Goal: Information Seeking & Learning: Learn about a topic

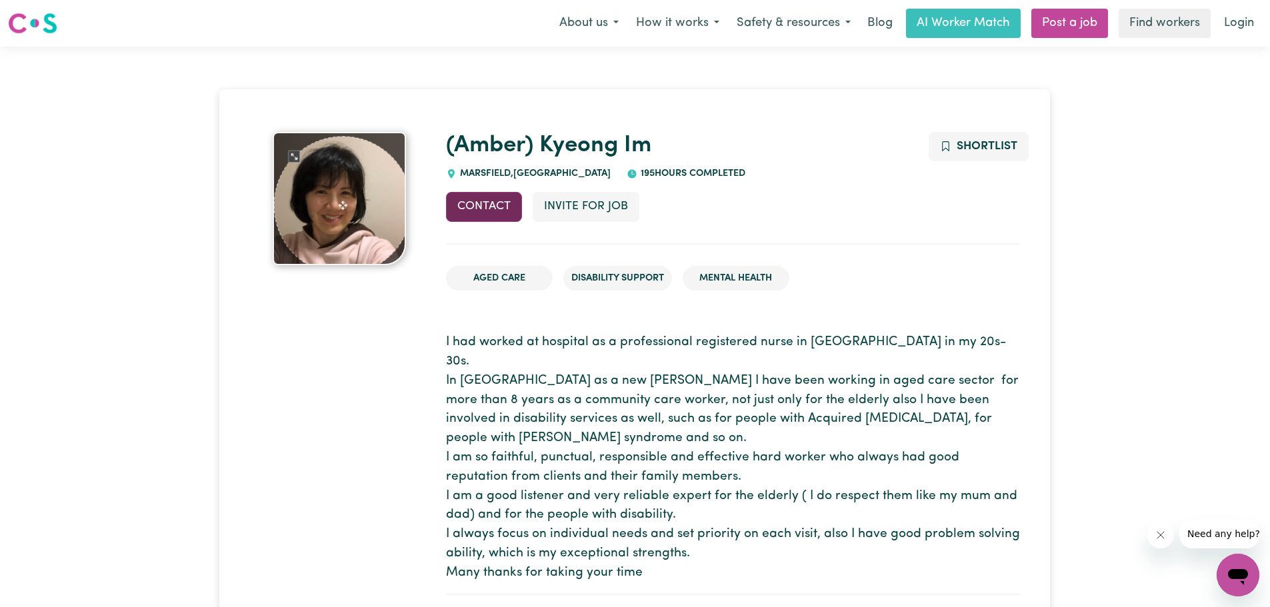
click at [472, 213] on button "Contact" at bounding box center [484, 206] width 76 height 29
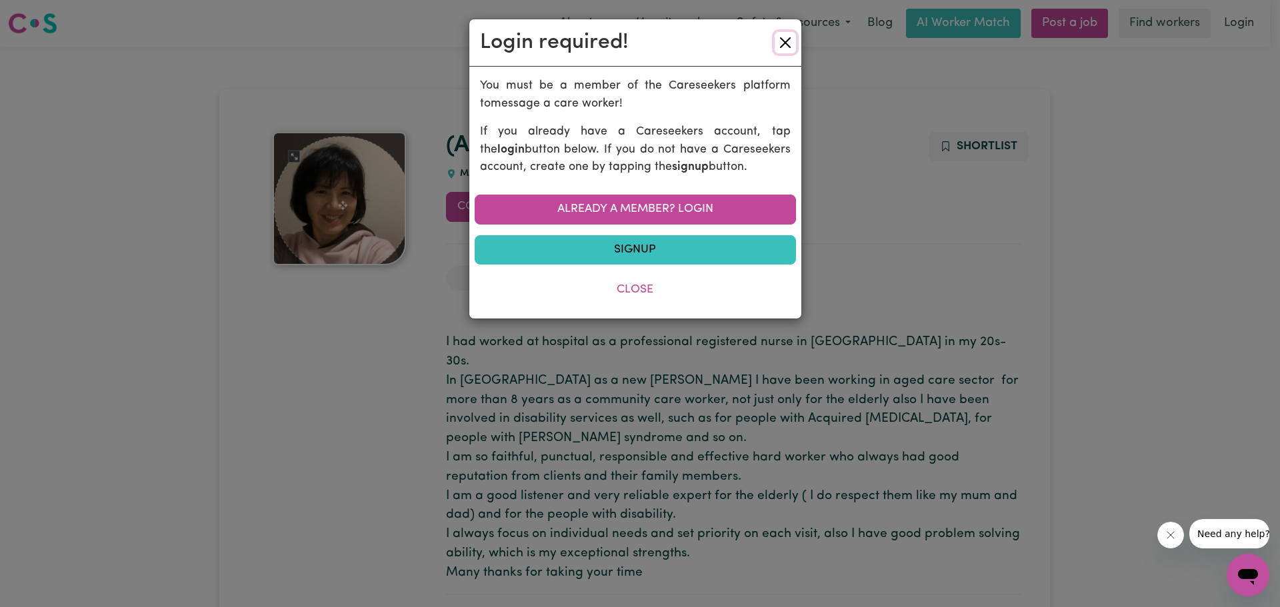
click at [784, 48] on button "Close" at bounding box center [785, 42] width 21 height 21
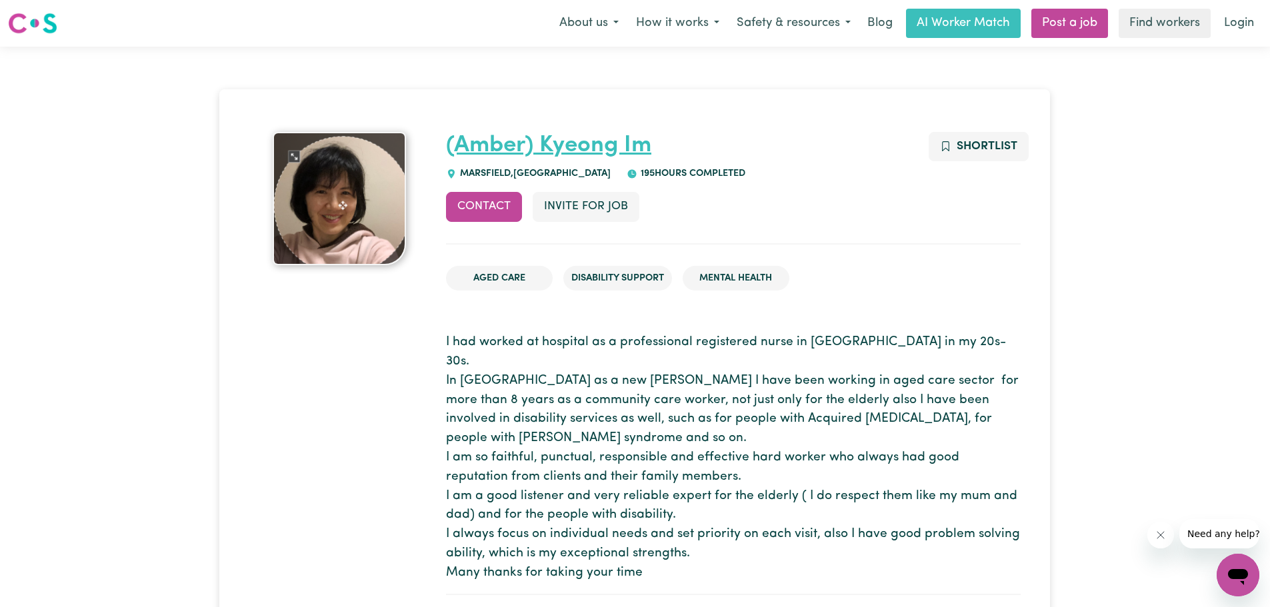
click at [582, 143] on link "(Amber) Kyeong Im" at bounding box center [548, 145] width 205 height 23
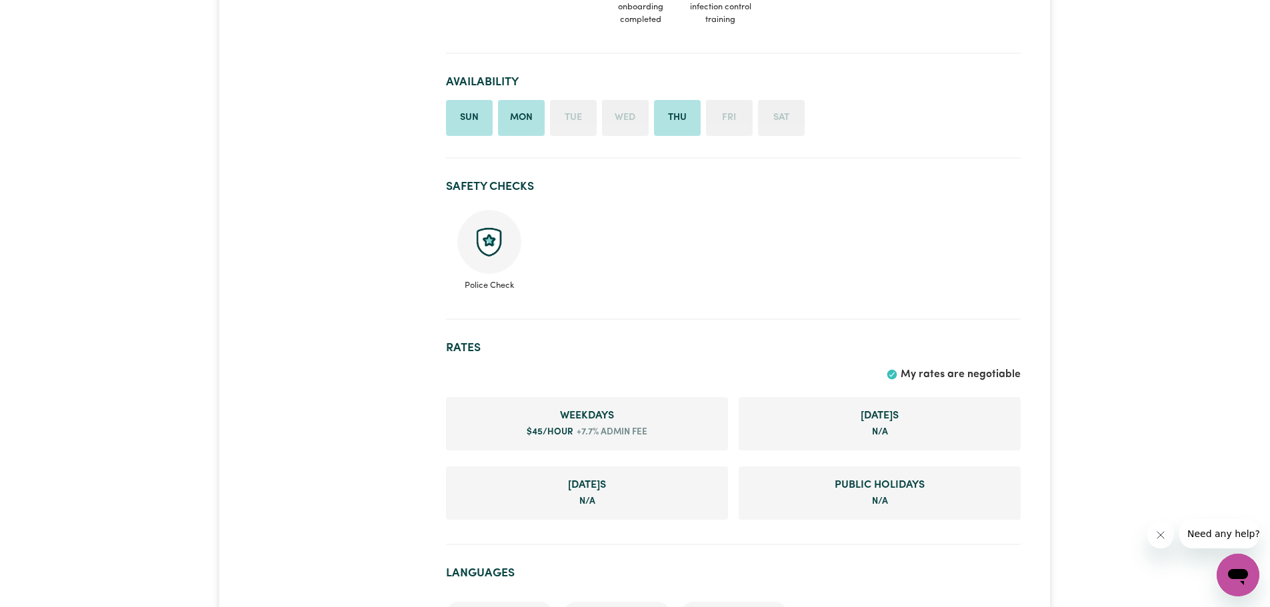
scroll to position [800, 0]
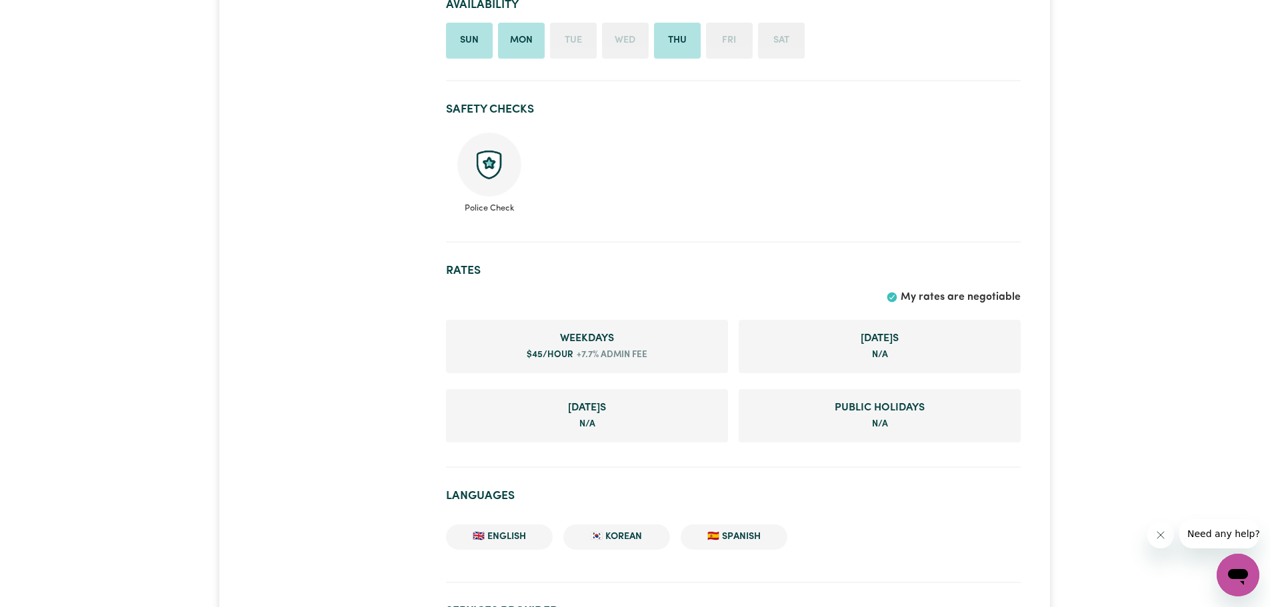
drag, startPoint x: 467, startPoint y: 139, endPoint x: 489, endPoint y: 190, distance: 55.6
click at [489, 190] on ul "Police Check" at bounding box center [733, 173] width 575 height 93
click at [719, 171] on ul "Police Check" at bounding box center [733, 173] width 575 height 93
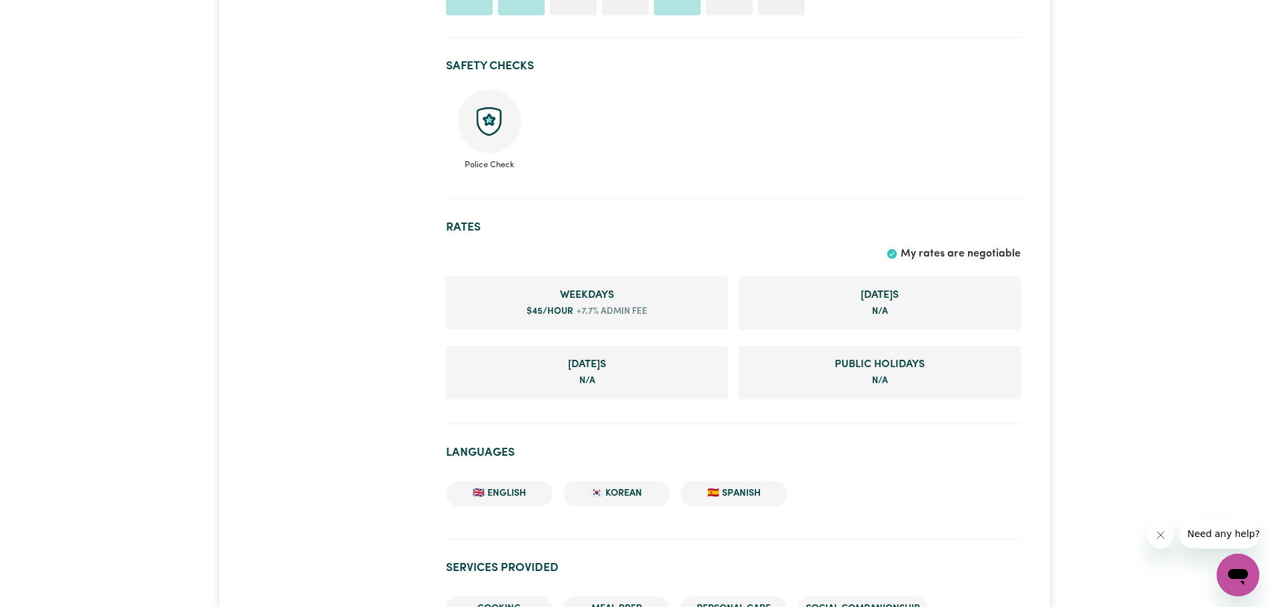
scroll to position [867, 0]
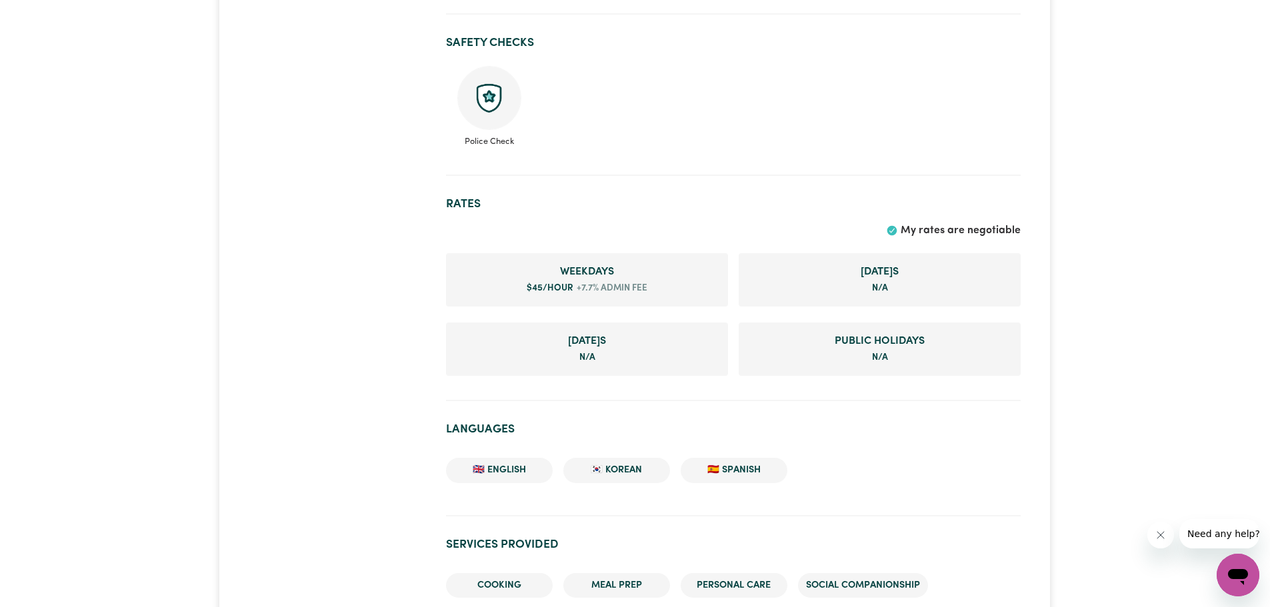
click at [473, 207] on h2 "Rates" at bounding box center [733, 204] width 575 height 14
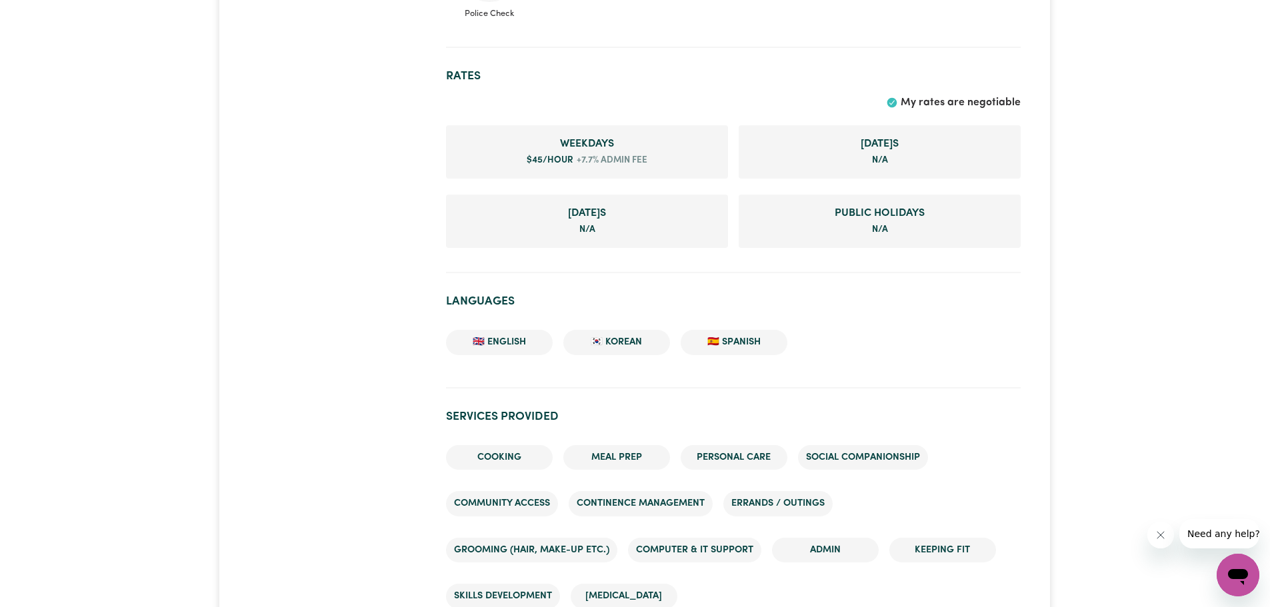
scroll to position [1000, 0]
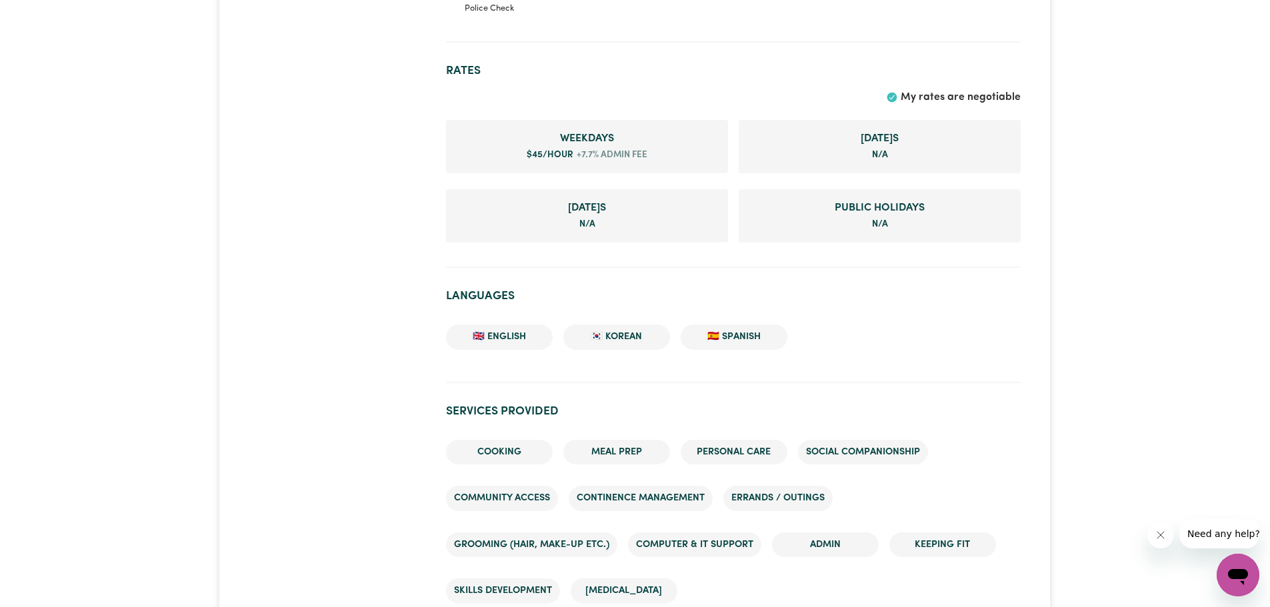
click at [759, 333] on li "🇪🇸 Spanish" at bounding box center [734, 337] width 107 height 25
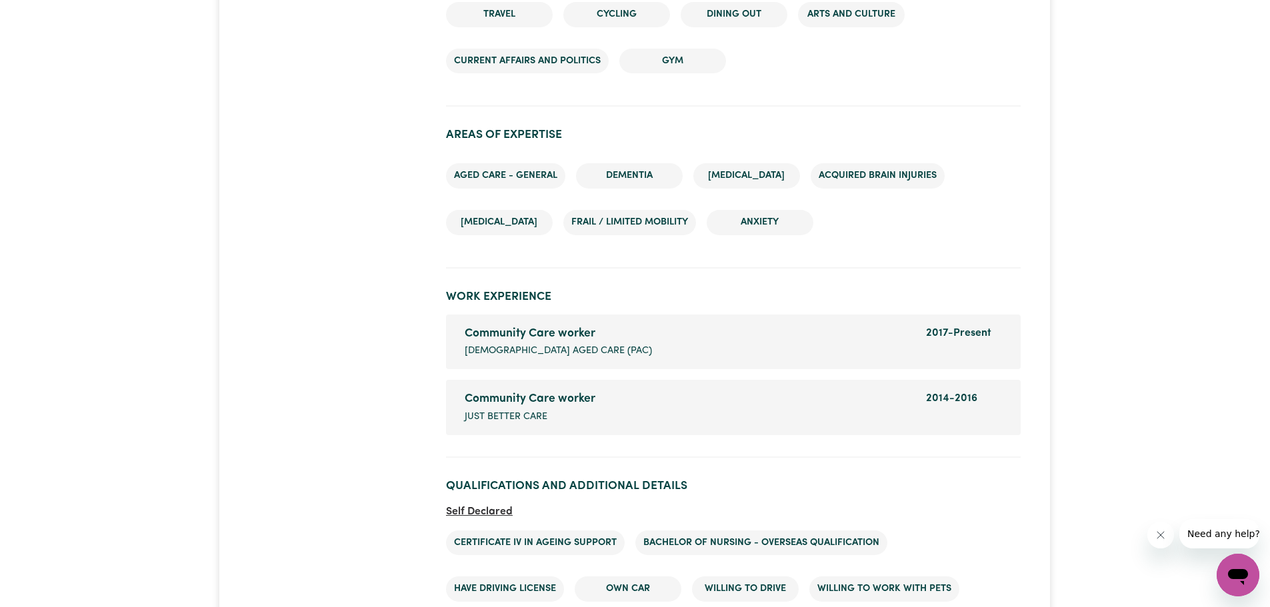
scroll to position [1933, 0]
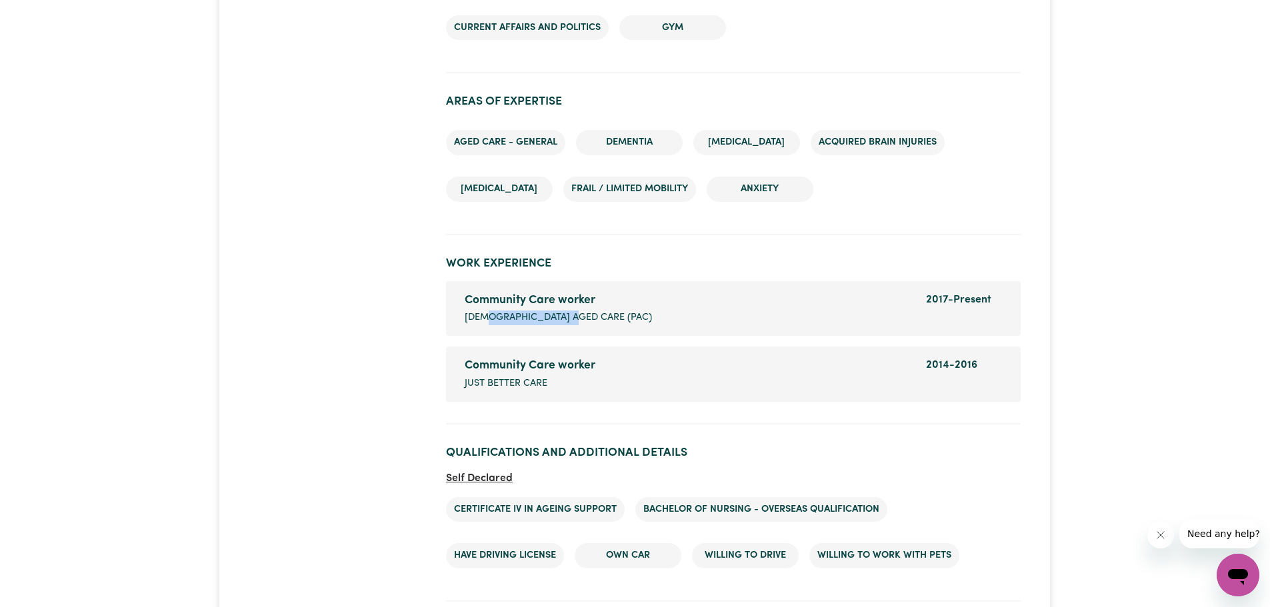
drag, startPoint x: 490, startPoint y: 315, endPoint x: 576, endPoint y: 317, distance: 86.0
click at [576, 317] on span "PRESBYTERIAN AGED CARE (PAC)" at bounding box center [558, 318] width 187 height 15
click at [699, 316] on div "Community Care worker Company name PRESBYTERIAN AGED CARE (PAC)" at bounding box center [687, 308] width 461 height 33
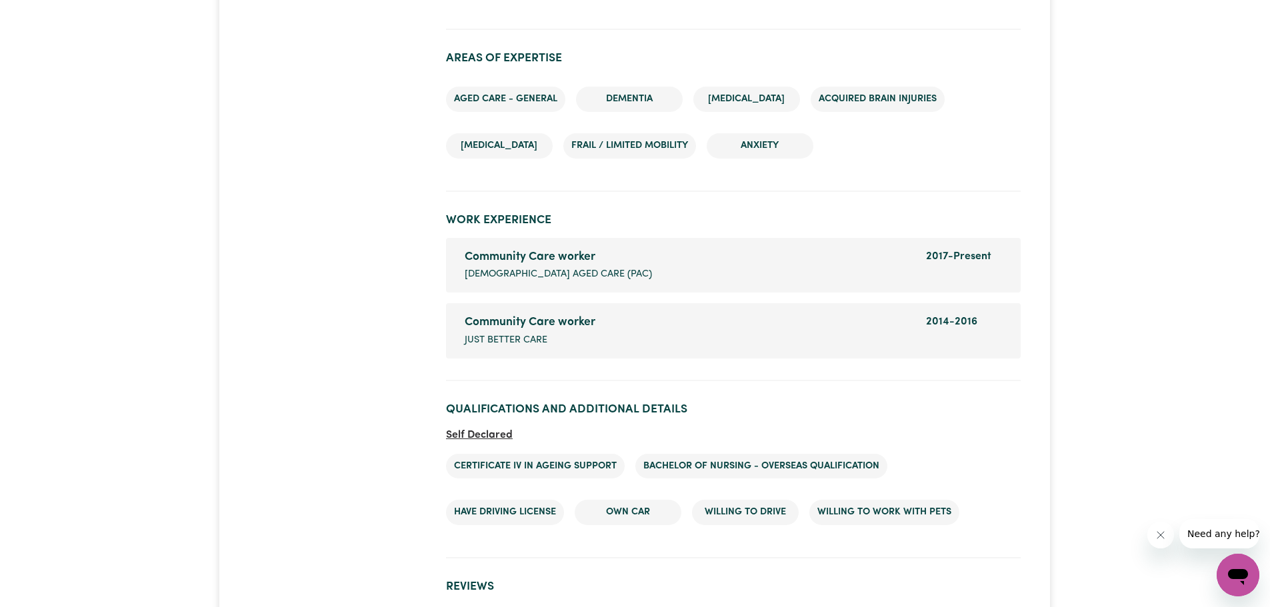
scroll to position [2000, 0]
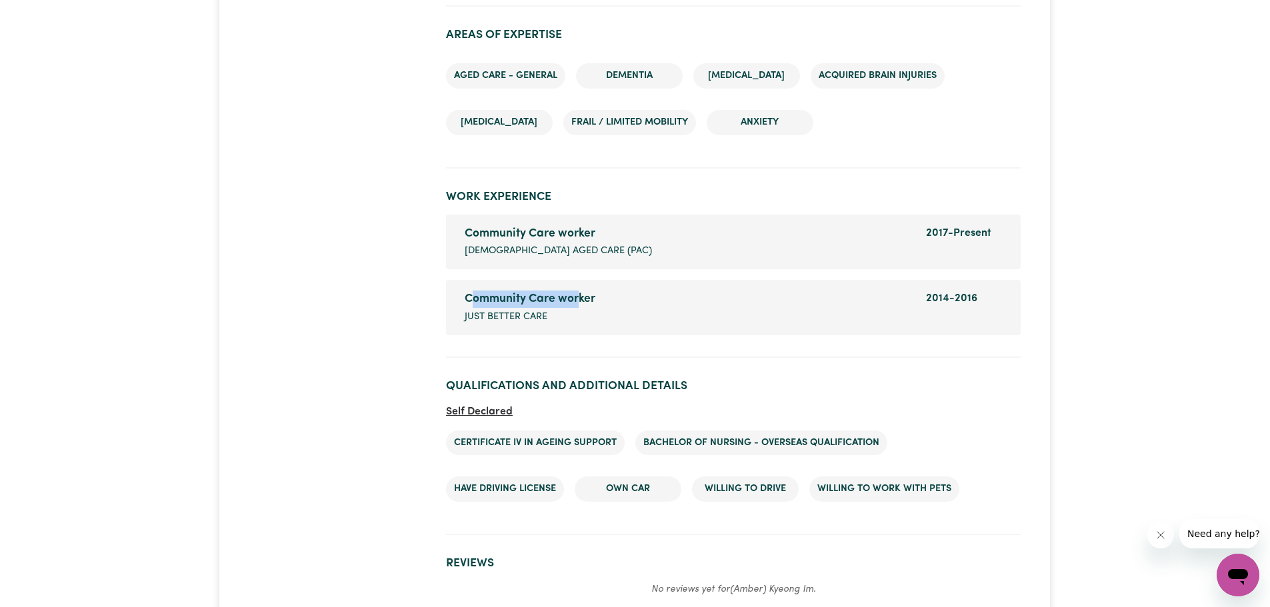
drag, startPoint x: 579, startPoint y: 298, endPoint x: 473, endPoint y: 301, distance: 106.0
click at [473, 301] on div "Community Care worker" at bounding box center [687, 299] width 445 height 17
click at [781, 308] on div "Community Care worker" at bounding box center [687, 299] width 445 height 17
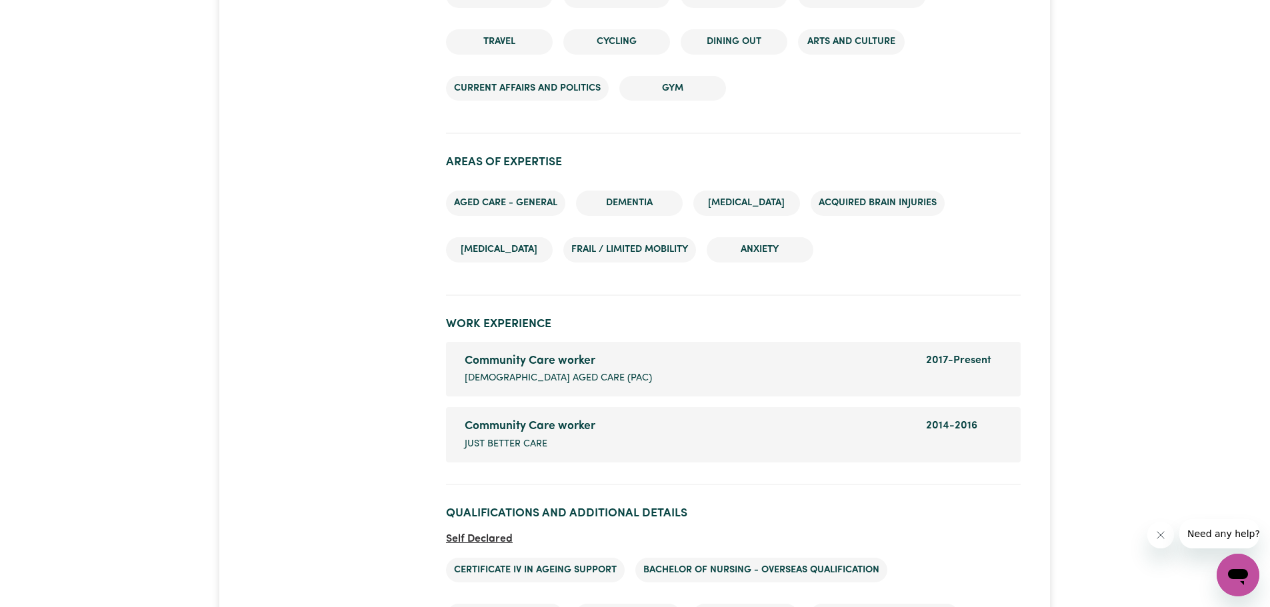
scroll to position [1867, 0]
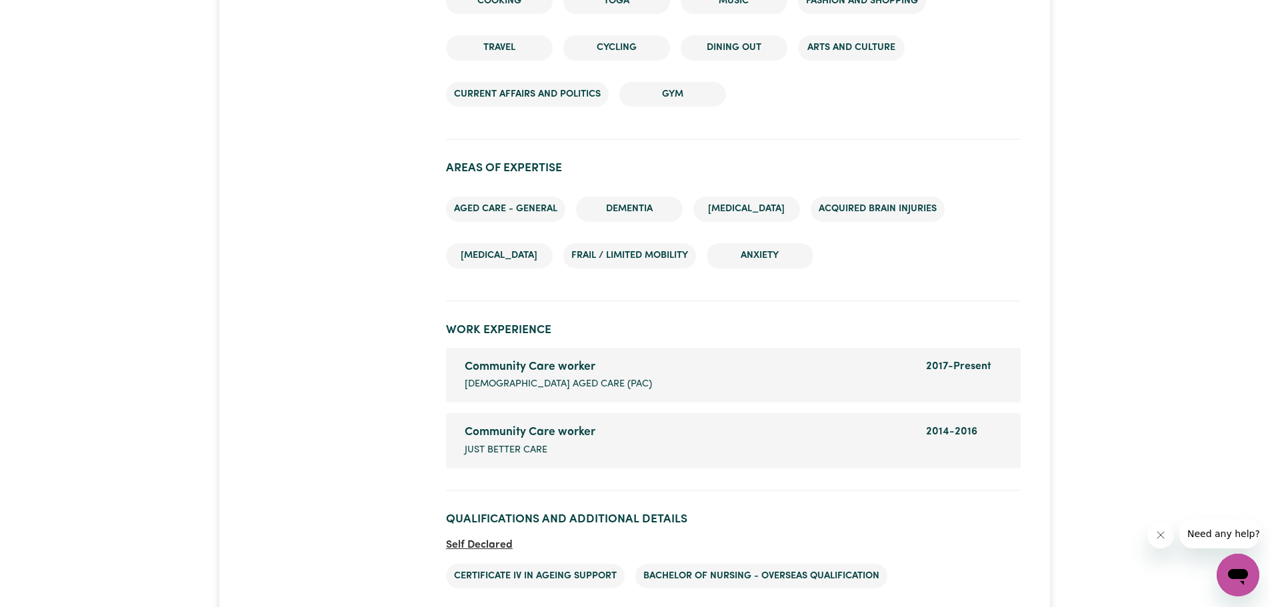
click at [574, 383] on span "PRESBYTERIAN AGED CARE (PAC)" at bounding box center [558, 384] width 187 height 15
copy span "PRESBYTERIAN AGED CARE (PAC)"
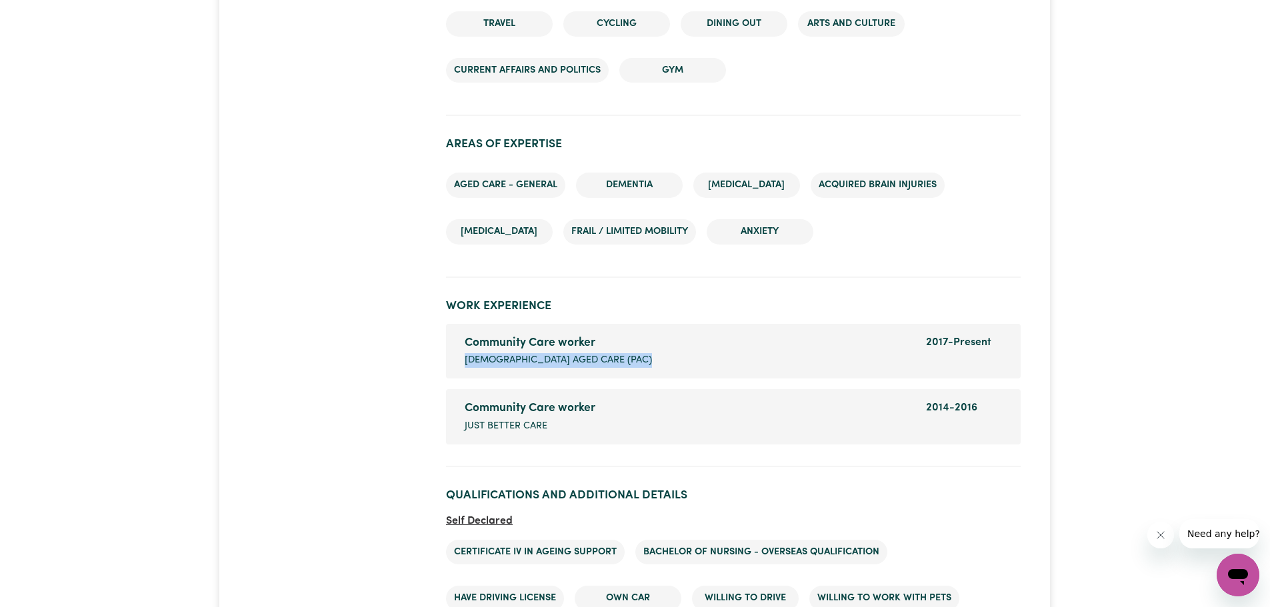
scroll to position [1933, 0]
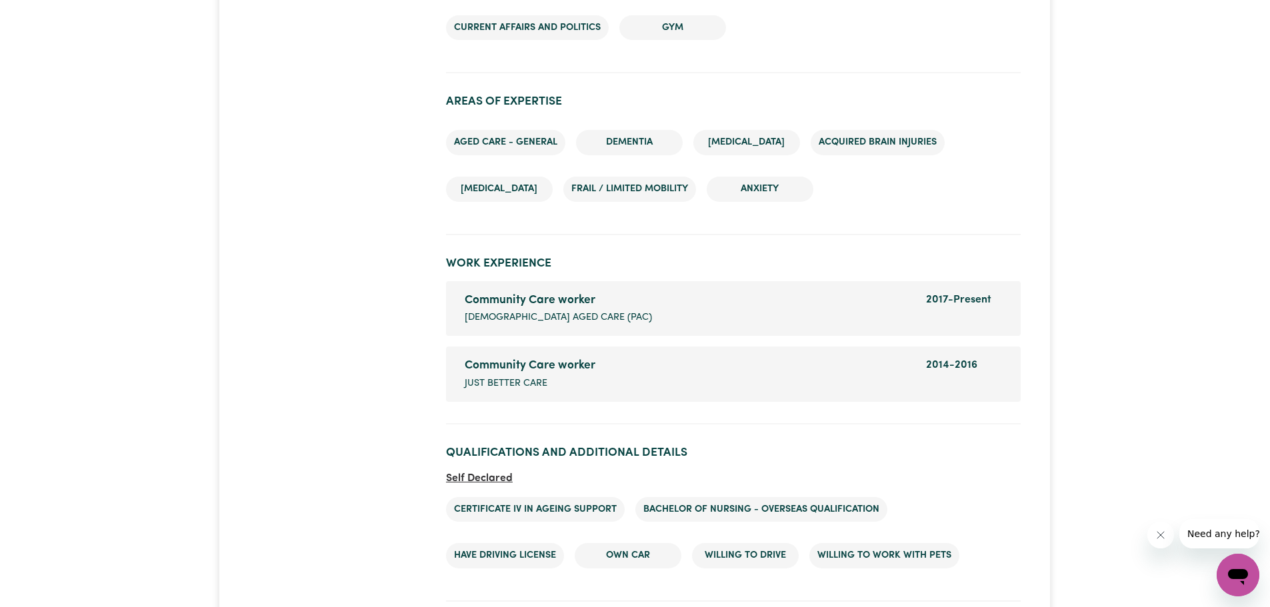
click at [524, 387] on span "Just Better Care" at bounding box center [506, 384] width 83 height 15
copy span "Just Better Care"
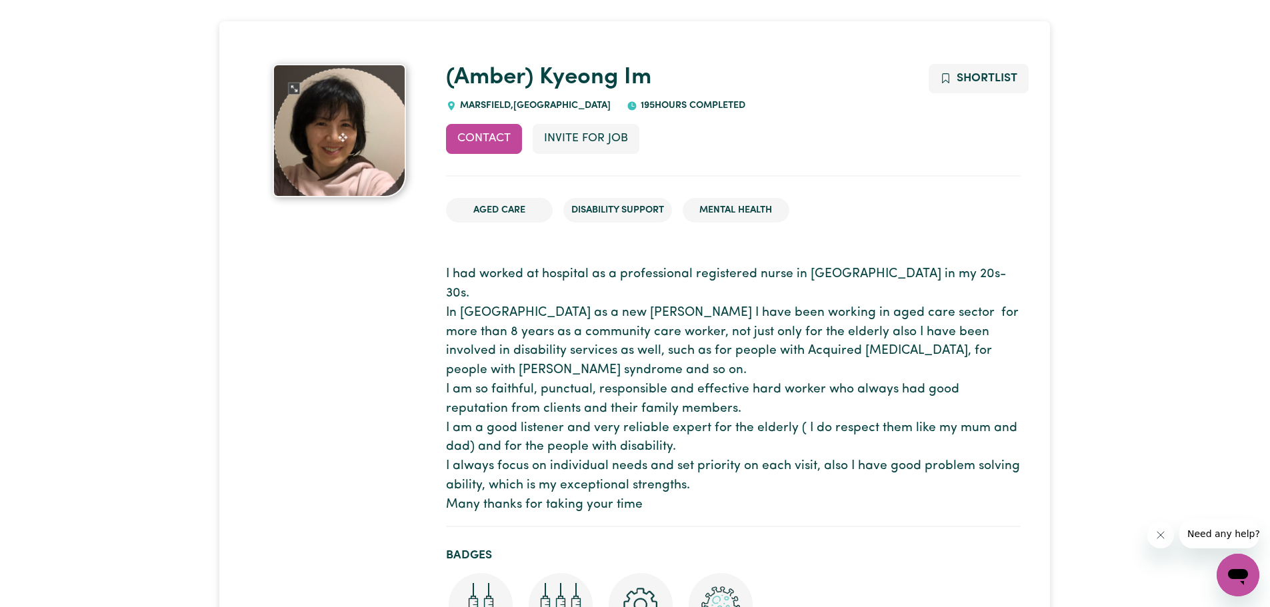
scroll to position [0, 0]
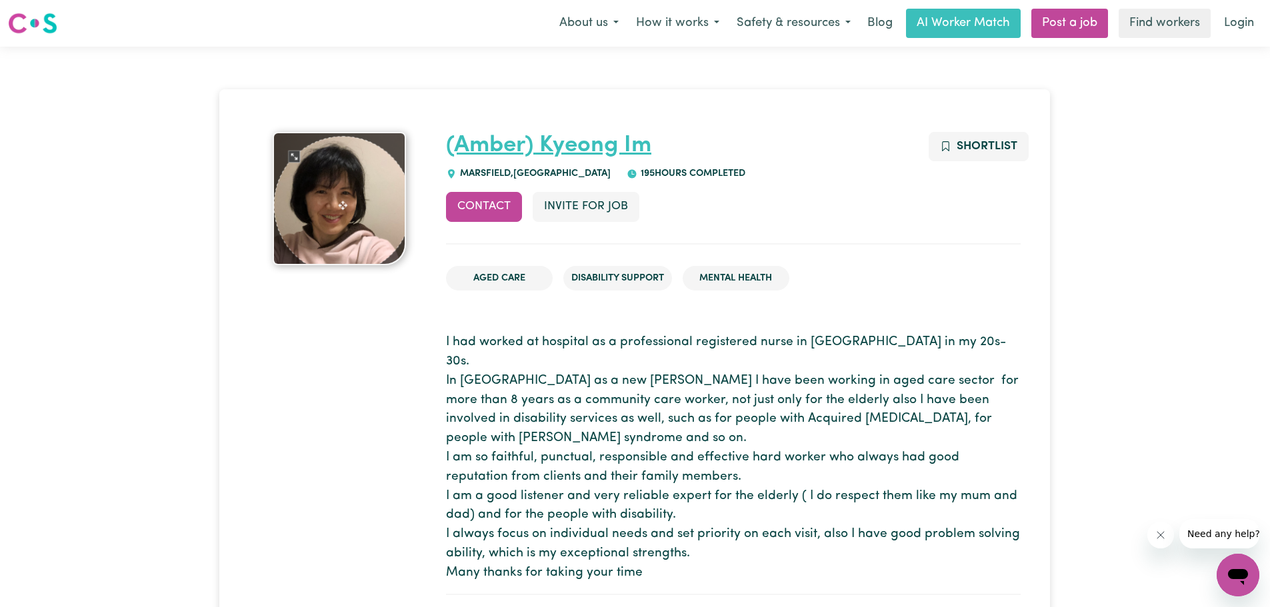
click at [563, 149] on link "(Amber) Kyeong Im" at bounding box center [548, 145] width 205 height 23
drag, startPoint x: 699, startPoint y: 144, endPoint x: 445, endPoint y: 148, distance: 253.4
click at [446, 148] on h1 "(Amber) Kyeong Im" at bounding box center [733, 146] width 575 height 28
copy link "(Amber) Kyeong Im"
click at [717, 206] on div "Contact Invite for Job Shortlist" at bounding box center [733, 218] width 575 height 52
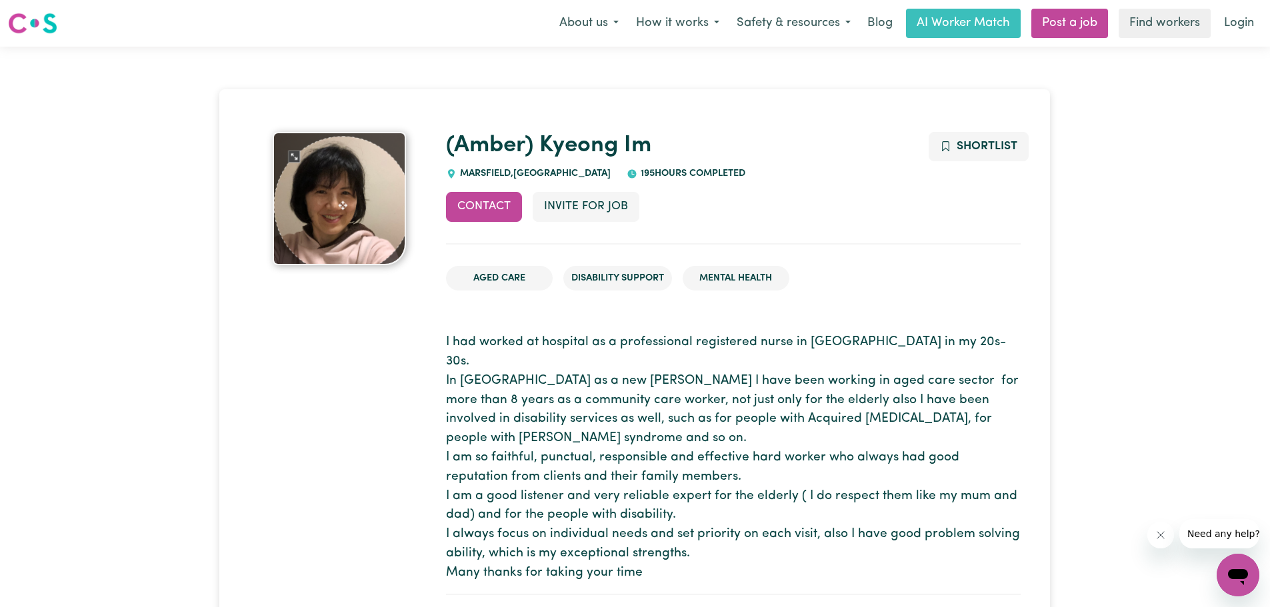
click at [717, 206] on div "Contact Invite for Job Shortlist" at bounding box center [733, 218] width 575 height 52
click at [693, 339] on p "I had worked at hospital as a professional registered nurse in Korea in my 20s-…" at bounding box center [733, 457] width 575 height 249
drag, startPoint x: 705, startPoint y: 341, endPoint x: 867, endPoint y: 341, distance: 161.3
click at [867, 341] on p "I had worked at hospital as a professional registered nurse in Korea in my 20s-…" at bounding box center [733, 457] width 575 height 249
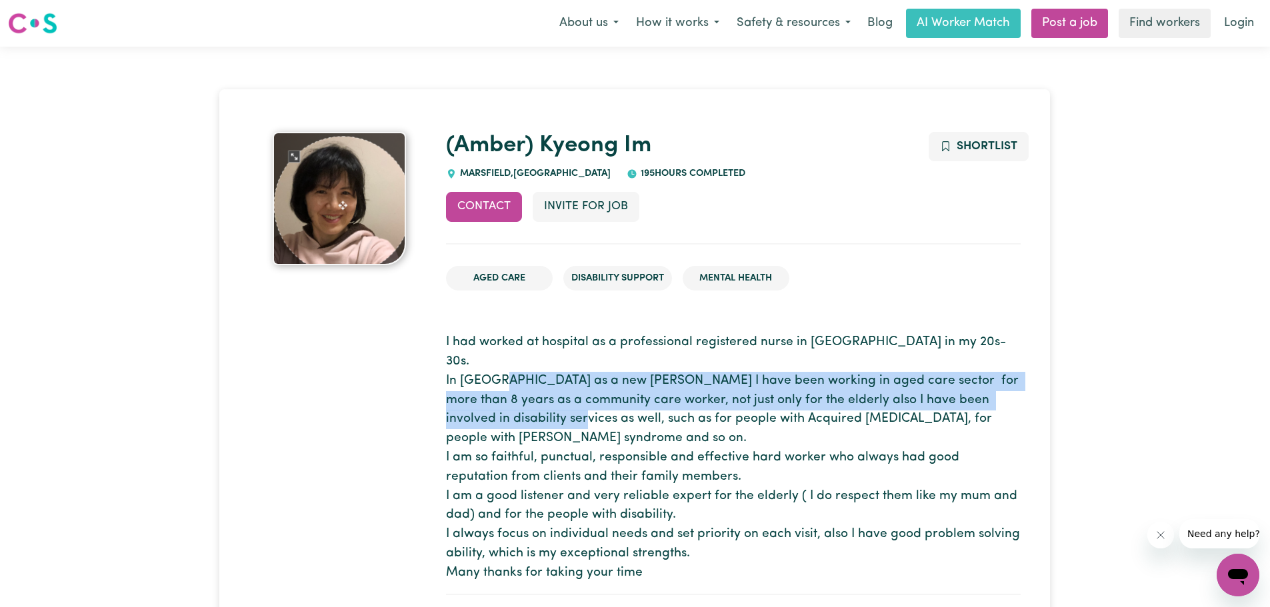
drag, startPoint x: 567, startPoint y: 363, endPoint x: 563, endPoint y: 391, distance: 28.2
click at [563, 391] on p "I had worked at hospital as a professional registered nurse in Korea in my 20s-…" at bounding box center [733, 457] width 575 height 249
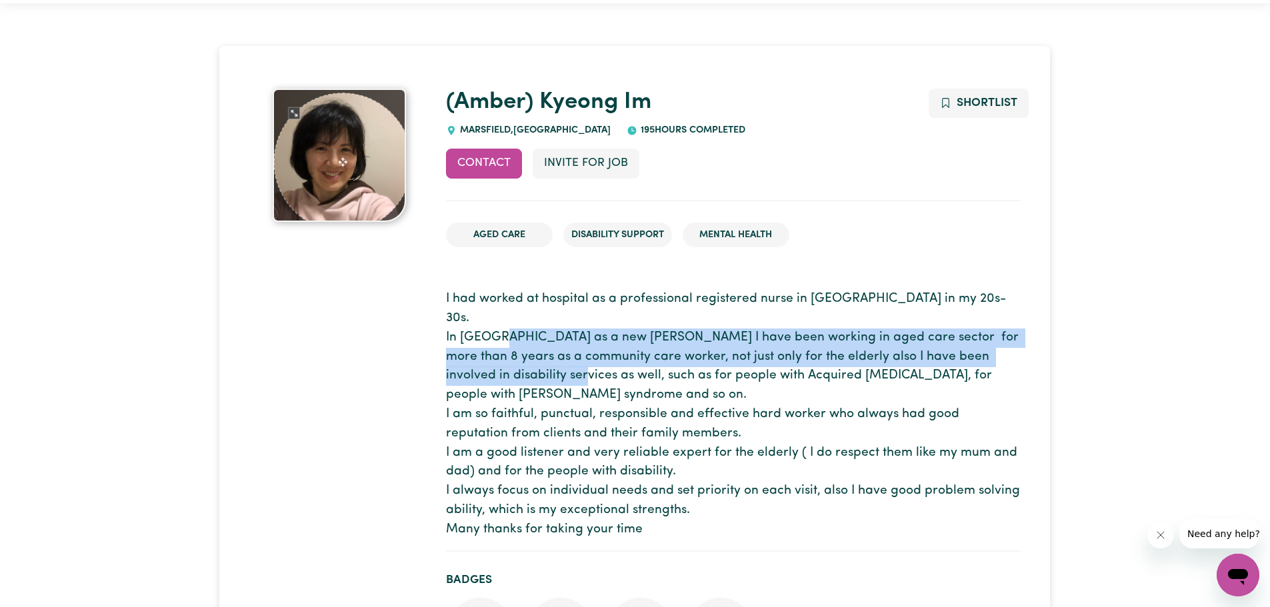
scroll to position [67, 0]
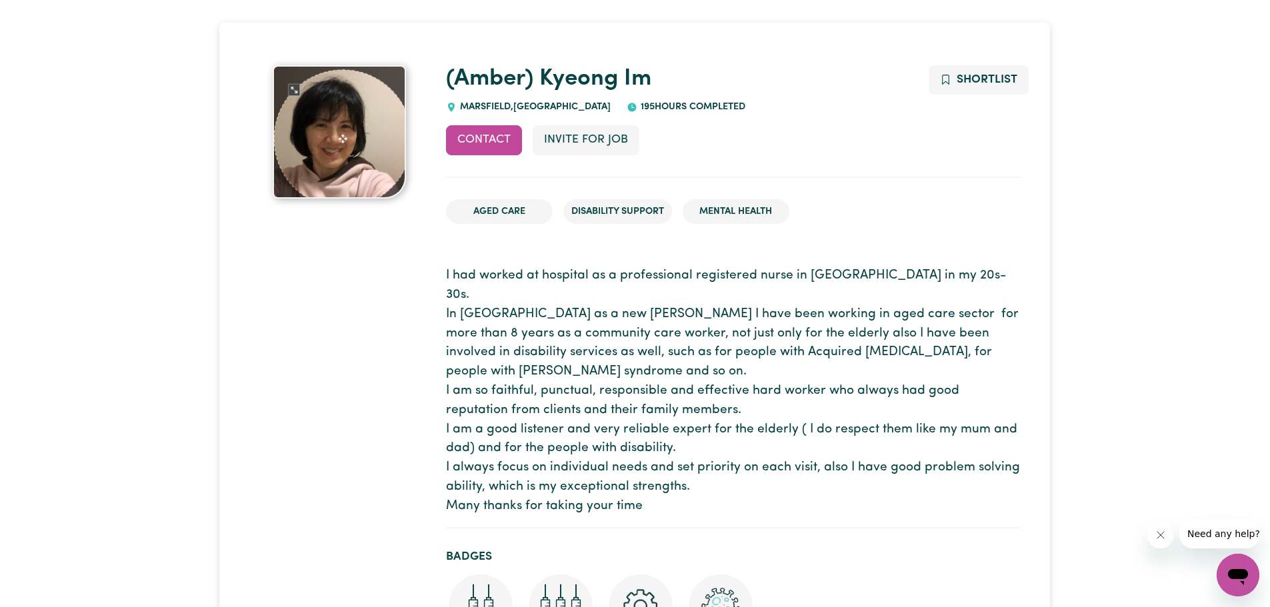
click at [559, 403] on p "I had worked at hospital as a professional registered nurse in Korea in my 20s-…" at bounding box center [733, 391] width 575 height 249
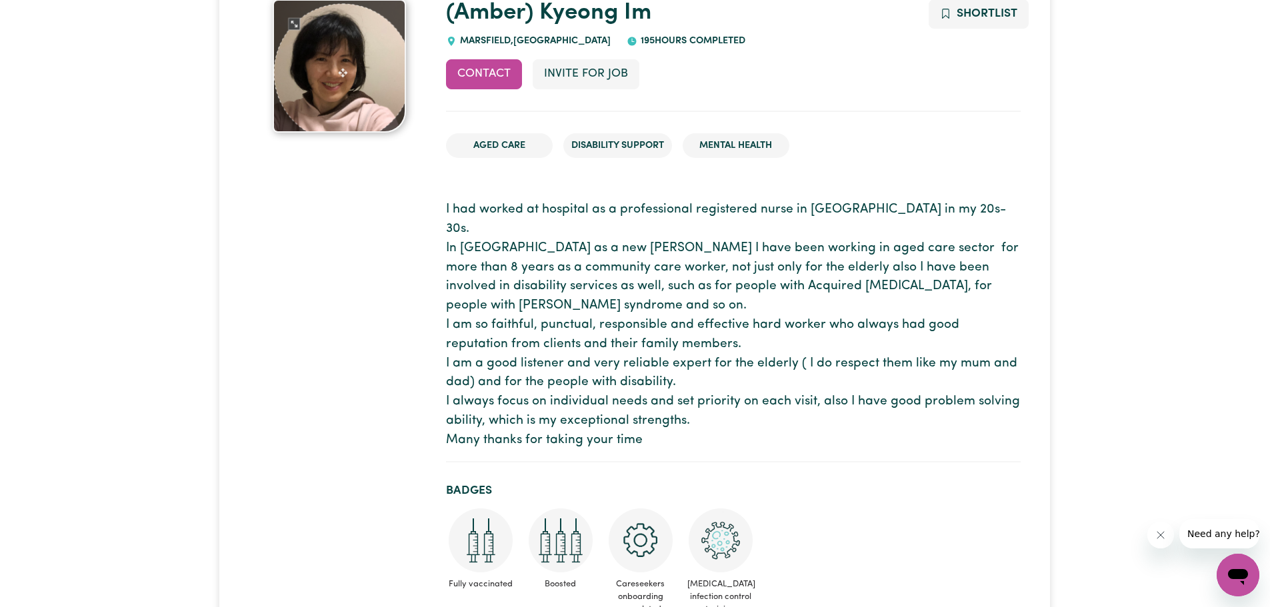
scroll to position [133, 0]
click at [549, 264] on p "I had worked at hospital as a professional registered nurse in Korea in my 20s-…" at bounding box center [733, 324] width 575 height 249
click at [721, 279] on p "I had worked at hospital as a professional registered nurse in Korea in my 20s-…" at bounding box center [733, 324] width 575 height 249
click at [589, 397] on p "I had worked at hospital as a professional registered nurse in Korea in my 20s-…" at bounding box center [733, 324] width 575 height 249
click at [636, 401] on p "I had worked at hospital as a professional registered nurse in Korea in my 20s-…" at bounding box center [733, 324] width 575 height 249
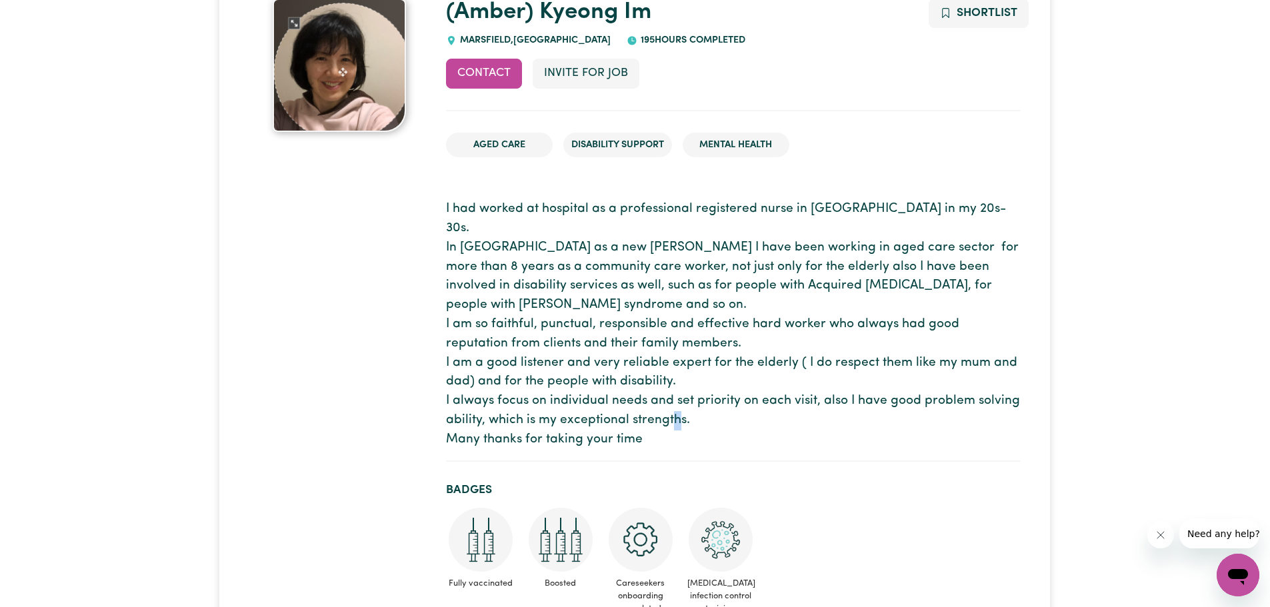
drag, startPoint x: 639, startPoint y: 401, endPoint x: 657, endPoint y: 397, distance: 19.0
click at [657, 397] on p "I had worked at hospital as a professional registered nurse in Korea in my 20s-…" at bounding box center [733, 324] width 575 height 249
click at [659, 338] on p "I had worked at hospital as a professional registered nurse in Korea in my 20s-…" at bounding box center [733, 324] width 575 height 249
click at [585, 196] on section "I had worked at hospital as a professional registered nurse in Korea in my 20s-…" at bounding box center [733, 325] width 575 height 272
click at [715, 313] on p "I had worked at hospital as a professional registered nurse in Korea in my 20s-…" at bounding box center [733, 324] width 575 height 249
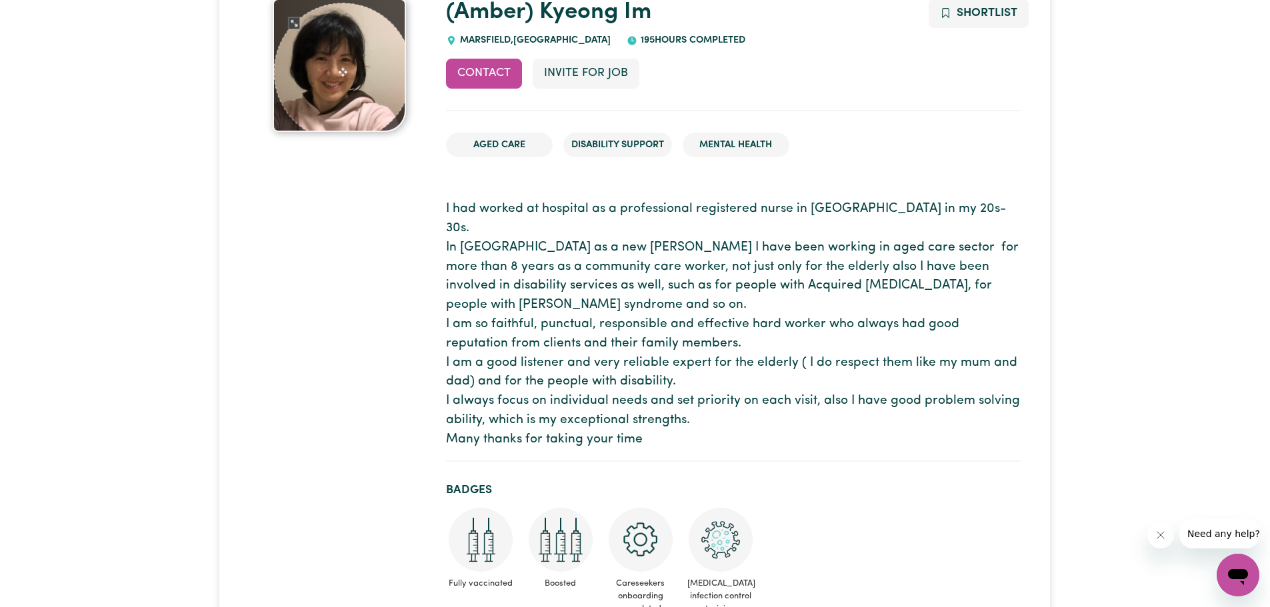
click at [667, 306] on p "I had worked at hospital as a professional registered nurse in Korea in my 20s-…" at bounding box center [733, 324] width 575 height 249
drag, startPoint x: 548, startPoint y: 187, endPoint x: 580, endPoint y: 208, distance: 38.1
drag, startPoint x: 657, startPoint y: 235, endPoint x: 709, endPoint y: 240, distance: 52.2
click at [663, 236] on p "I had worked at hospital as a professional registered nurse in Korea in my 20s-…" at bounding box center [733, 324] width 575 height 249
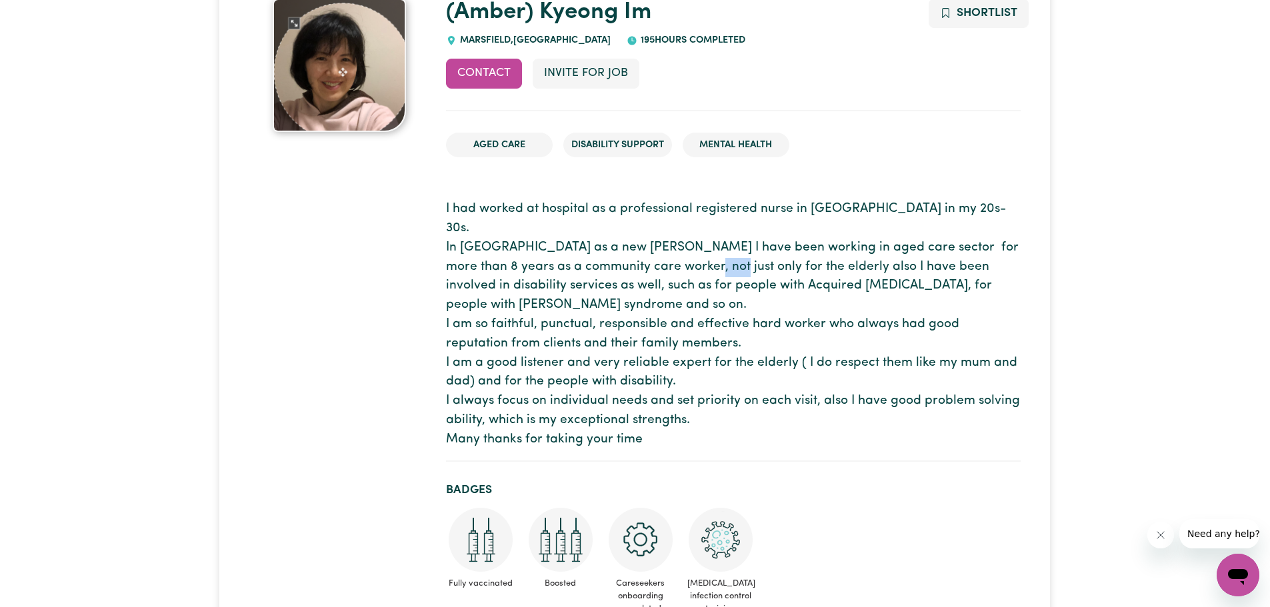
click at [758, 246] on p "I had worked at hospital as a professional registered nurse in Korea in my 20s-…" at bounding box center [733, 324] width 575 height 249
click at [569, 373] on p "I had worked at hospital as a professional registered nurse in Korea in my 20s-…" at bounding box center [733, 324] width 575 height 249
click at [570, 392] on p "I had worked at hospital as a professional registered nurse in Korea in my 20s-…" at bounding box center [733, 324] width 575 height 249
click at [711, 401] on p "I had worked at hospital as a professional registered nurse in Korea in my 20s-…" at bounding box center [733, 324] width 575 height 249
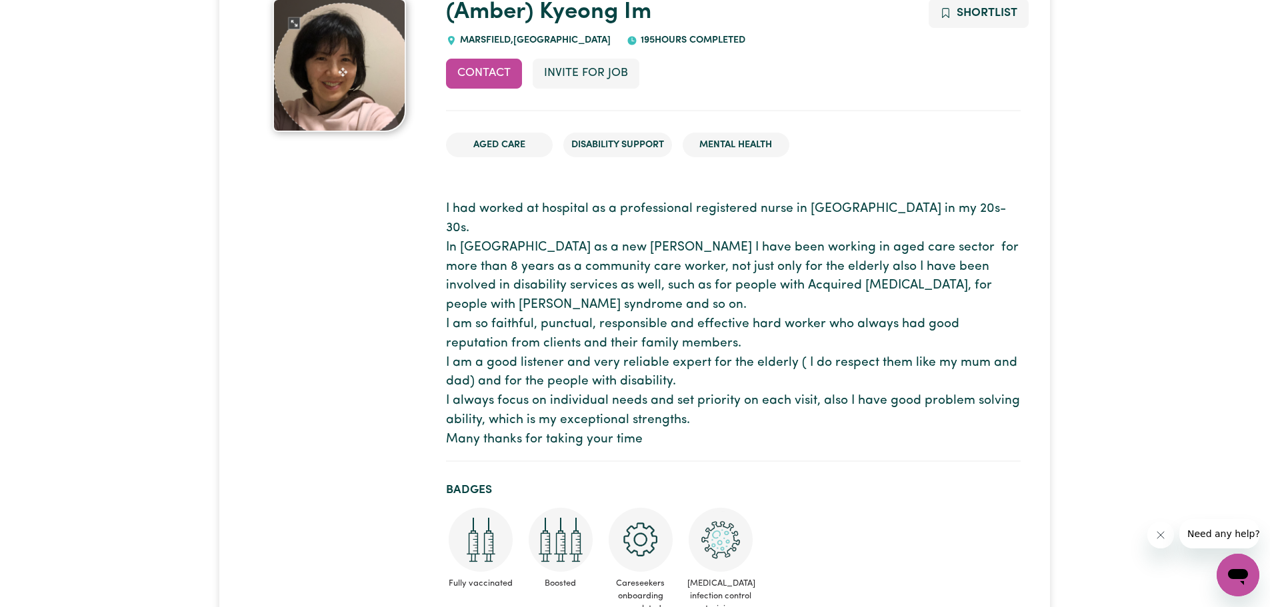
click at [631, 397] on p "I had worked at hospital as a professional registered nurse in Korea in my 20s-…" at bounding box center [733, 324] width 575 height 249
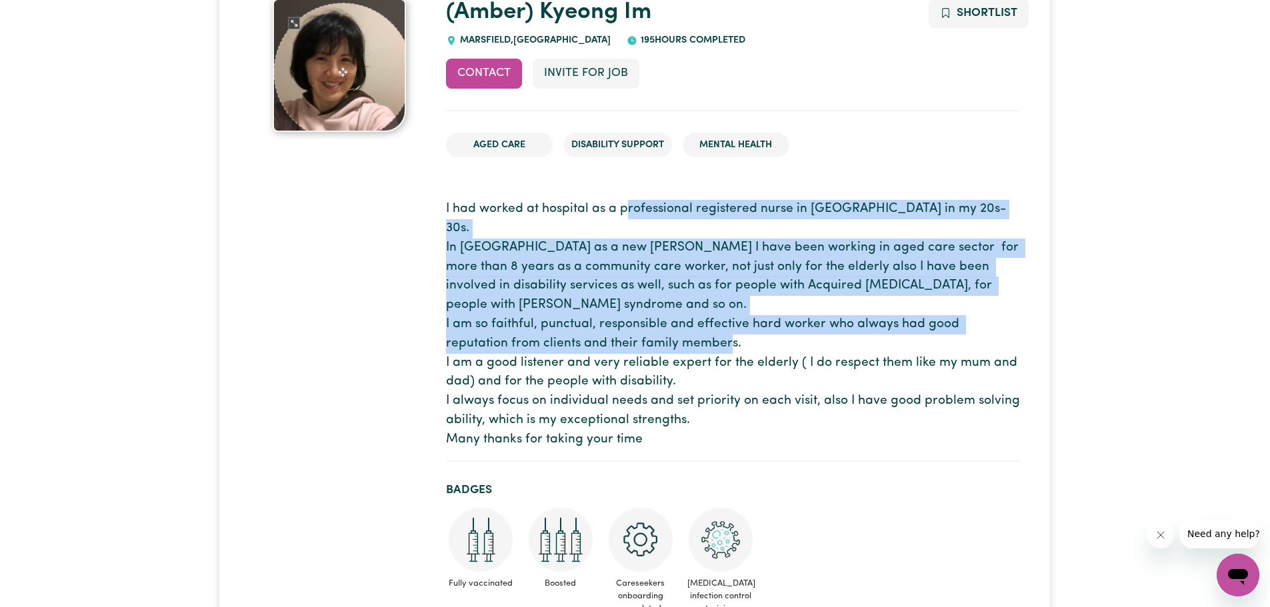
drag, startPoint x: 624, startPoint y: 219, endPoint x: 637, endPoint y: 335, distance: 116.0
click at [637, 334] on p "I had worked at hospital as a professional registered nurse in Korea in my 20s-…" at bounding box center [733, 324] width 575 height 249
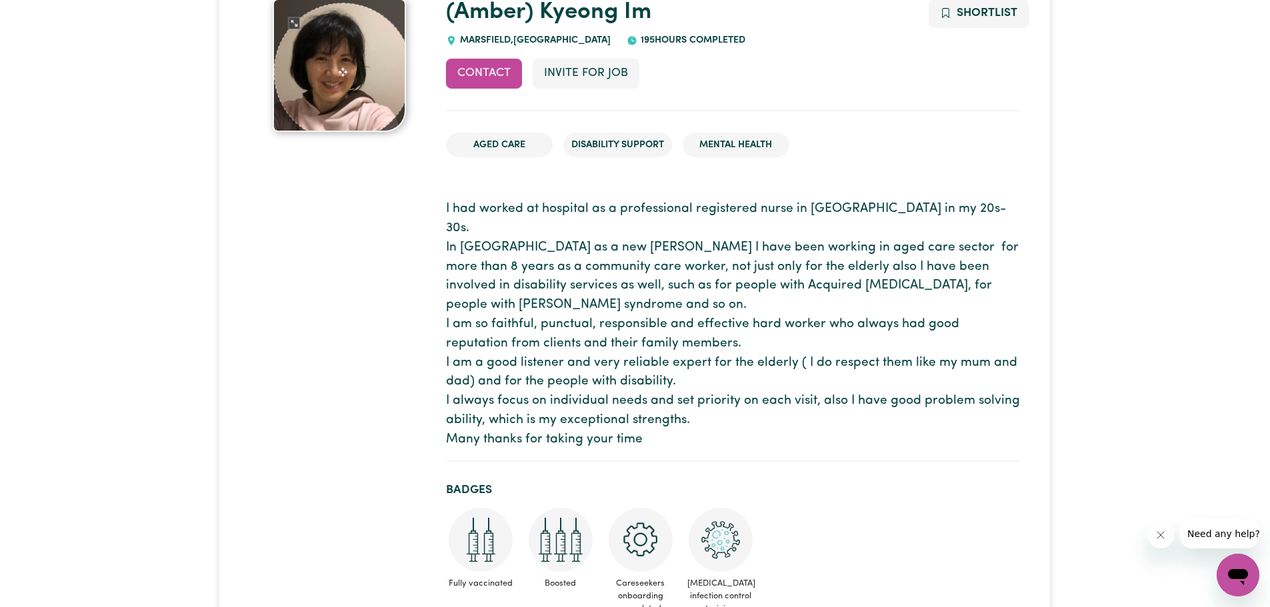
click at [639, 372] on p "I had worked at hospital as a professional registered nurse in Korea in my 20s-…" at bounding box center [733, 324] width 575 height 249
click at [681, 346] on p "I had worked at hospital as a professional registered nurse in Korea in my 20s-…" at bounding box center [733, 324] width 575 height 249
click at [769, 345] on p "I had worked at hospital as a professional registered nurse in Korea in my 20s-…" at bounding box center [733, 324] width 575 height 249
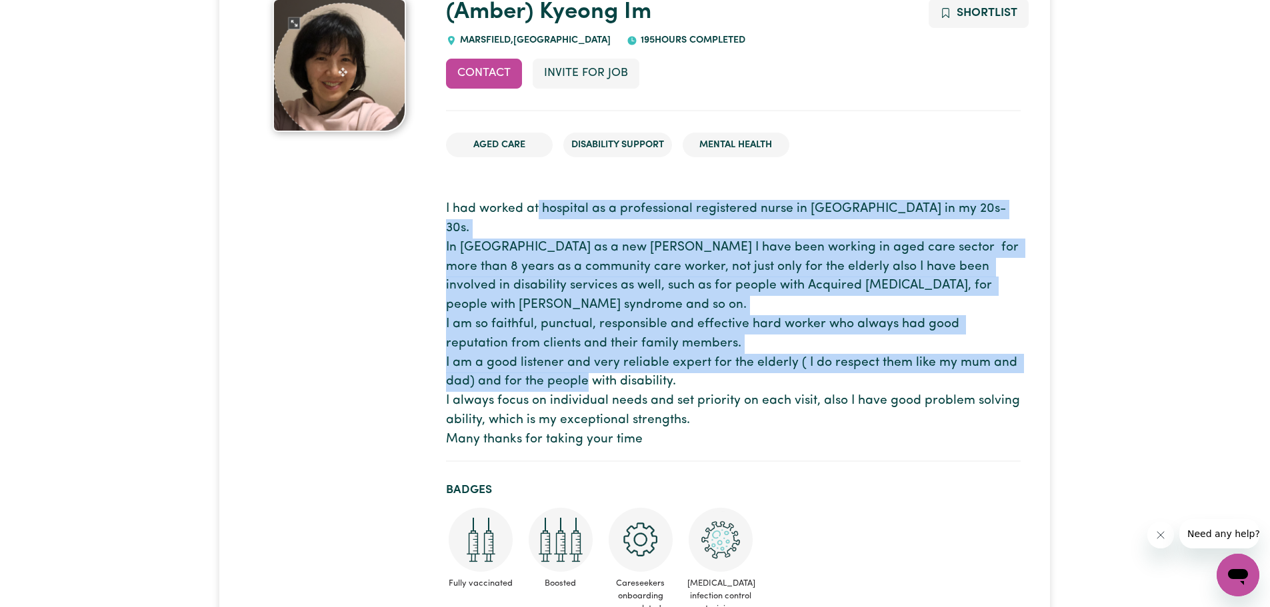
drag, startPoint x: 539, startPoint y: 193, endPoint x: 549, endPoint y: 367, distance: 174.3
click at [549, 367] on section "I had worked at hospital as a professional registered nurse in Korea in my 20s-…" at bounding box center [733, 325] width 575 height 272
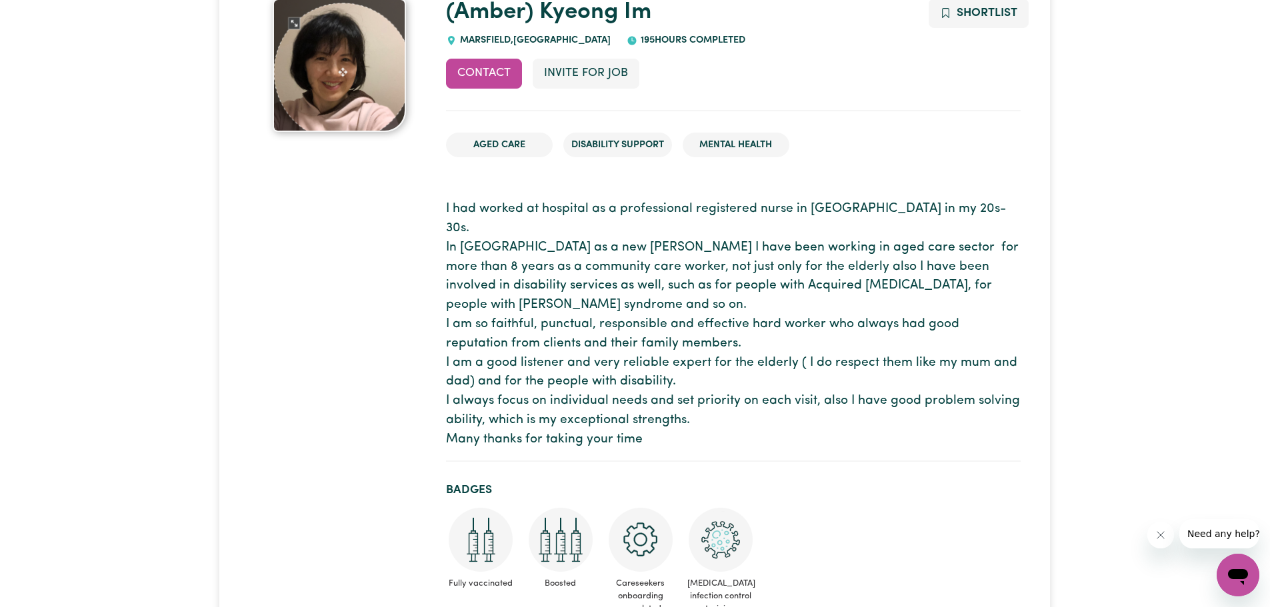
click at [565, 398] on p "I had worked at hospital as a professional registered nurse in Korea in my 20s-…" at bounding box center [733, 324] width 575 height 249
drag, startPoint x: 745, startPoint y: 245, endPoint x: 747, endPoint y: 253, distance: 8.4
click at [747, 253] on p "I had worked at hospital as a professional registered nurse in Korea in my 20s-…" at bounding box center [733, 324] width 575 height 249
click at [572, 337] on p "I had worked at hospital as a professional registered nurse in Korea in my 20s-…" at bounding box center [733, 324] width 575 height 249
click at [985, 211] on p "I had worked at hospital as a professional registered nurse in Korea in my 20s-…" at bounding box center [733, 324] width 575 height 249
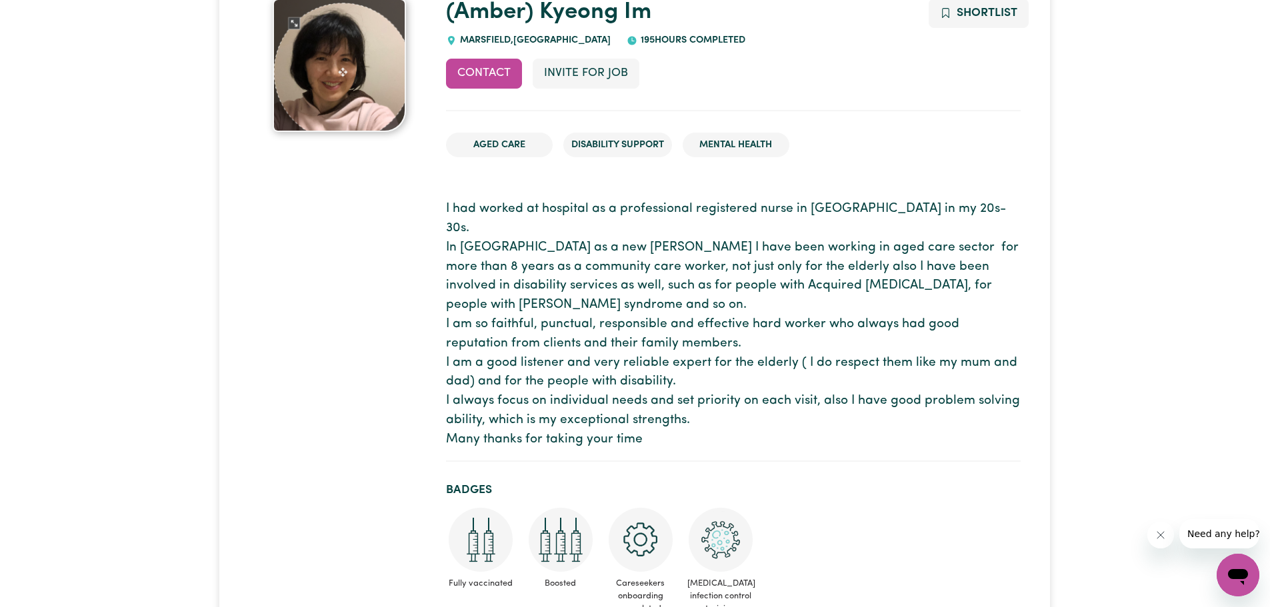
click at [608, 287] on p "I had worked at hospital as a professional registered nurse in Korea in my 20s-…" at bounding box center [733, 324] width 575 height 249
drag, startPoint x: 608, startPoint y: 301, endPoint x: 612, endPoint y: 325, distance: 24.3
click at [612, 325] on p "I had worked at hospital as a professional registered nurse in Korea in my 20s-…" at bounding box center [733, 324] width 575 height 249
click at [561, 401] on p "I had worked at hospital as a professional registered nurse in Korea in my 20s-…" at bounding box center [733, 324] width 575 height 249
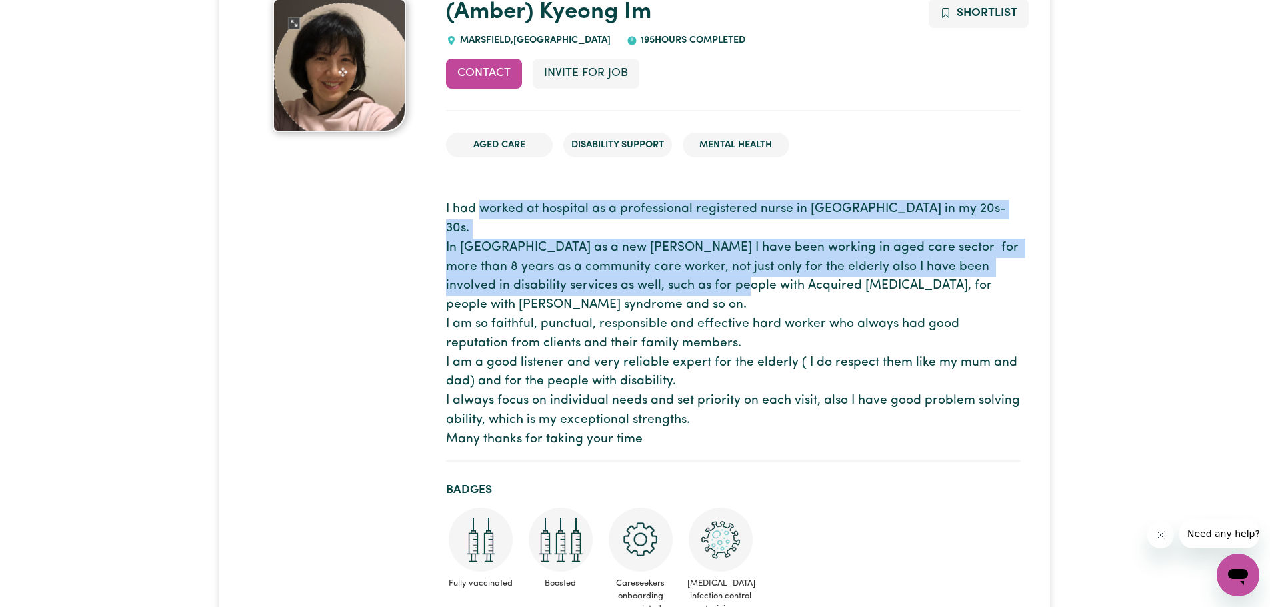
drag, startPoint x: 479, startPoint y: 213, endPoint x: 737, endPoint y: 273, distance: 265.7
click at [737, 273] on p "I had worked at hospital as a professional registered nurse in Korea in my 20s-…" at bounding box center [733, 324] width 575 height 249
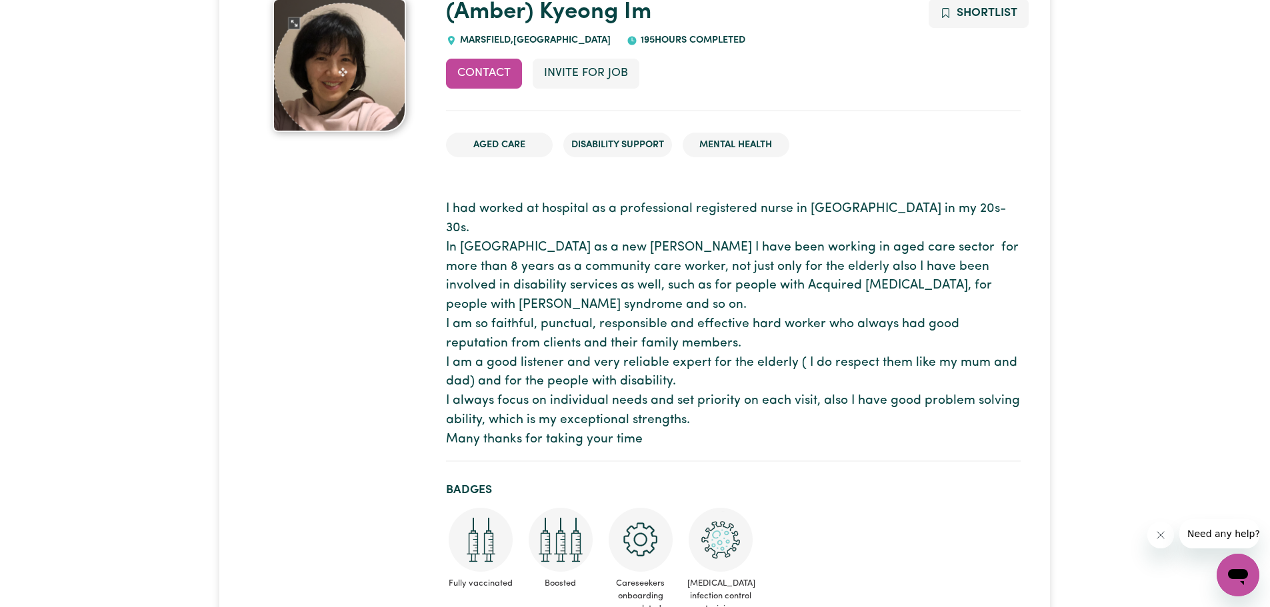
click at [597, 286] on p "I had worked at hospital as a professional registered nurse in Korea in my 20s-…" at bounding box center [733, 324] width 575 height 249
click at [799, 285] on p "I had worked at hospital as a professional registered nurse in Korea in my 20s-…" at bounding box center [733, 324] width 575 height 249
click at [907, 285] on p "I had worked at hospital as a professional registered nurse in Korea in my 20s-…" at bounding box center [733, 324] width 575 height 249
click at [987, 286] on p "I had worked at hospital as a professional registered nurse in Korea in my 20s-…" at bounding box center [733, 324] width 575 height 249
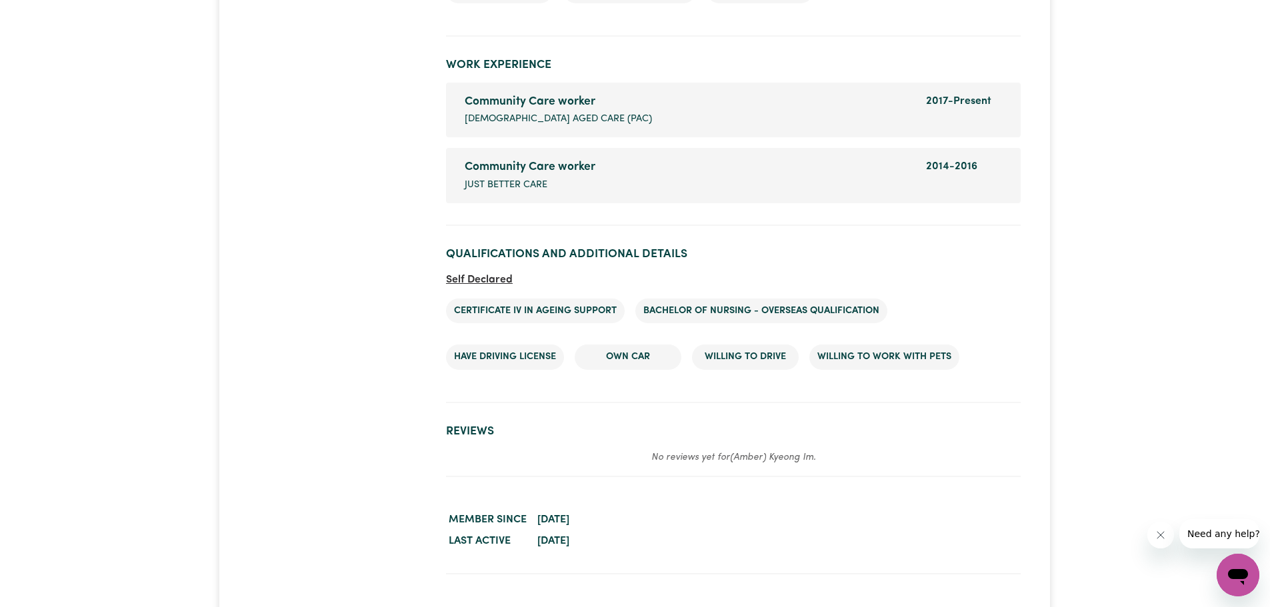
scroll to position [2133, 0]
drag, startPoint x: 628, startPoint y: 249, endPoint x: 735, endPoint y: 249, distance: 107.3
click at [735, 249] on h2 "Qualifications and Additional Details" at bounding box center [733, 253] width 575 height 14
drag, startPoint x: 690, startPoint y: 309, endPoint x: 788, endPoint y: 309, distance: 98.0
click at [788, 309] on li "Bachelor of Nursing - Overseas qualification" at bounding box center [761, 309] width 252 height 25
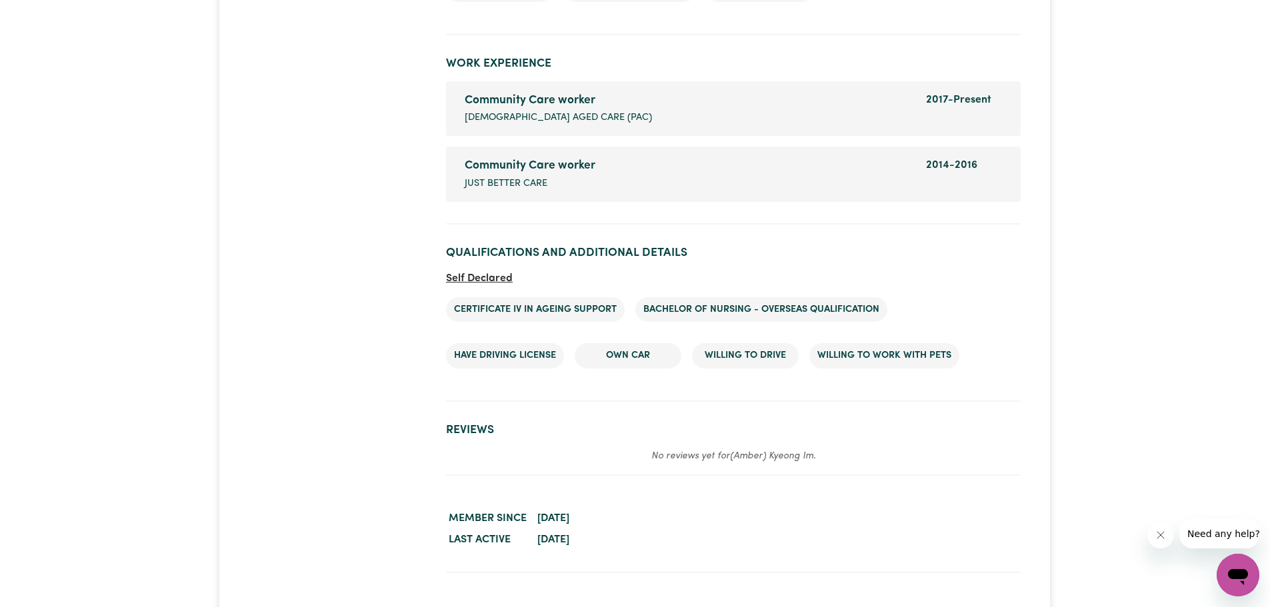
click at [579, 307] on li "Certificate IV in ageing support" at bounding box center [535, 309] width 179 height 25
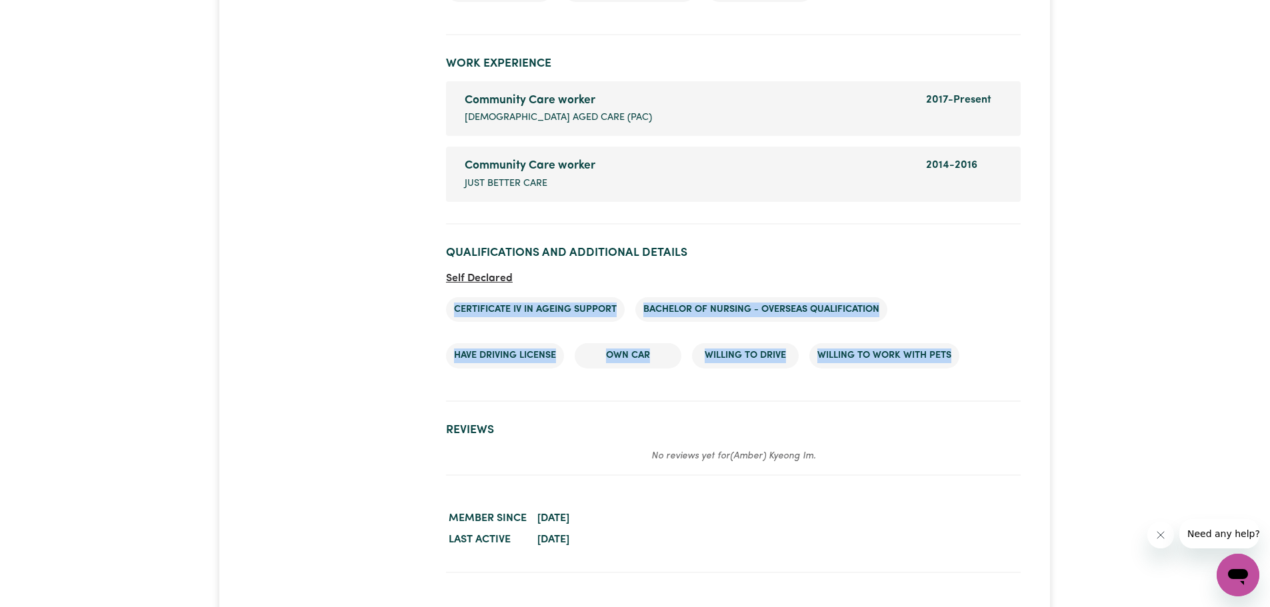
click at [579, 307] on li "Certificate IV in ageing support" at bounding box center [535, 309] width 179 height 25
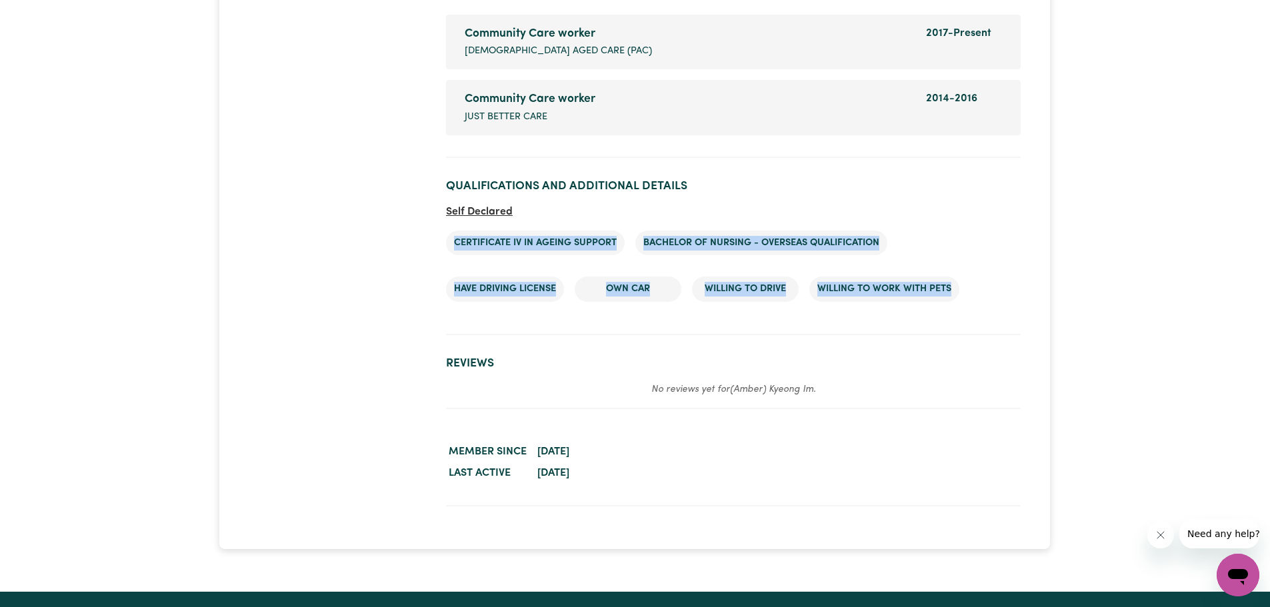
scroll to position [2267, 0]
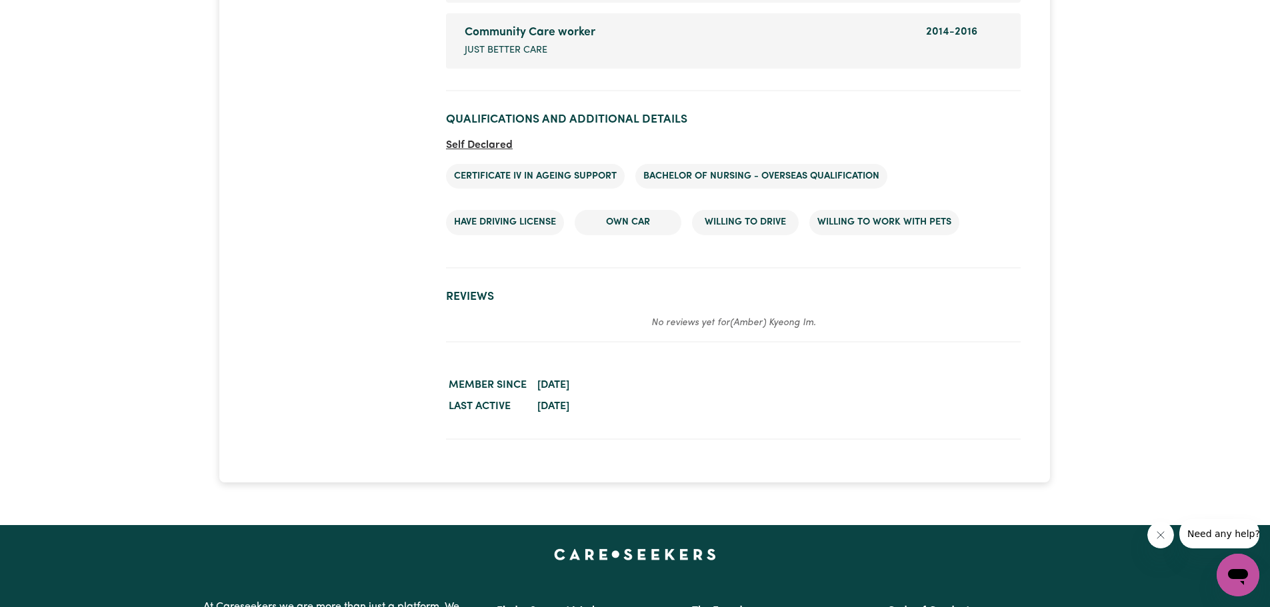
click at [569, 411] on time "July 14, 2025" at bounding box center [553, 406] width 32 height 11
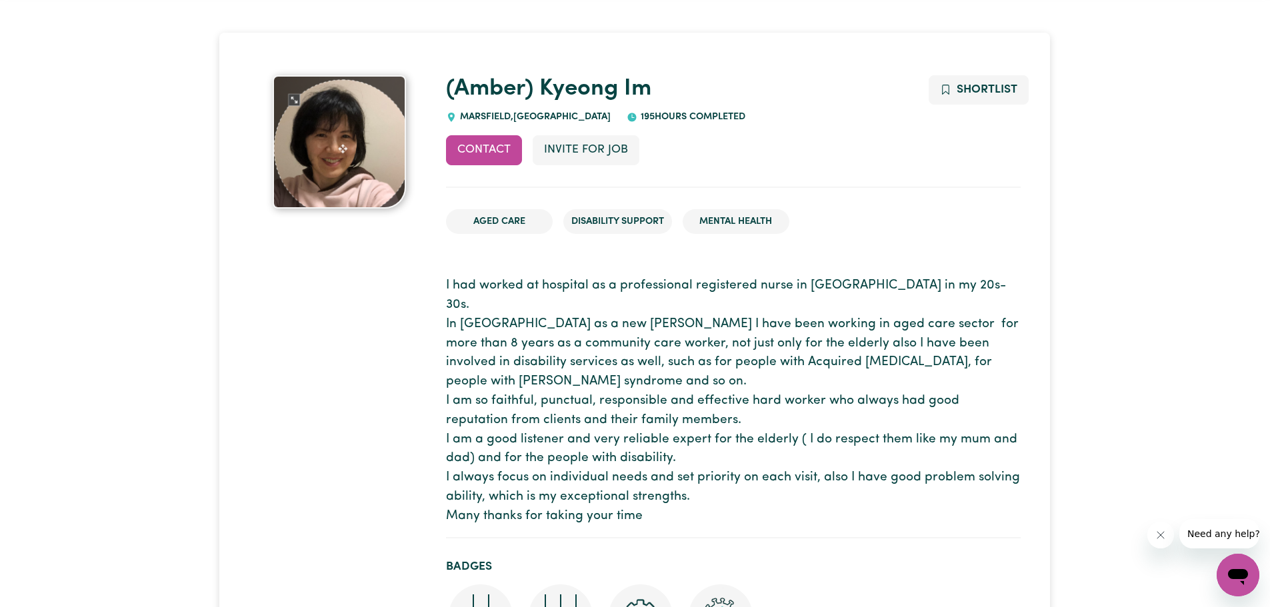
scroll to position [0, 0]
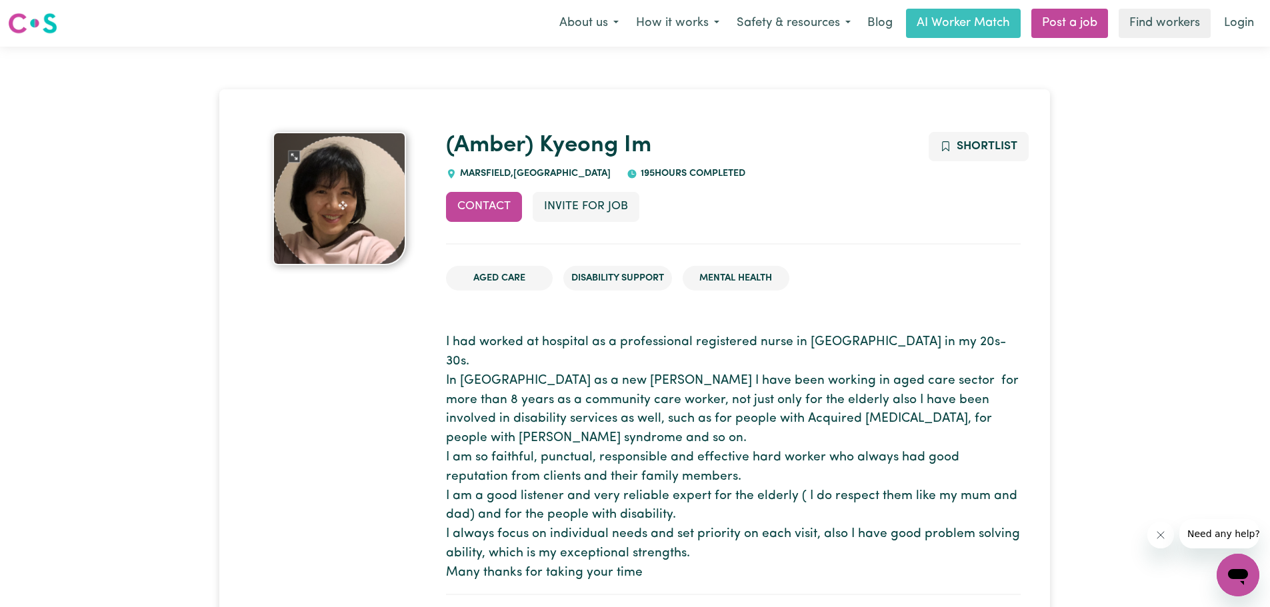
click at [659, 363] on p "I had worked at hospital as a professional registered nurse in Korea in my 20s-…" at bounding box center [733, 457] width 575 height 249
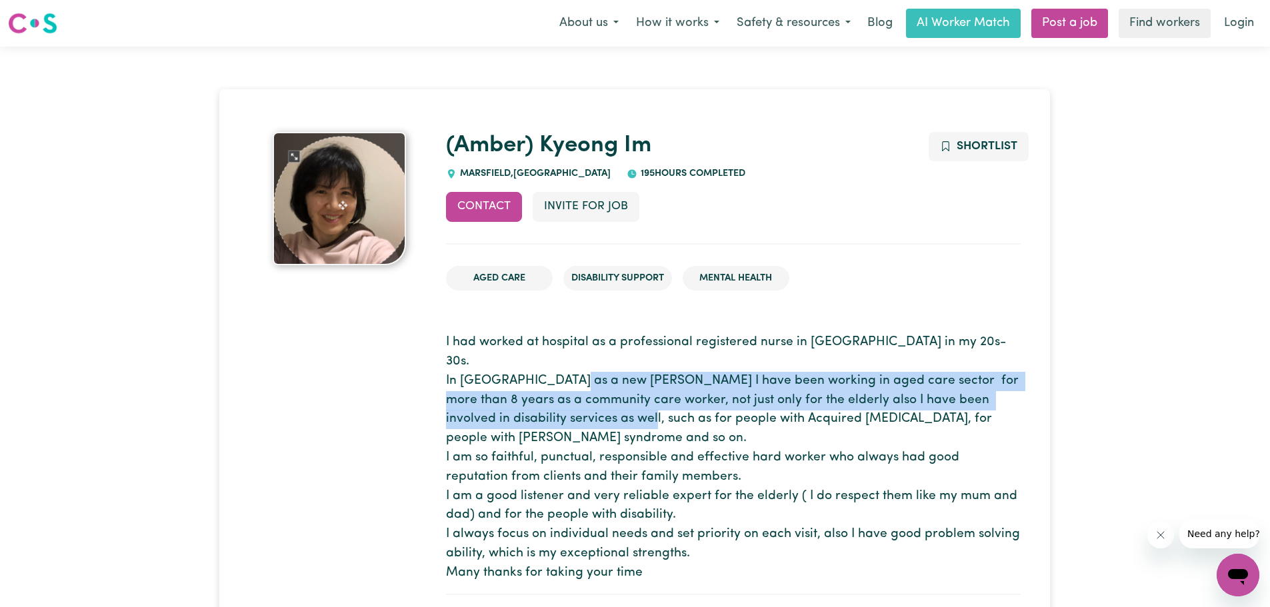
drag, startPoint x: 634, startPoint y: 363, endPoint x: 637, endPoint y: 399, distance: 36.2
click at [637, 399] on p "I had worked at hospital as a professional registered nurse in Korea in my 20s-…" at bounding box center [733, 457] width 575 height 249
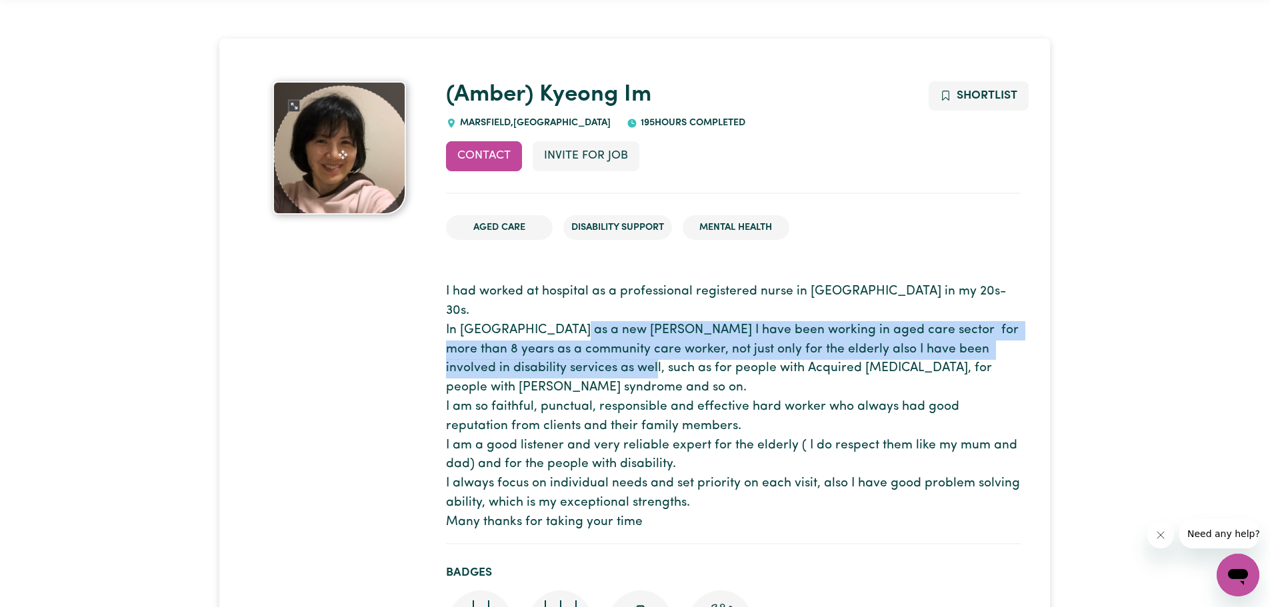
scroll to position [267, 0]
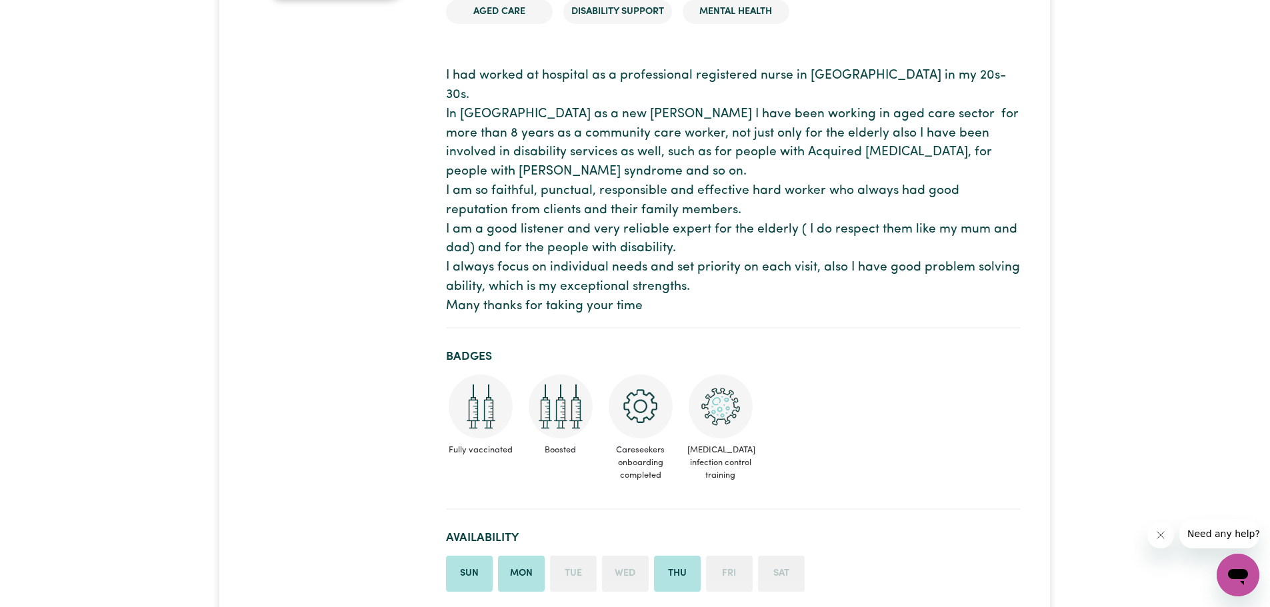
click at [595, 189] on p "I had worked at hospital as a professional registered nurse in Korea in my 20s-…" at bounding box center [733, 191] width 575 height 249
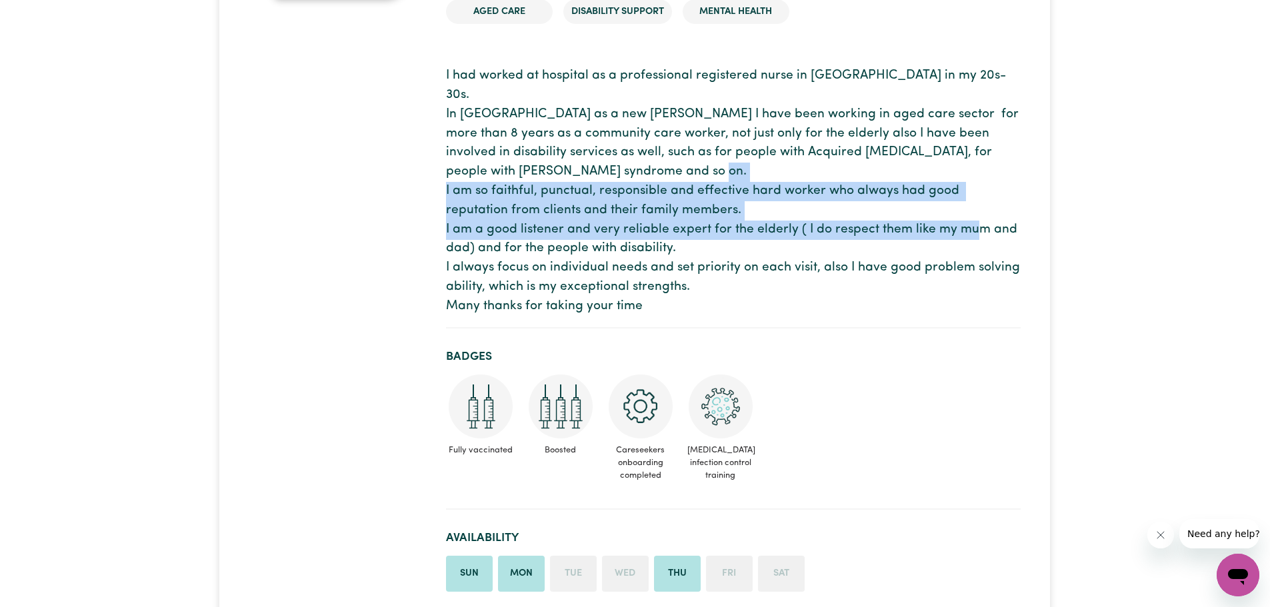
drag, startPoint x: 622, startPoint y: 163, endPoint x: 622, endPoint y: 215, distance: 52.7
click at [622, 215] on p "I had worked at hospital as a professional registered nurse in Korea in my 20s-…" at bounding box center [733, 191] width 575 height 249
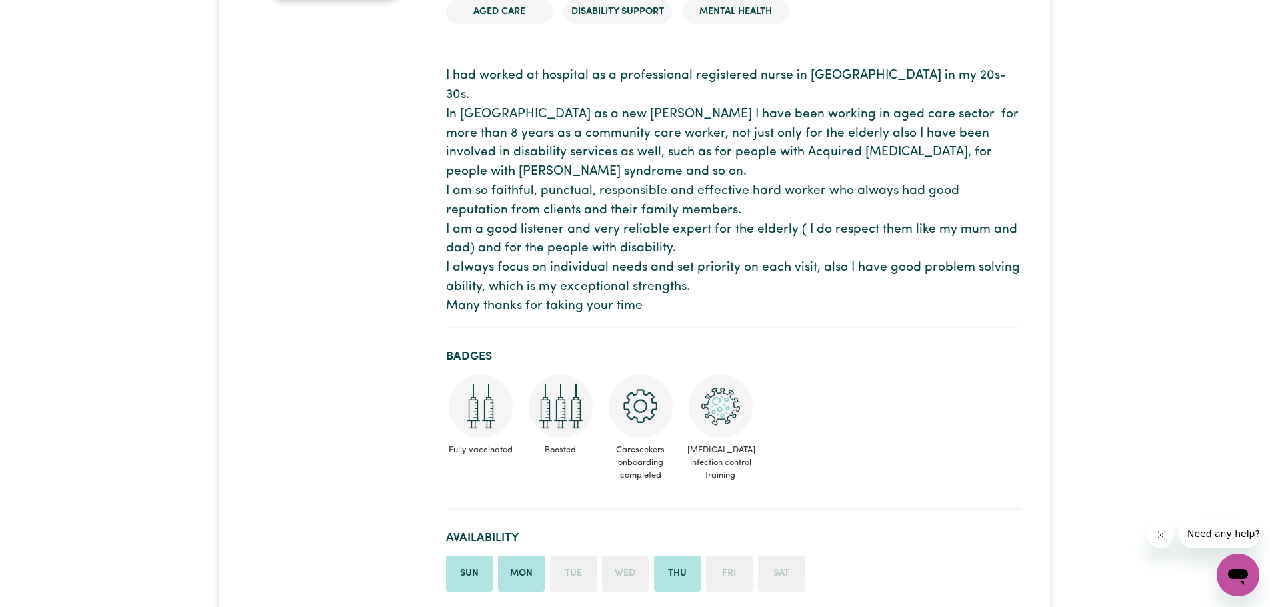
click at [592, 244] on p "I had worked at hospital as a professional registered nurse in Korea in my 20s-…" at bounding box center [733, 191] width 575 height 249
click at [843, 371] on section "Badges Fully vaccinated Boosted Careseekers onboarding completed COVID-19 infec…" at bounding box center [733, 424] width 575 height 171
click at [845, 94] on p "I had worked at hospital as a professional registered nurse in Korea in my 20s-…" at bounding box center [733, 191] width 575 height 249
drag, startPoint x: 624, startPoint y: 100, endPoint x: 742, endPoint y: 101, distance: 118.0
click at [742, 101] on p "I had worked at hospital as a professional registered nurse in Korea in my 20s-…" at bounding box center [733, 191] width 575 height 249
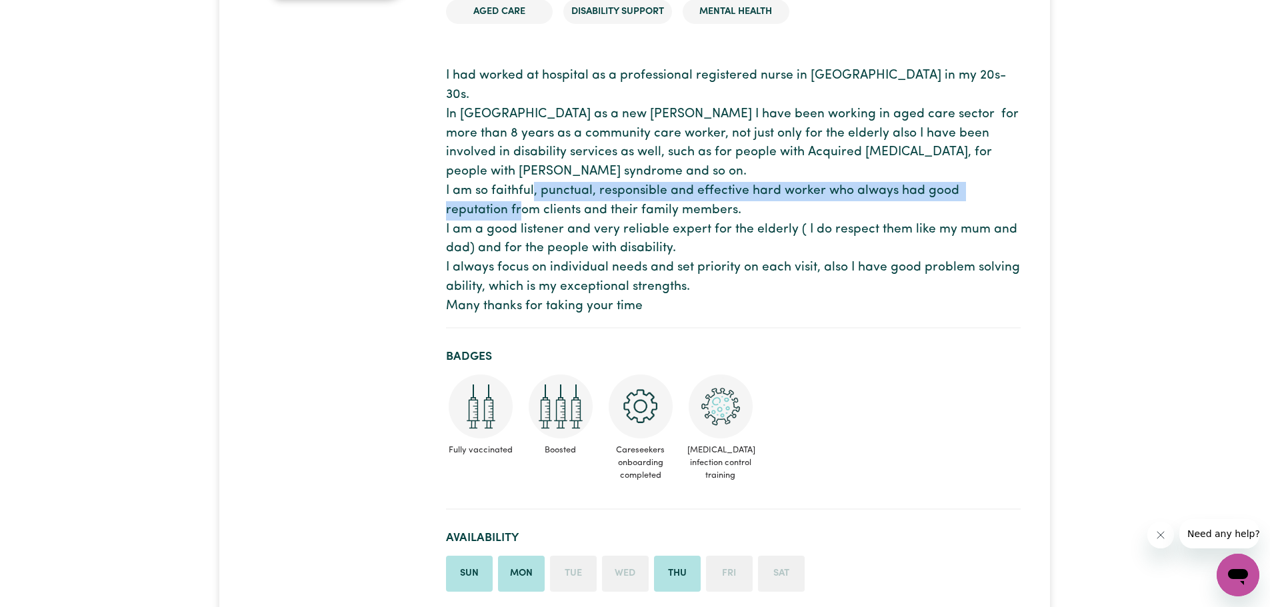
drag, startPoint x: 741, startPoint y: 149, endPoint x: 748, endPoint y: 167, distance: 19.4
click at [748, 167] on p "I had worked at hospital as a professional registered nurse in Korea in my 20s-…" at bounding box center [733, 191] width 575 height 249
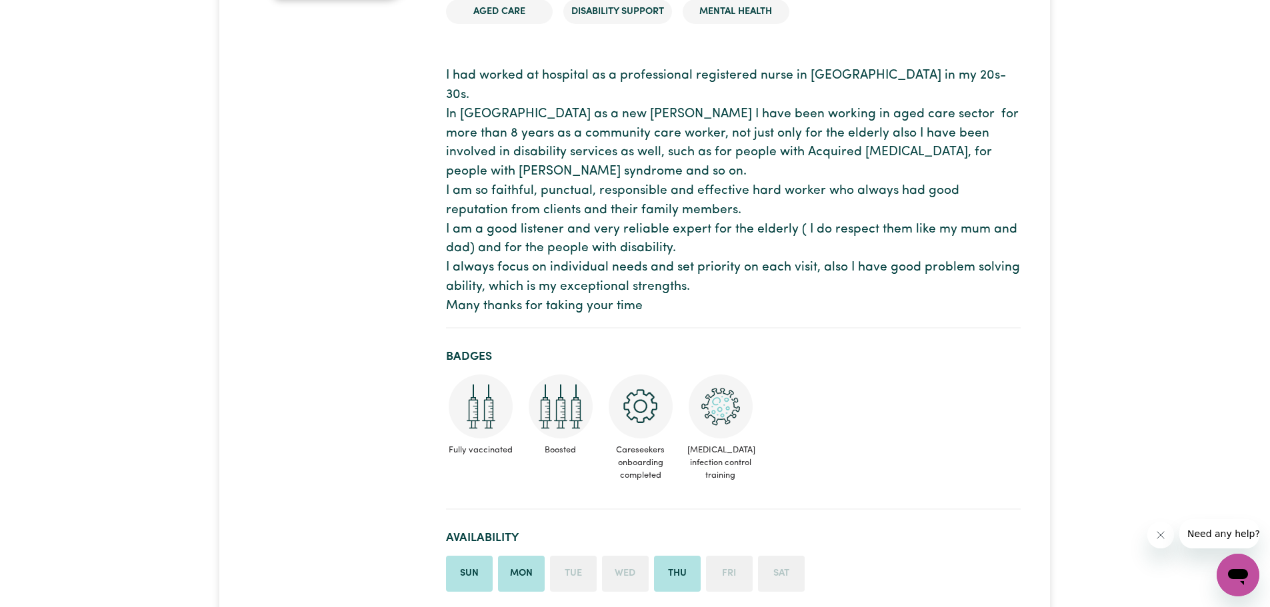
click at [744, 211] on p "I had worked at hospital as a professional registered nurse in Korea in my 20s-…" at bounding box center [733, 191] width 575 height 249
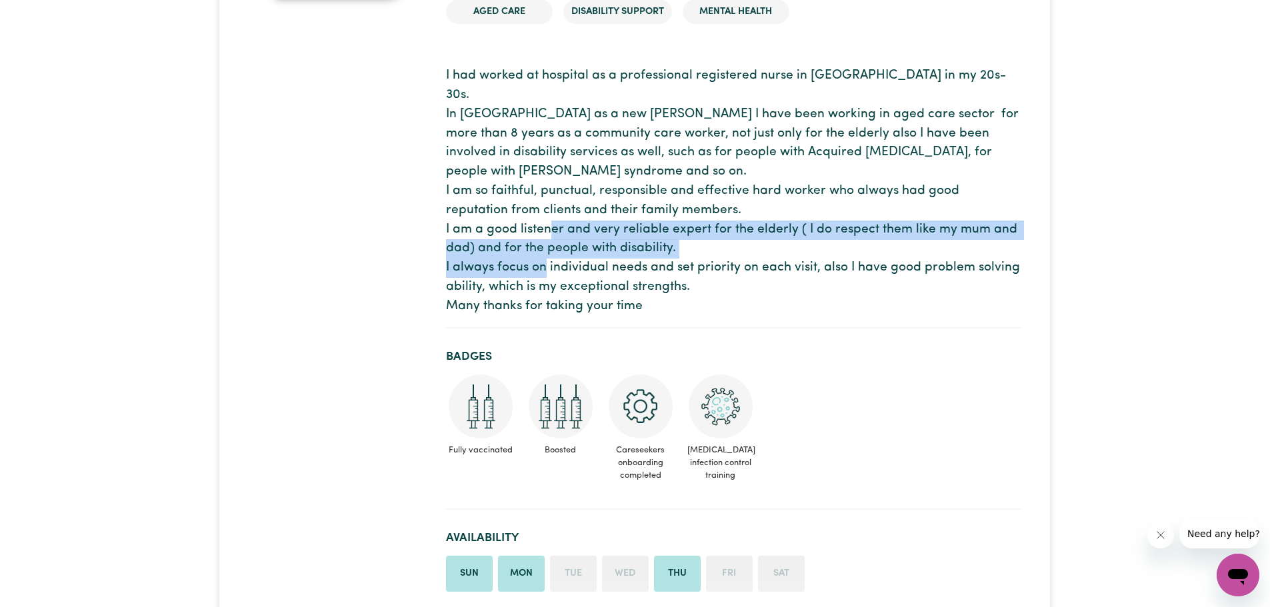
drag, startPoint x: 749, startPoint y: 189, endPoint x: 745, endPoint y: 227, distance: 38.8
click at [745, 227] on p "I had worked at hospital as a professional registered nurse in Korea in my 20s-…" at bounding box center [733, 191] width 575 height 249
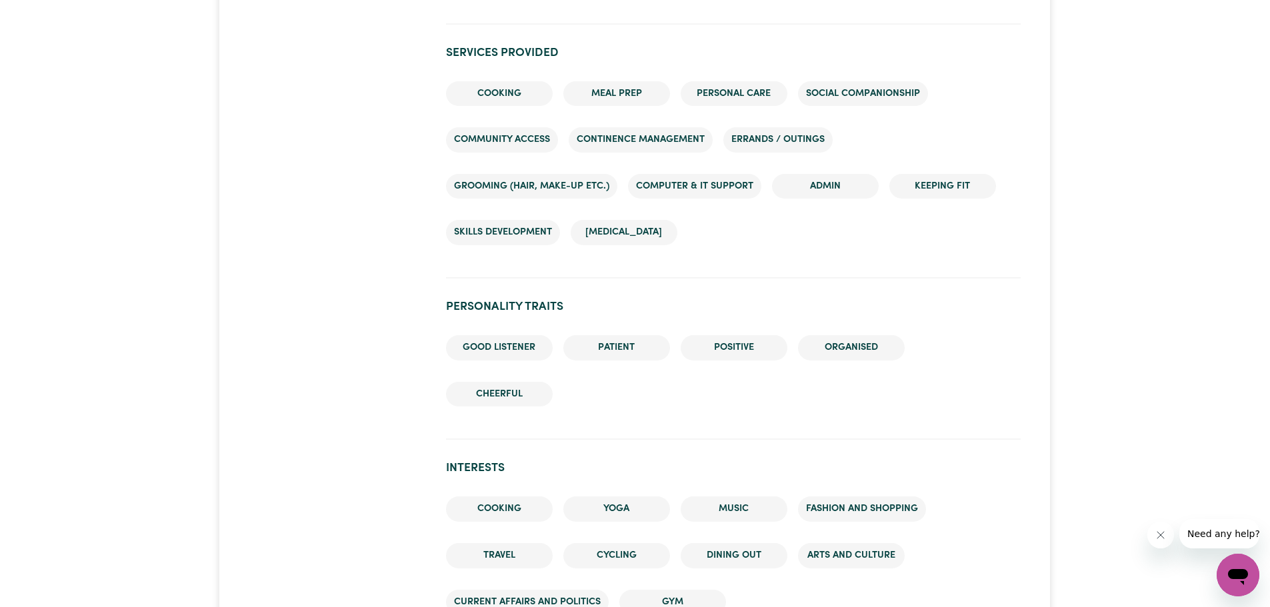
scroll to position [1400, 0]
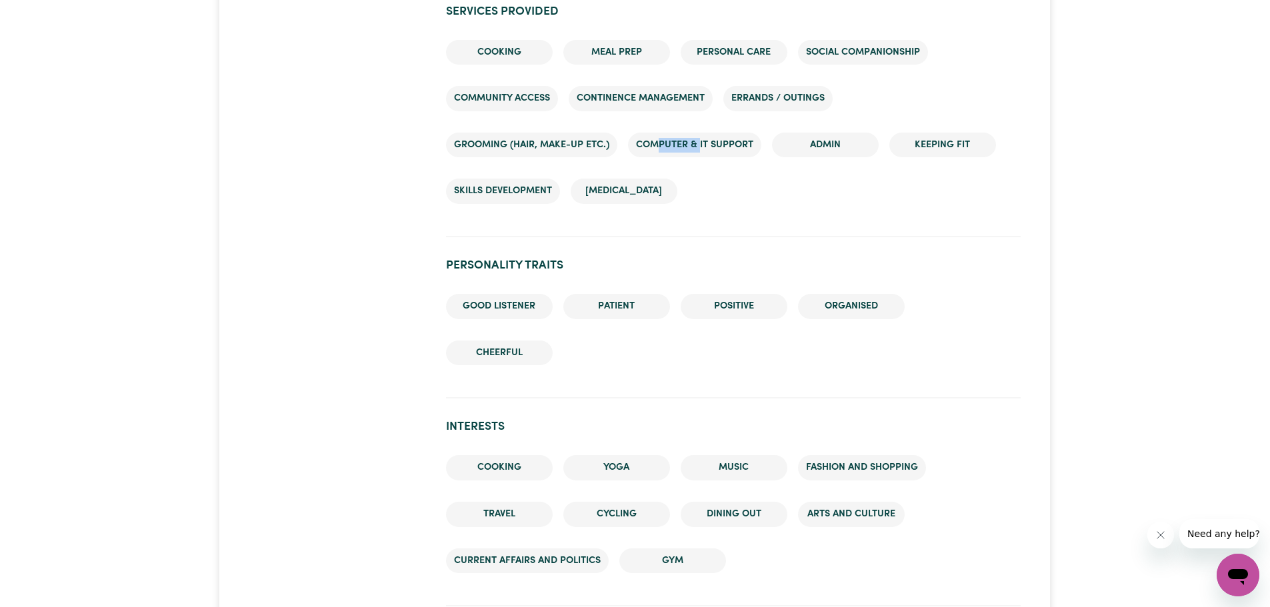
drag, startPoint x: 661, startPoint y: 151, endPoint x: 699, endPoint y: 151, distance: 38.0
click at [699, 151] on li "Computer & IT Support" at bounding box center [694, 145] width 133 height 25
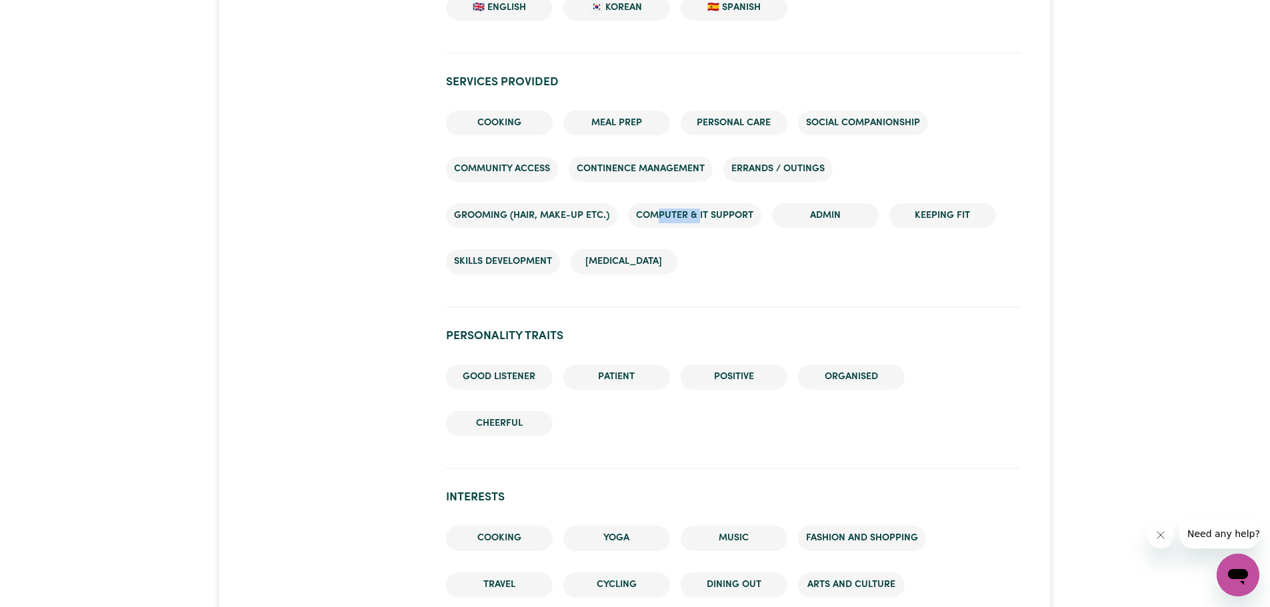
scroll to position [1200, 0]
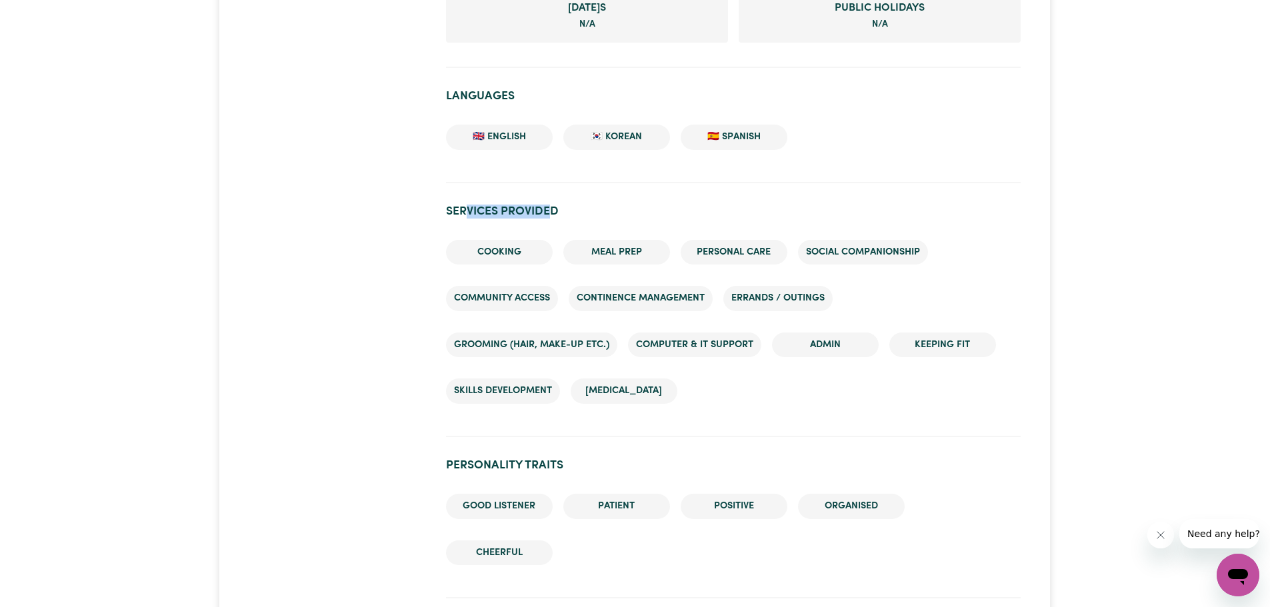
drag, startPoint x: 464, startPoint y: 210, endPoint x: 553, endPoint y: 210, distance: 89.3
click at [553, 210] on h2 "Services provided" at bounding box center [733, 212] width 575 height 14
drag, startPoint x: 636, startPoint y: 343, endPoint x: 757, endPoint y: 344, distance: 121.3
click at [757, 344] on li "Computer & IT Support" at bounding box center [694, 345] width 133 height 25
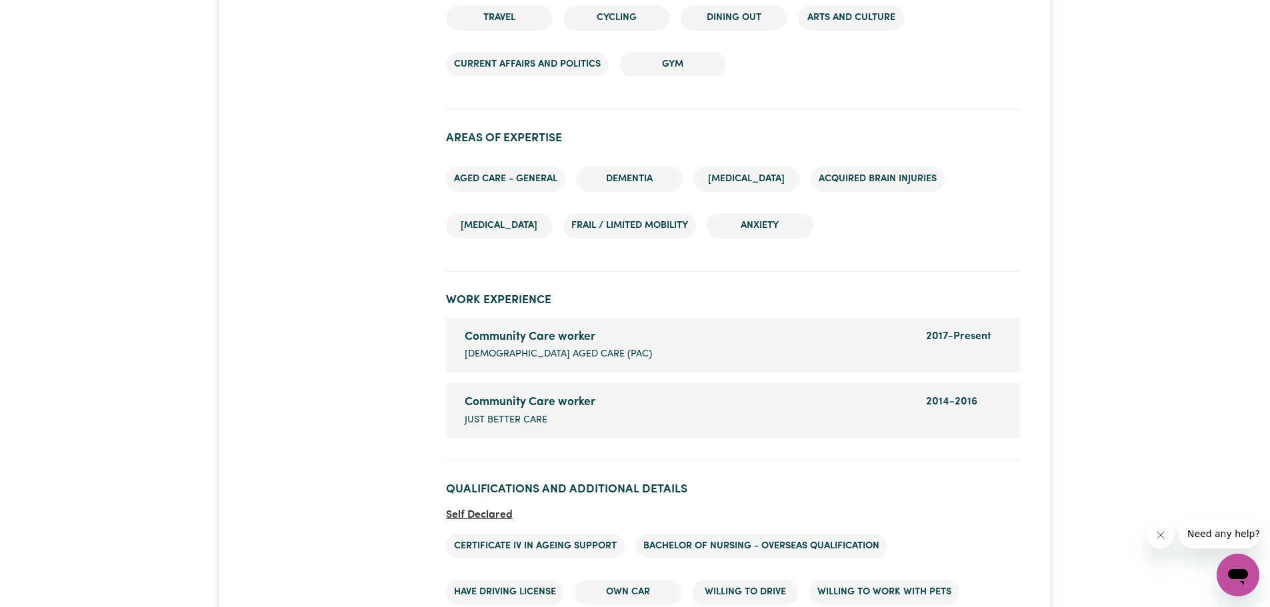
scroll to position [1933, 0]
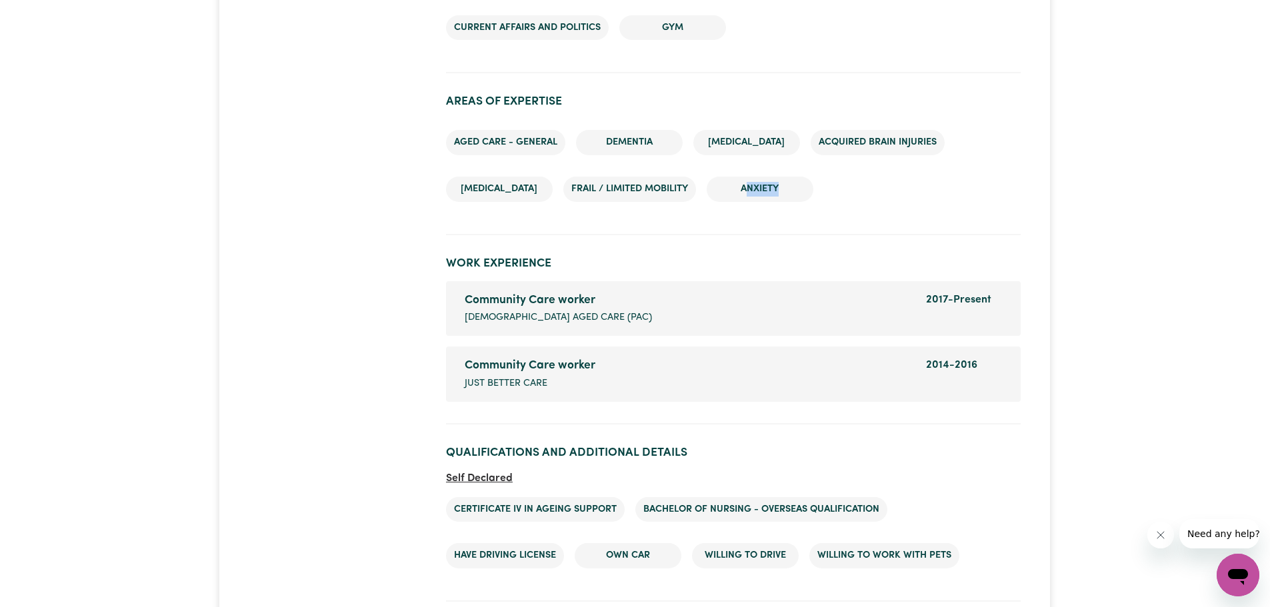
drag, startPoint x: 751, startPoint y: 187, endPoint x: 755, endPoint y: 205, distance: 18.3
click at [755, 205] on ul "Aged care - General Dementia Parkinsons Acquired Brain Injuries Depression Frai…" at bounding box center [733, 165] width 575 height 93
click at [579, 321] on span "PRESBYTERIAN AGED CARE (PAC)" at bounding box center [558, 318] width 187 height 15
click at [669, 313] on div "Community Care worker Company name PRESBYTERIAN AGED CARE (PAC)" at bounding box center [687, 308] width 461 height 33
click at [577, 314] on span "PRESBYTERIAN AGED CARE (PAC)" at bounding box center [558, 318] width 187 height 15
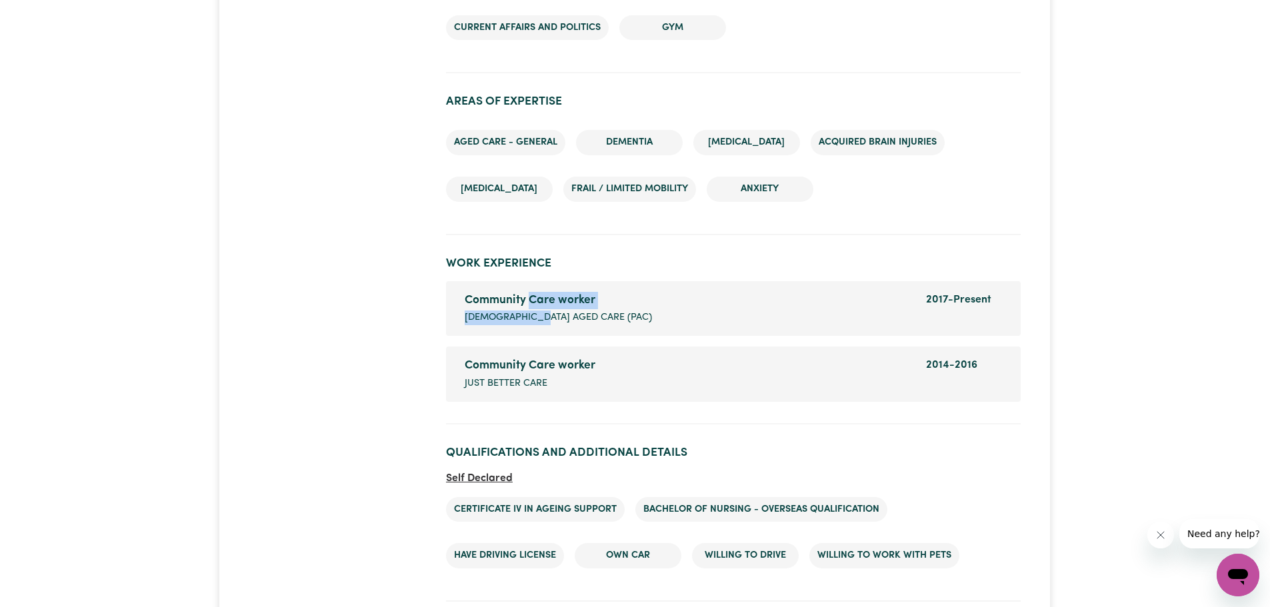
drag, startPoint x: 532, startPoint y: 299, endPoint x: 543, endPoint y: 325, distance: 28.1
click at [543, 325] on div "Community Care worker Company name PRESBYTERIAN AGED CARE (PAC)" at bounding box center [687, 308] width 461 height 33
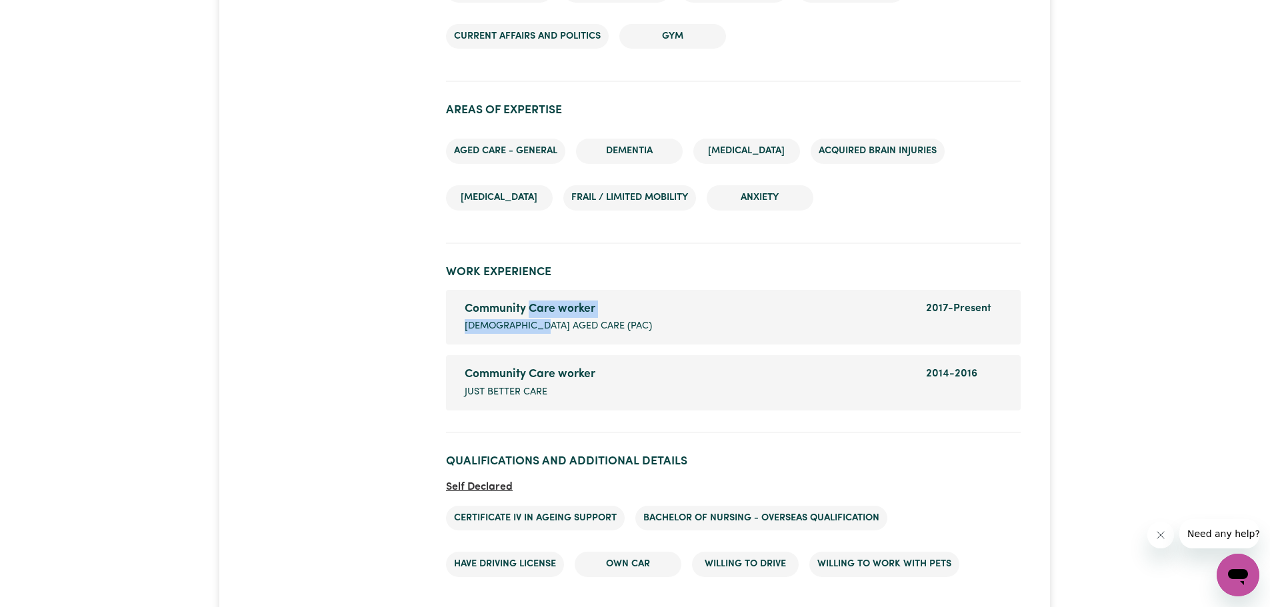
scroll to position [1733, 0]
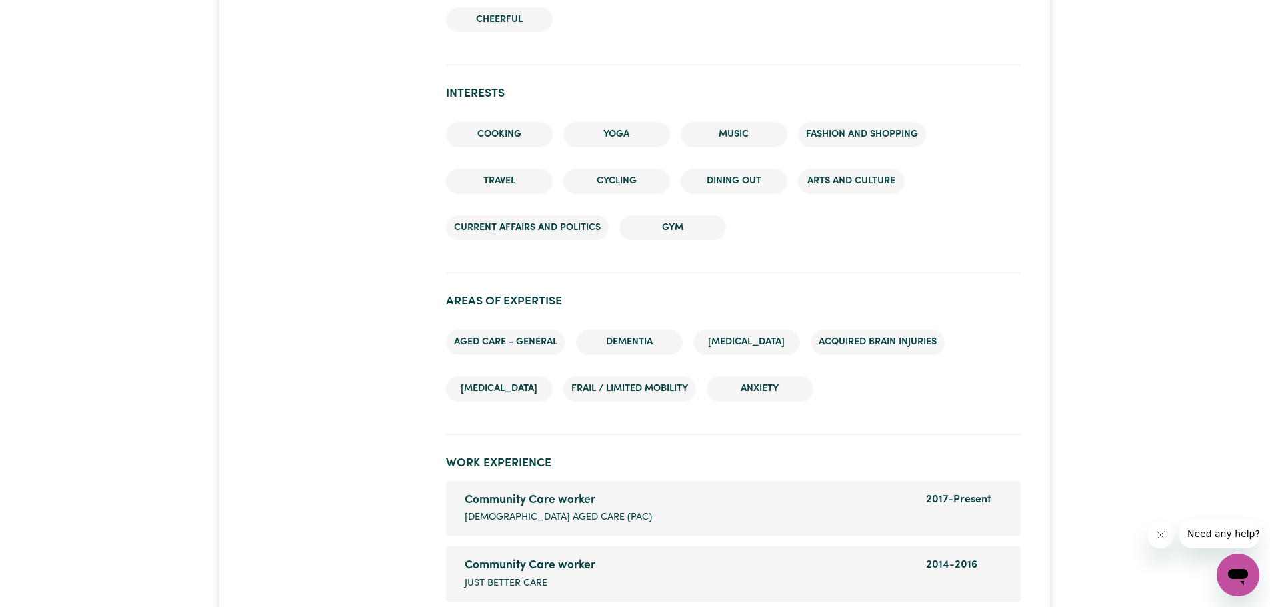
click at [627, 190] on li "Cycling" at bounding box center [616, 181] width 107 height 25
click at [628, 186] on li "Cycling" at bounding box center [616, 181] width 107 height 25
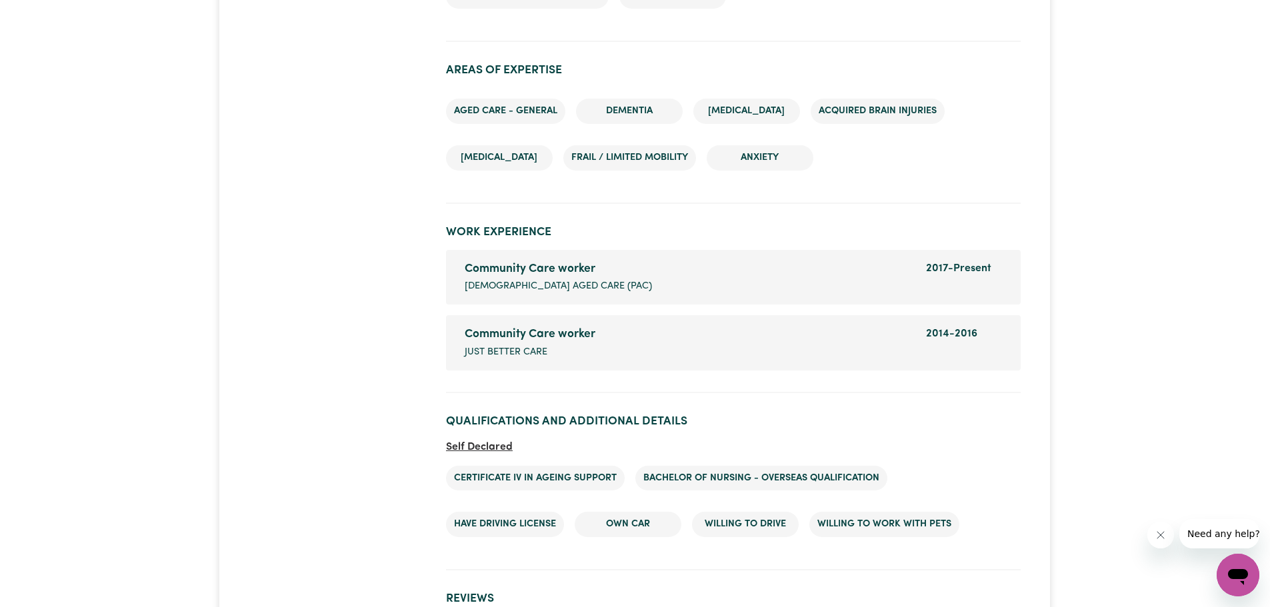
scroll to position [2000, 0]
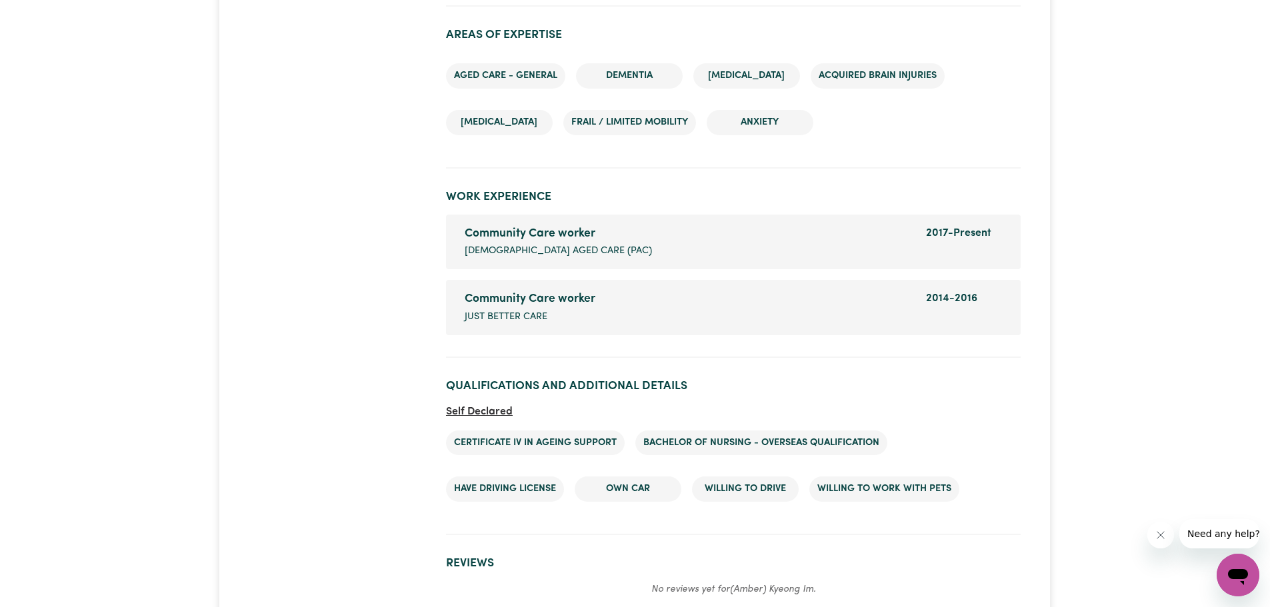
click at [555, 232] on div "Community Care worker" at bounding box center [687, 233] width 445 height 17
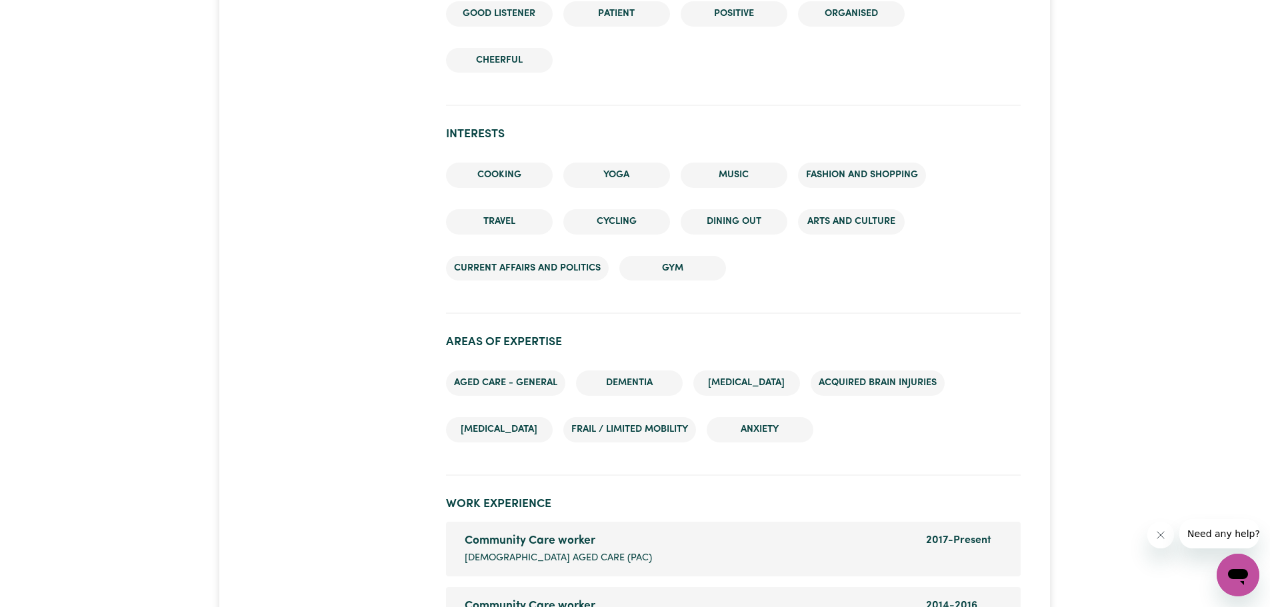
scroll to position [1733, 0]
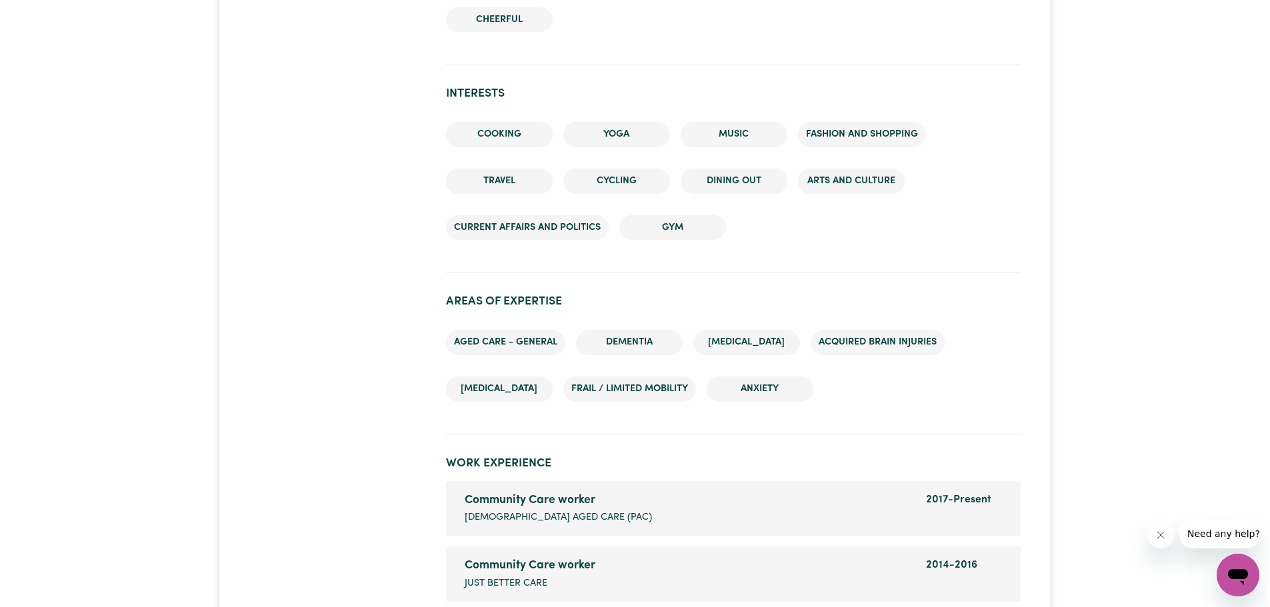
click at [637, 387] on li "Frail / limited mobility" at bounding box center [629, 389] width 133 height 25
drag, startPoint x: 481, startPoint y: 152, endPoint x: 669, endPoint y: 194, distance: 193.3
click at [669, 194] on ul "Cooking Yoga Music Fashion and shopping Travel Cycling Dining out Arts and Cult…" at bounding box center [733, 180] width 575 height 139
click at [680, 237] on li "Gym" at bounding box center [672, 227] width 107 height 25
drag, startPoint x: 683, startPoint y: 230, endPoint x: 582, endPoint y: 207, distance: 103.2
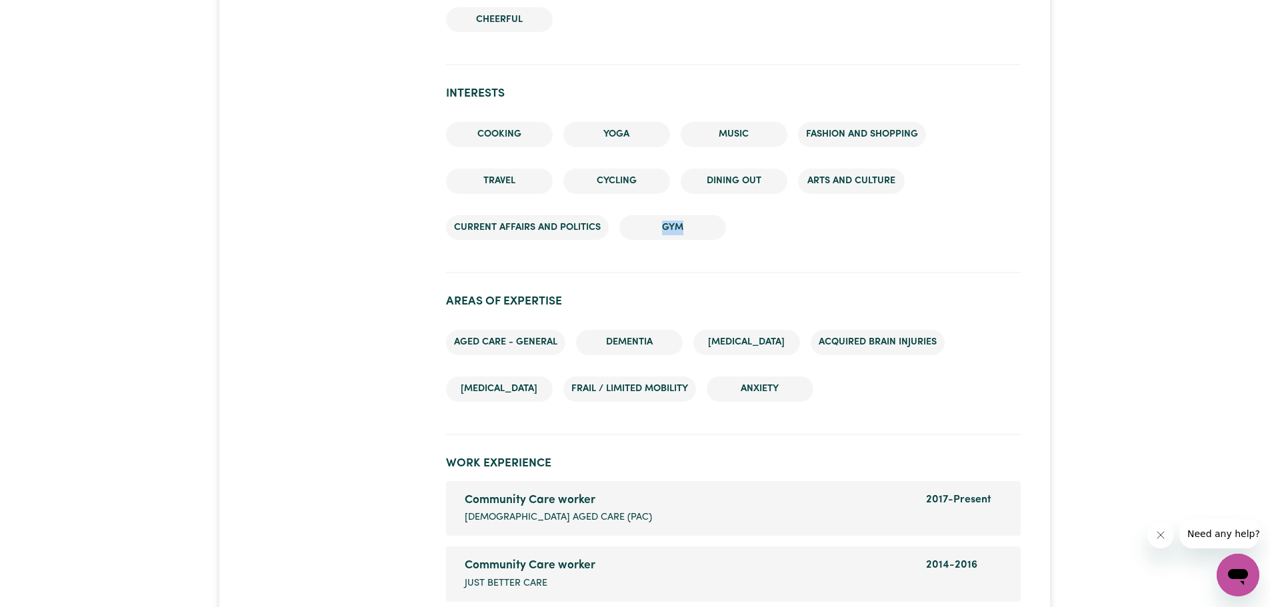
click at [582, 207] on ul "Cooking Yoga Music Fashion and shopping Travel Cycling Dining out Arts and Cult…" at bounding box center [733, 180] width 575 height 139
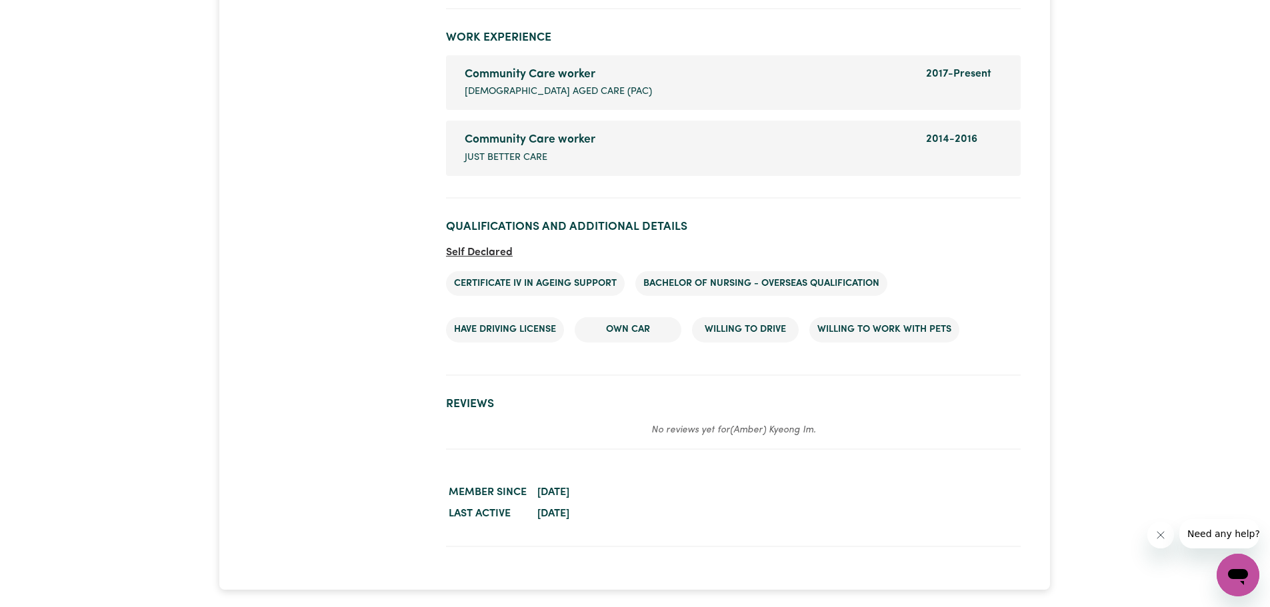
scroll to position [2200, 0]
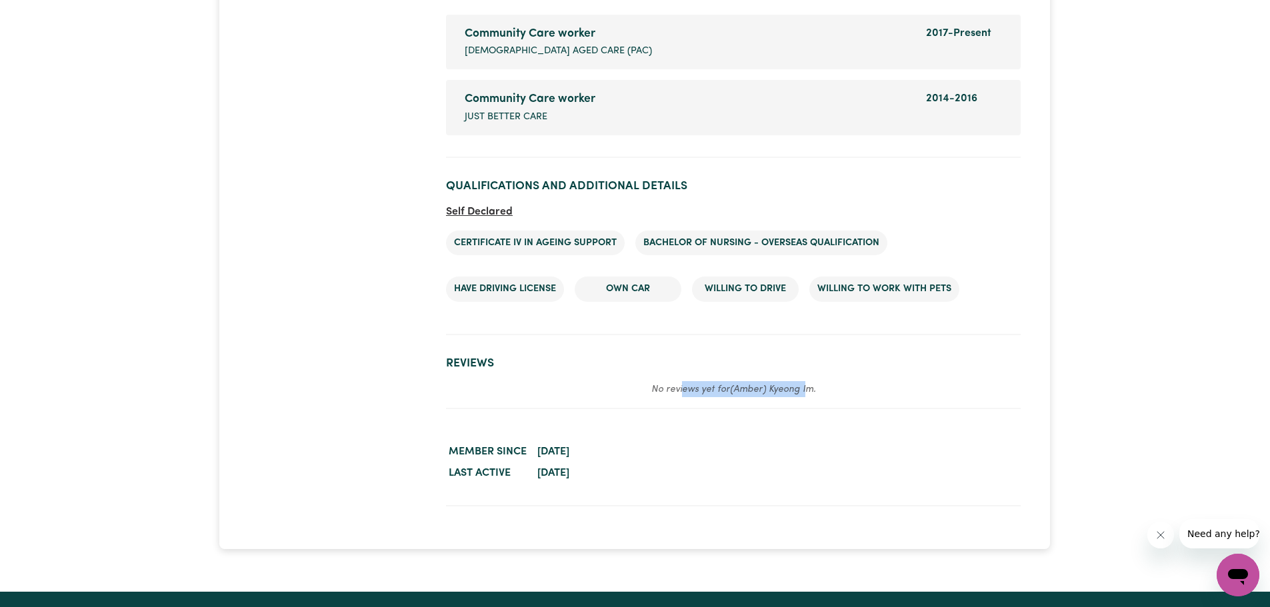
drag, startPoint x: 681, startPoint y: 387, endPoint x: 807, endPoint y: 387, distance: 125.3
click at [807, 387] on em "No reviews yet for (Amber) Kyeong Im ." at bounding box center [733, 390] width 165 height 10
click at [639, 445] on dd "August 7, 2019" at bounding box center [778, 451] width 486 height 21
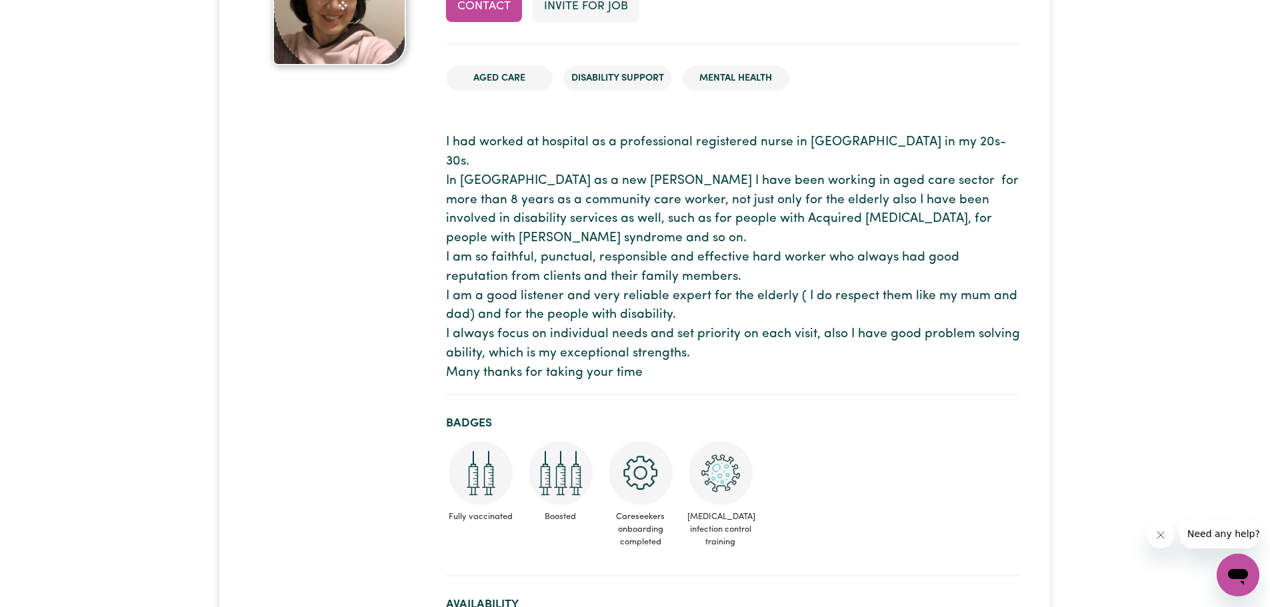
scroll to position [0, 0]
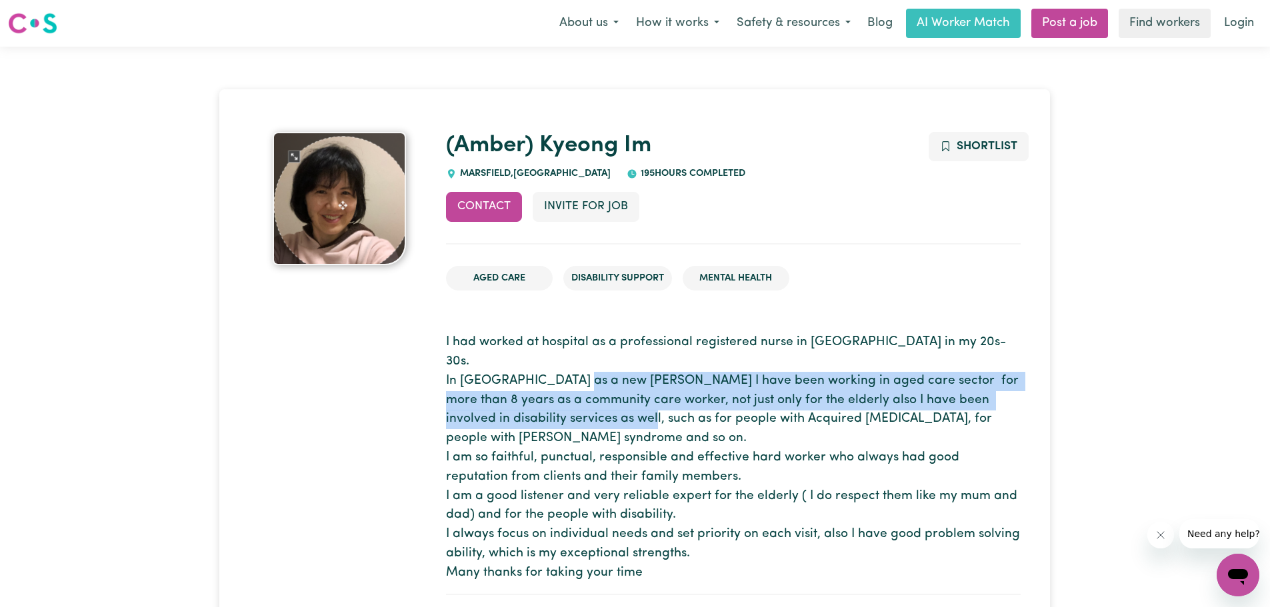
drag, startPoint x: 638, startPoint y: 367, endPoint x: 639, endPoint y: 399, distance: 32.0
click at [639, 399] on p "I had worked at hospital as a professional registered nurse in Korea in my 20s-…" at bounding box center [733, 457] width 575 height 249
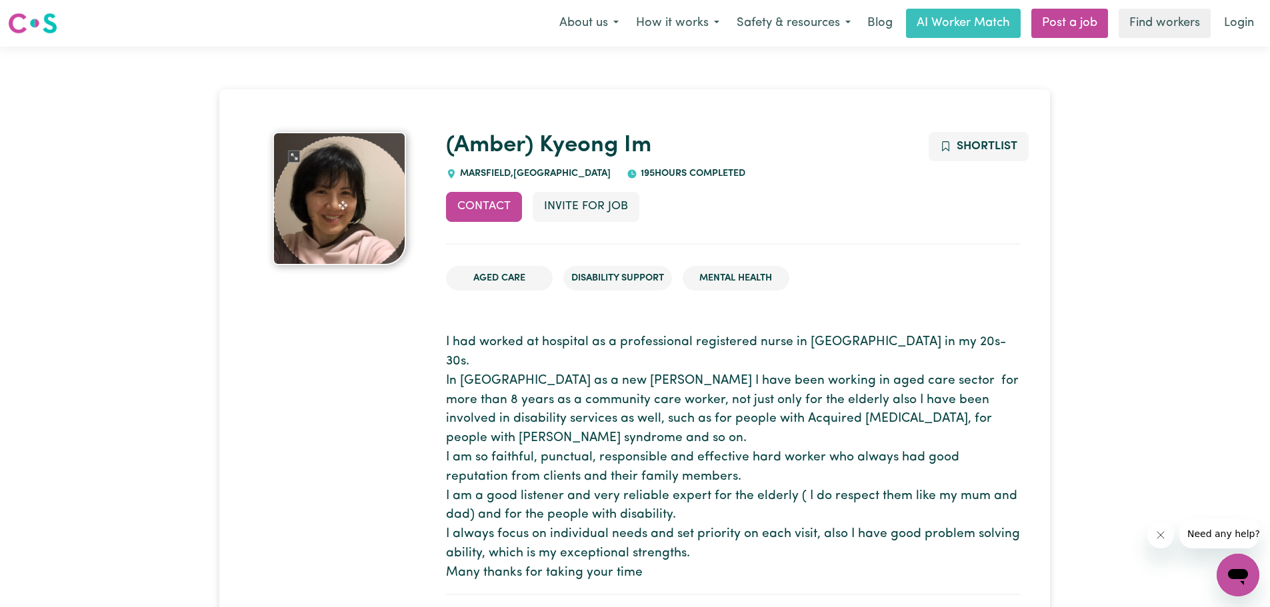
click at [638, 435] on p "I had worked at hospital as a professional registered nurse in Korea in my 20s-…" at bounding box center [733, 457] width 575 height 249
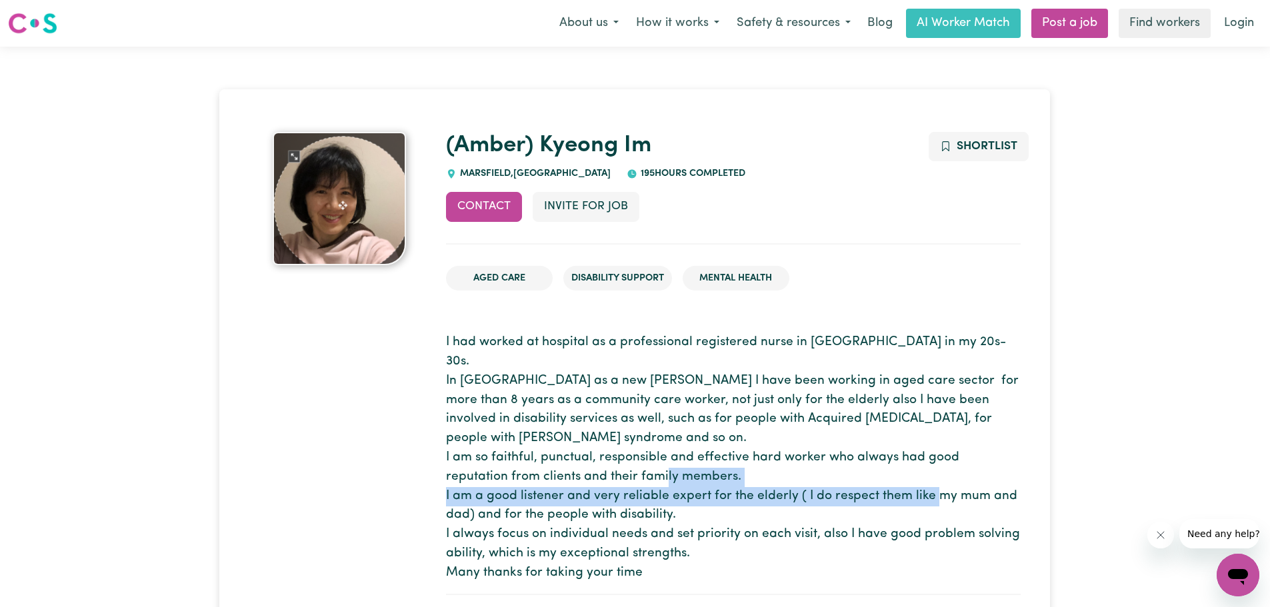
drag, startPoint x: 589, startPoint y: 459, endPoint x: 597, endPoint y: 481, distance: 23.6
click at [597, 481] on p "I had worked at hospital as a professional registered nurse in Korea in my 20s-…" at bounding box center [733, 457] width 575 height 249
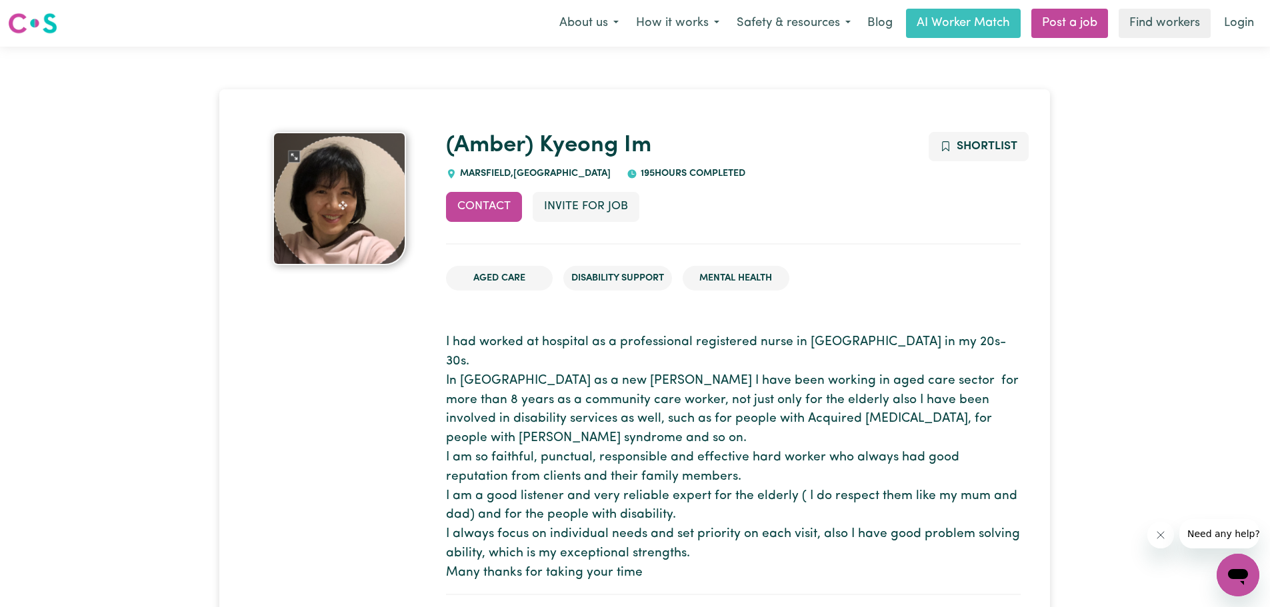
click at [724, 489] on p "I had worked at hospital as a professional registered nurse in Korea in my 20s-…" at bounding box center [733, 457] width 575 height 249
click at [644, 488] on p "I had worked at hospital as a professional registered nurse in Korea in my 20s-…" at bounding box center [733, 457] width 575 height 249
drag, startPoint x: 602, startPoint y: 471, endPoint x: 606, endPoint y: 494, distance: 23.7
click at [606, 494] on p "I had worked at hospital as a professional registered nurse in Korea in my 20s-…" at bounding box center [733, 457] width 575 height 249
click at [605, 510] on p "I had worked at hospital as a professional registered nurse in Korea in my 20s-…" at bounding box center [733, 457] width 575 height 249
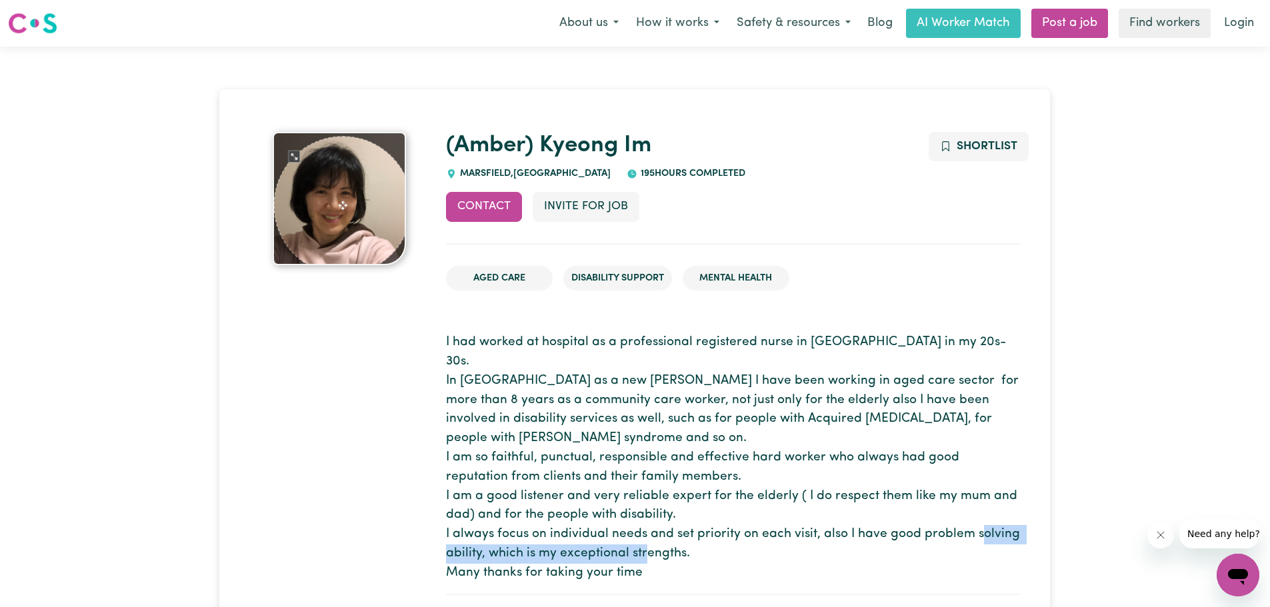
drag, startPoint x: 606, startPoint y: 514, endPoint x: 612, endPoint y: 528, distance: 15.2
click at [612, 528] on p "I had worked at hospital as a professional registered nurse in Korea in my 20s-…" at bounding box center [733, 457] width 575 height 249
click at [744, 222] on div "Contact Invite for Job Shortlist" at bounding box center [733, 218] width 575 height 52
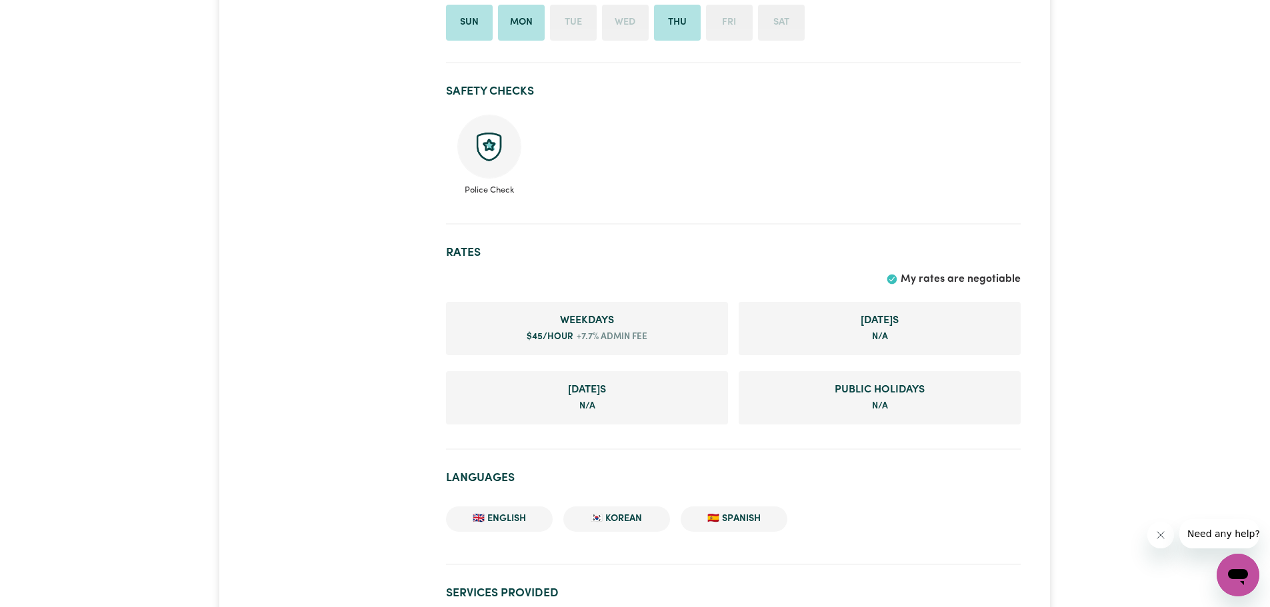
scroll to position [867, 0]
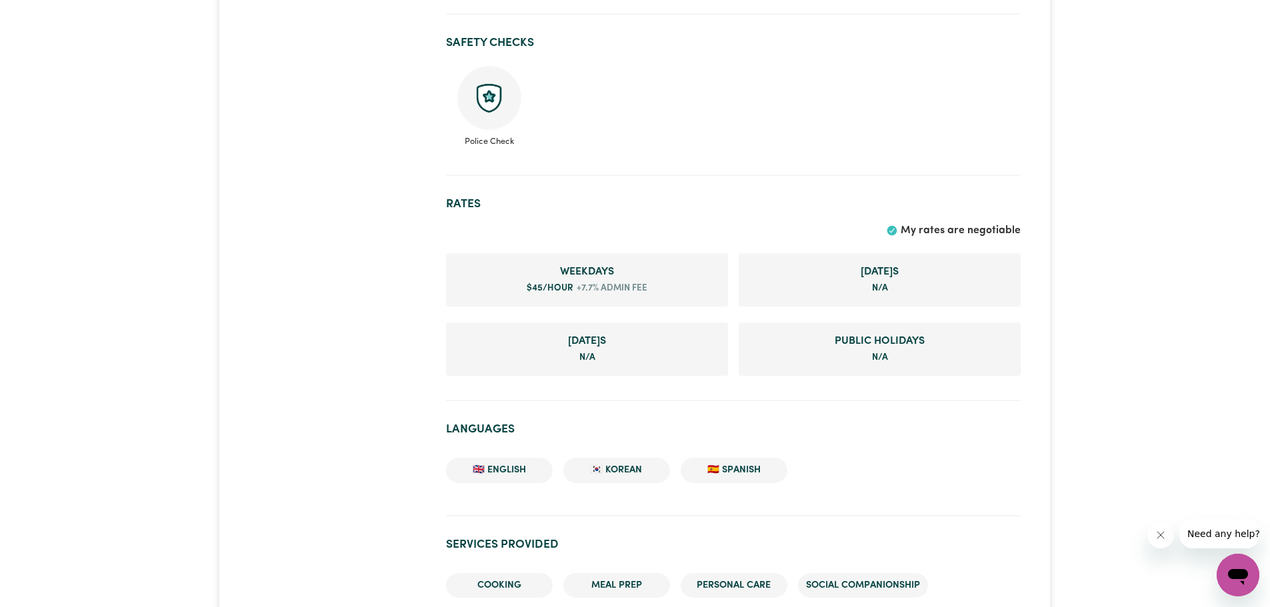
click at [895, 231] on icon at bounding box center [891, 230] width 9 height 9
click at [915, 232] on span "My rates are negotiable" at bounding box center [961, 230] width 120 height 11
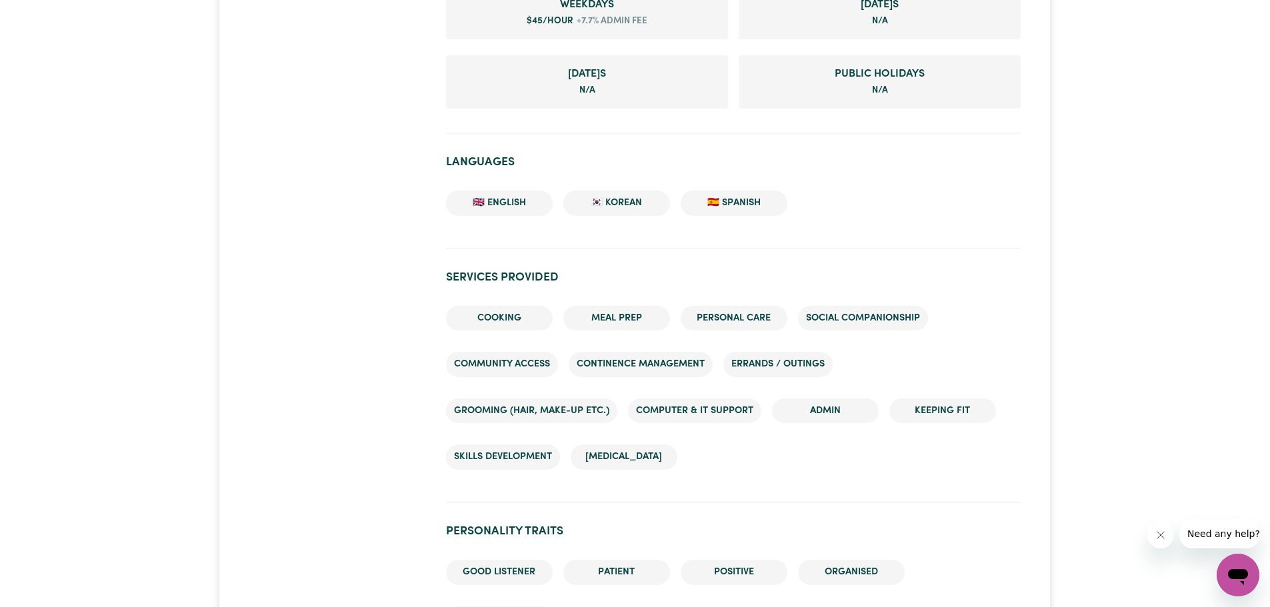
scroll to position [1200, 0]
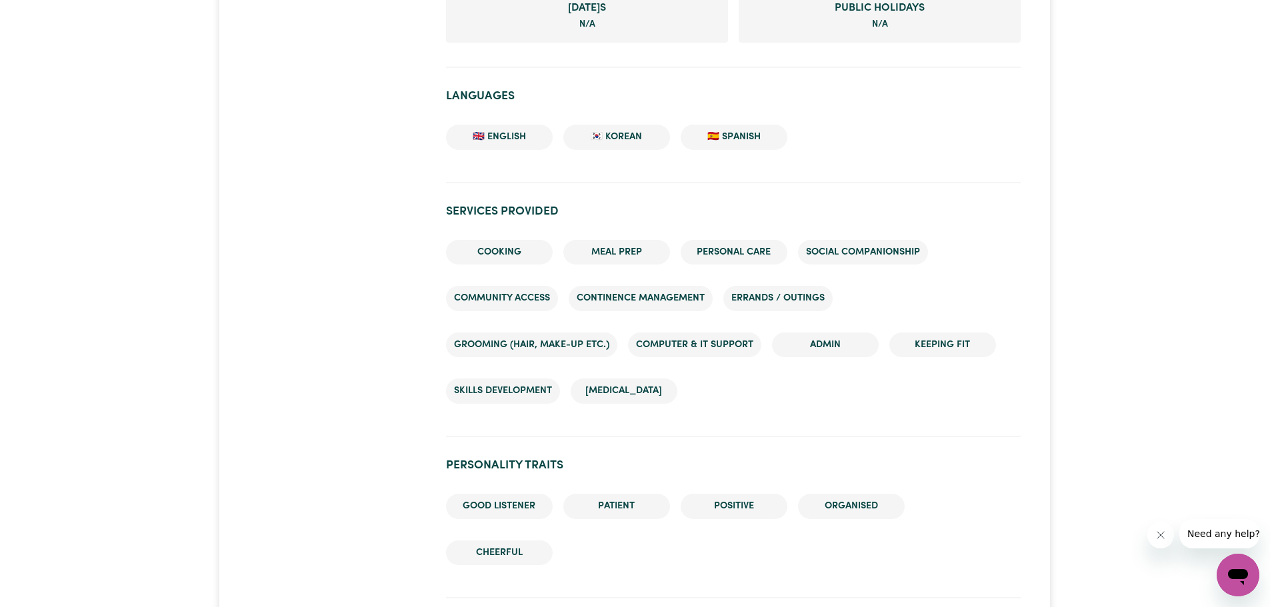
click at [715, 141] on li "🇪🇸 Spanish" at bounding box center [734, 137] width 107 height 25
click at [598, 142] on li "🇰🇷 Korean" at bounding box center [616, 137] width 107 height 25
click at [556, 137] on ul "🇬🇧 English 🇰🇷 Korean 🇪🇸 Spanish" at bounding box center [733, 137] width 575 height 47
click at [520, 138] on li "🇬🇧 English" at bounding box center [499, 137] width 107 height 25
click at [631, 254] on li "Meal prep" at bounding box center [616, 252] width 107 height 25
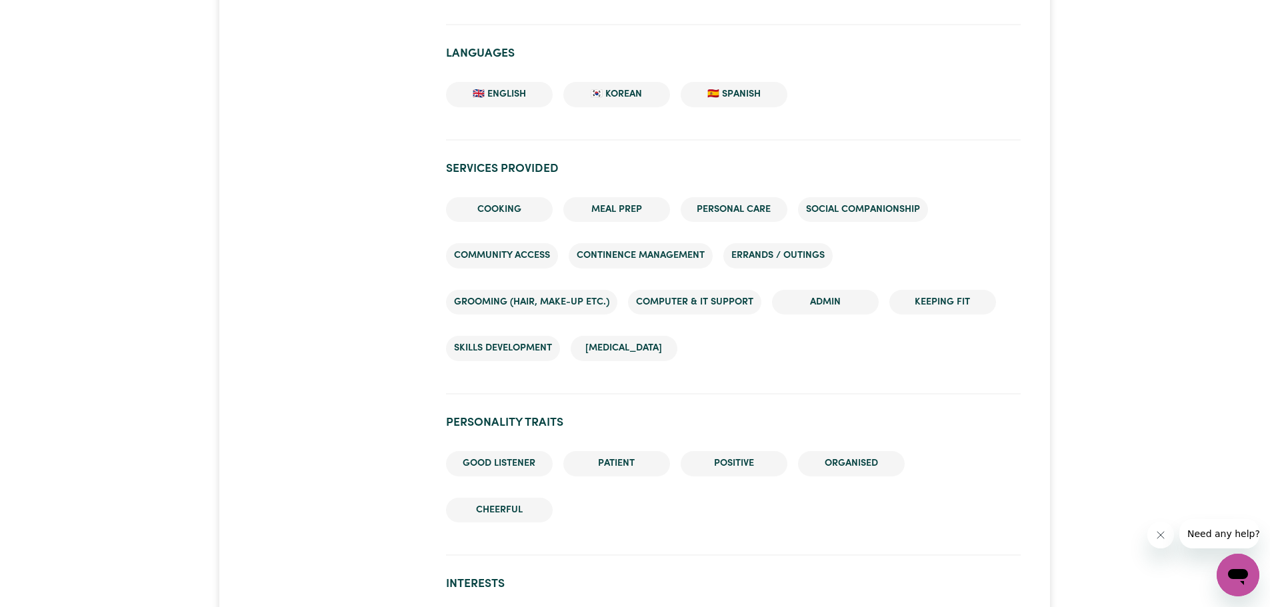
scroll to position [1267, 0]
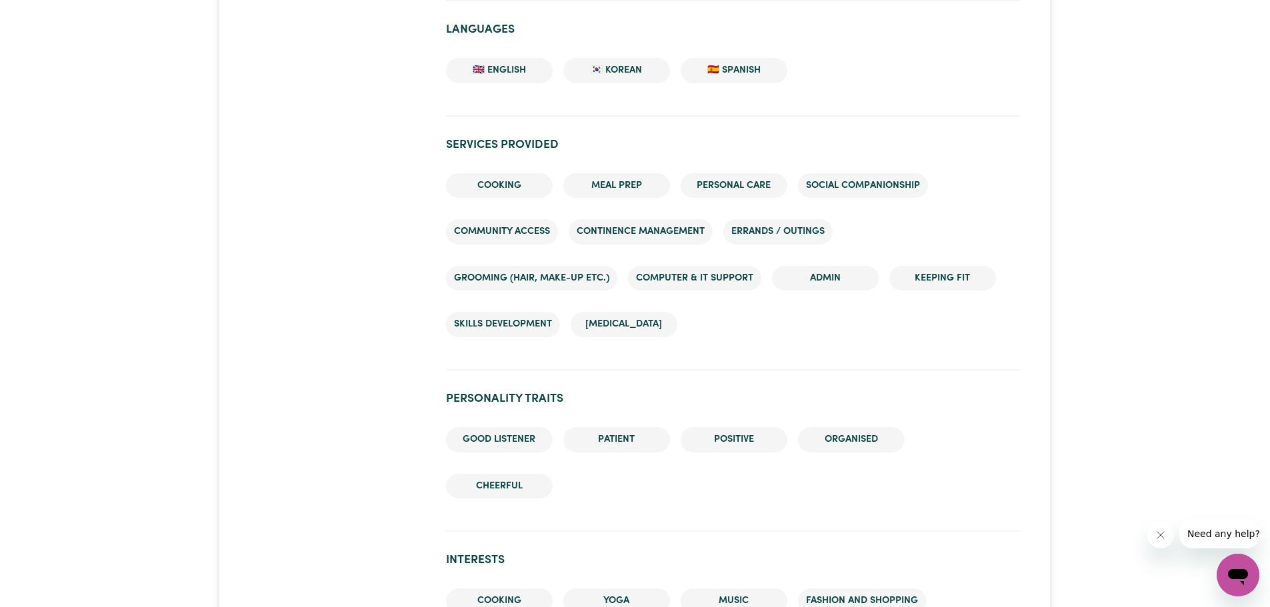
click at [711, 281] on li "Computer & IT Support" at bounding box center [694, 278] width 133 height 25
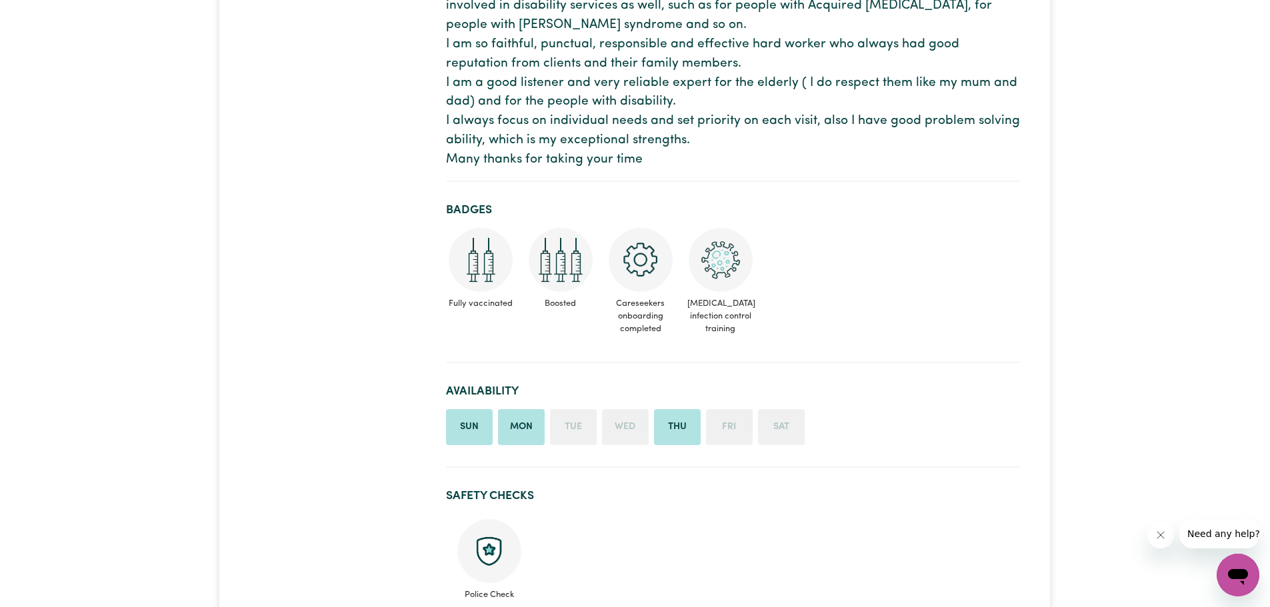
scroll to position [333, 0]
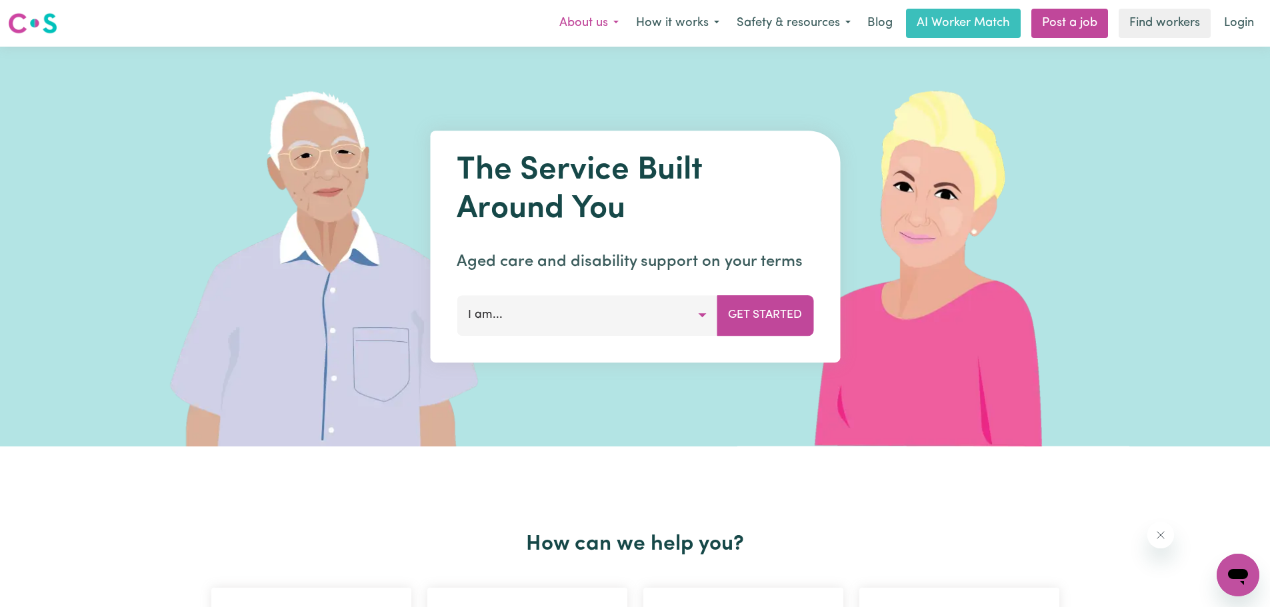
click at [590, 23] on button "About us" at bounding box center [589, 23] width 77 height 28
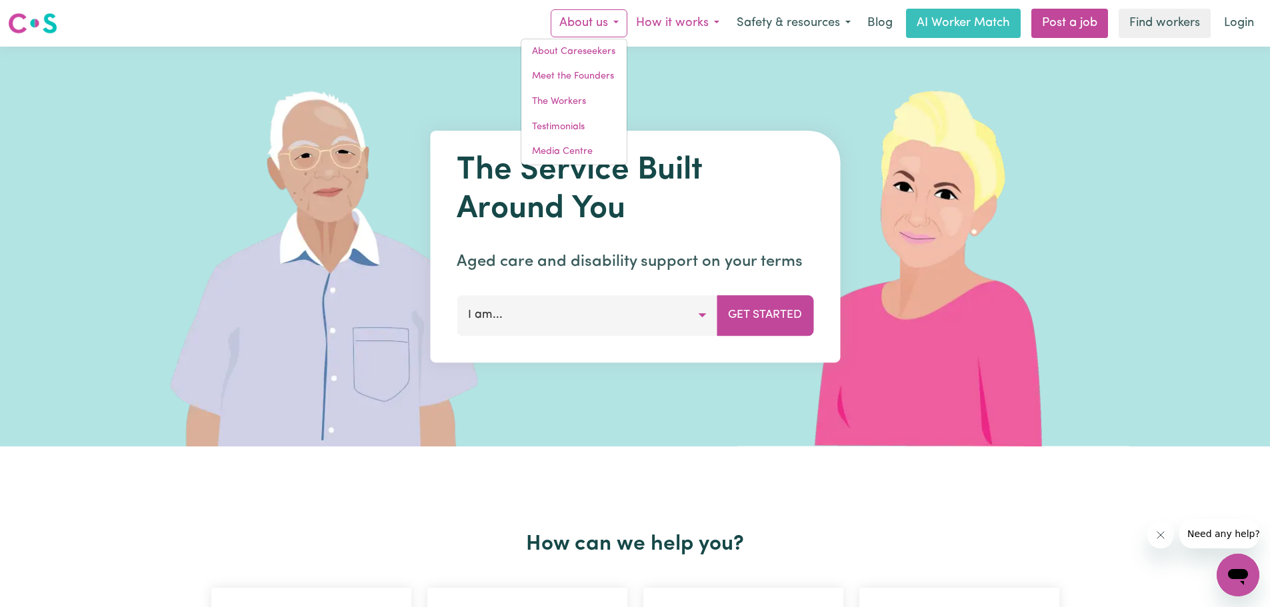
click at [679, 17] on button "How it works" at bounding box center [677, 23] width 101 height 28
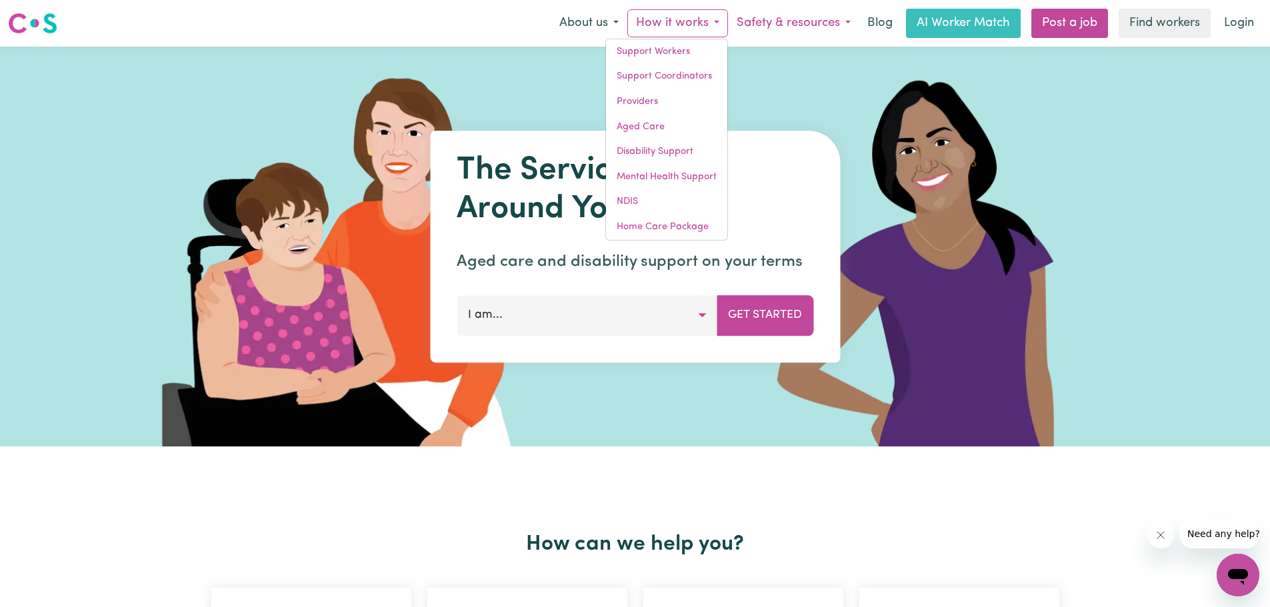
click at [798, 22] on button "Safety & resources" at bounding box center [793, 23] width 131 height 28
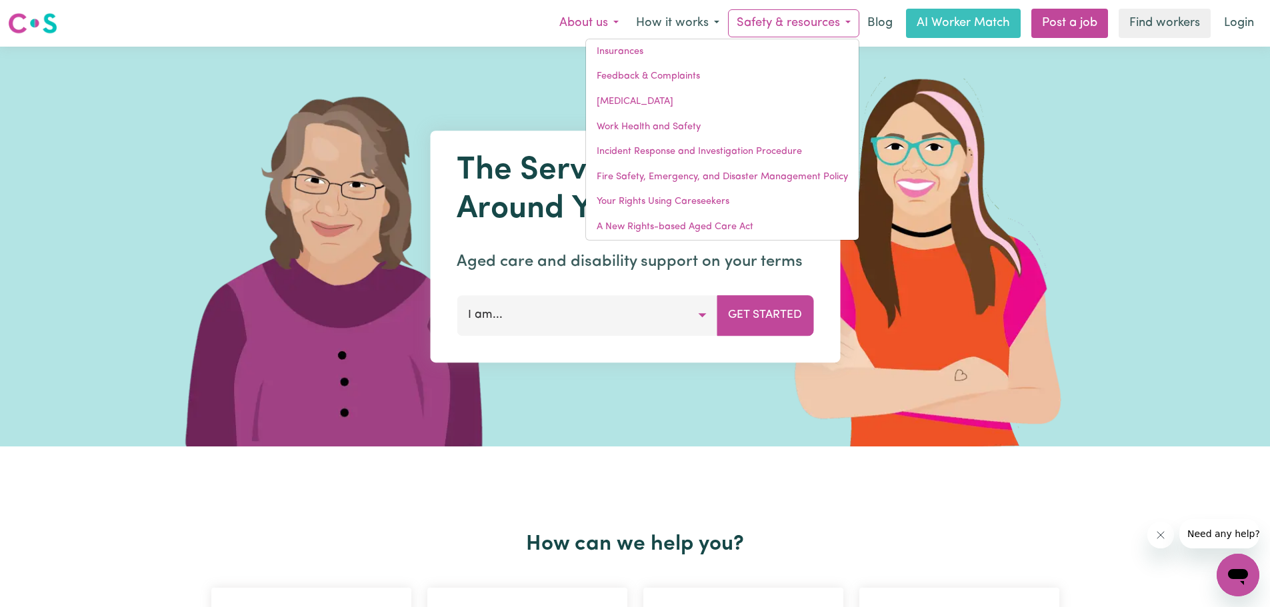
click at [603, 27] on button "About us" at bounding box center [589, 23] width 77 height 28
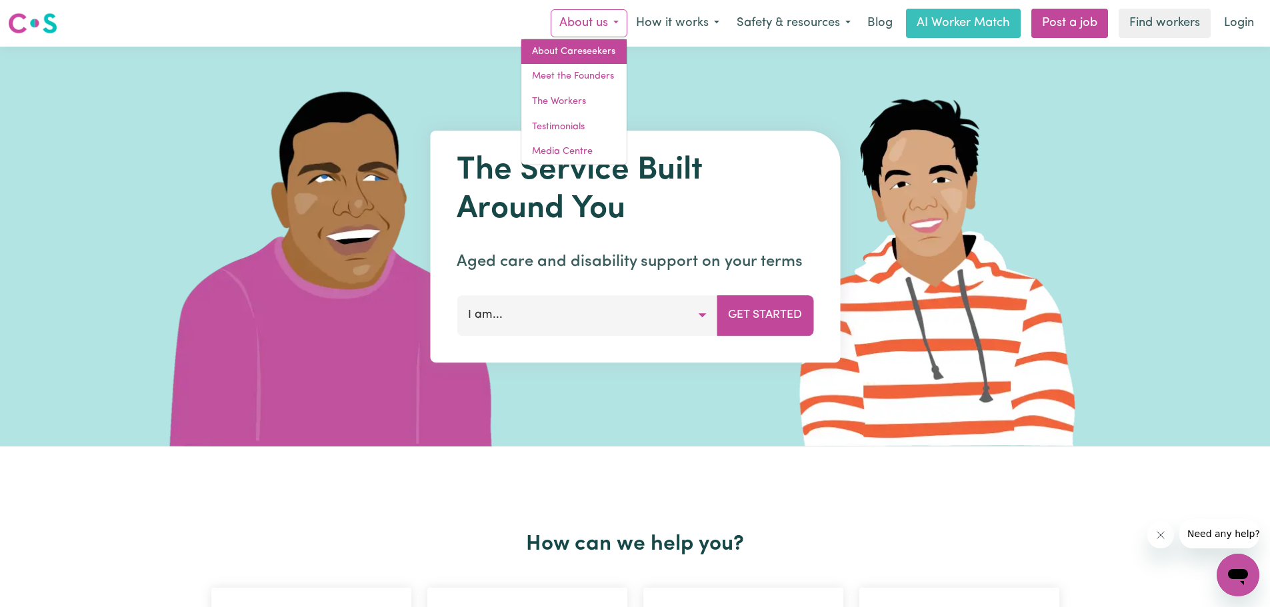
click at [598, 54] on link "About Careseekers" at bounding box center [573, 51] width 105 height 25
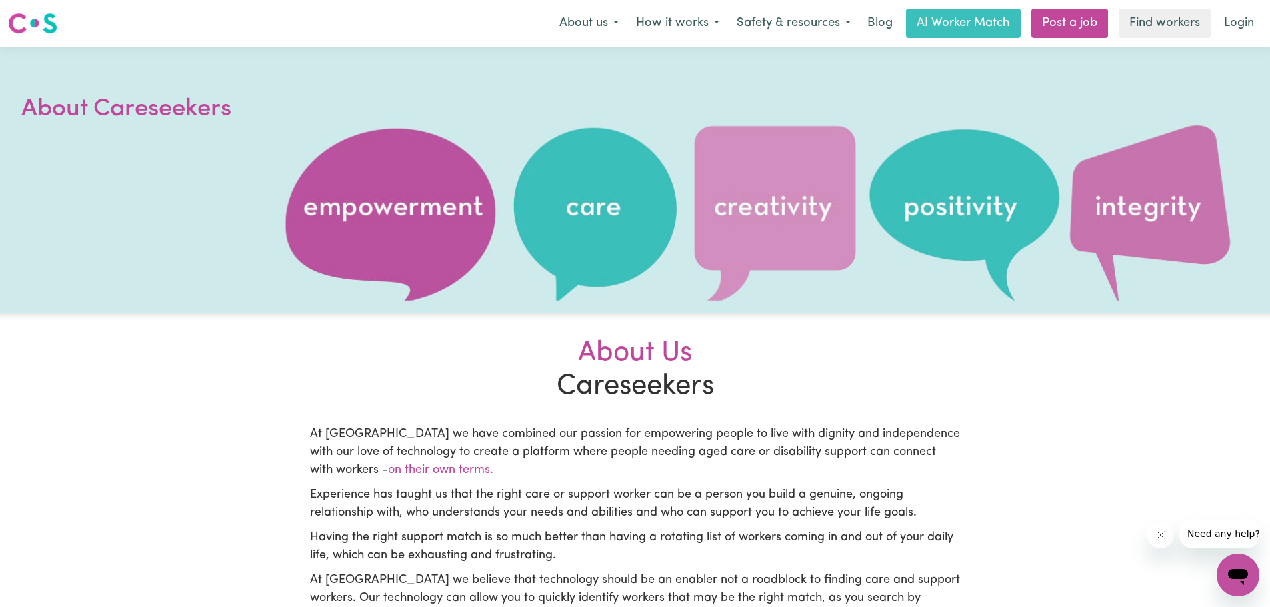
click at [1235, 564] on icon "Open messaging window" at bounding box center [1238, 575] width 24 height 24
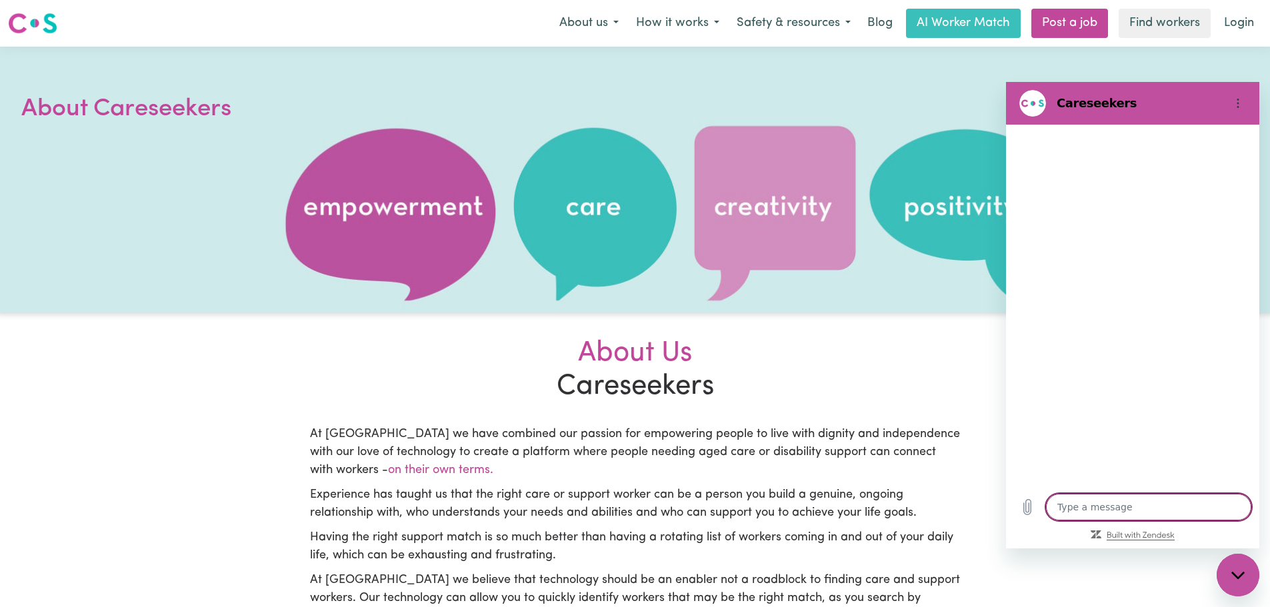
type textarea "x"
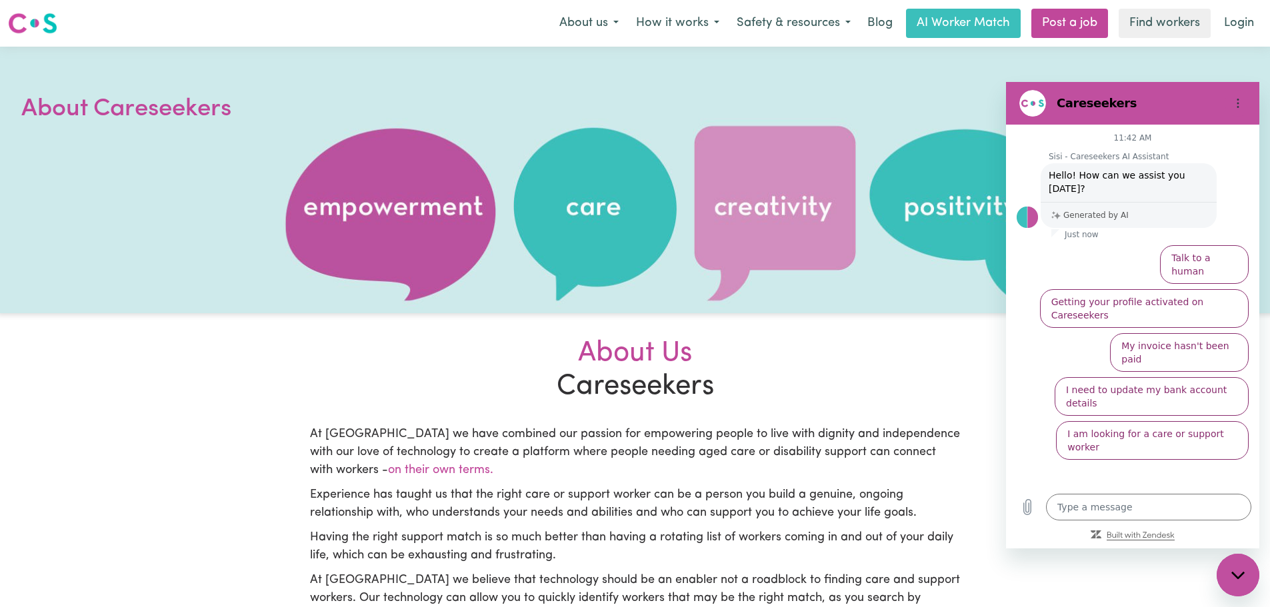
click at [1159, 538] on icon "Built with Zendesk: Visit the Zendesk website in a new tab" at bounding box center [1140, 535] width 67 height 6
